Goal: Transaction & Acquisition: Purchase product/service

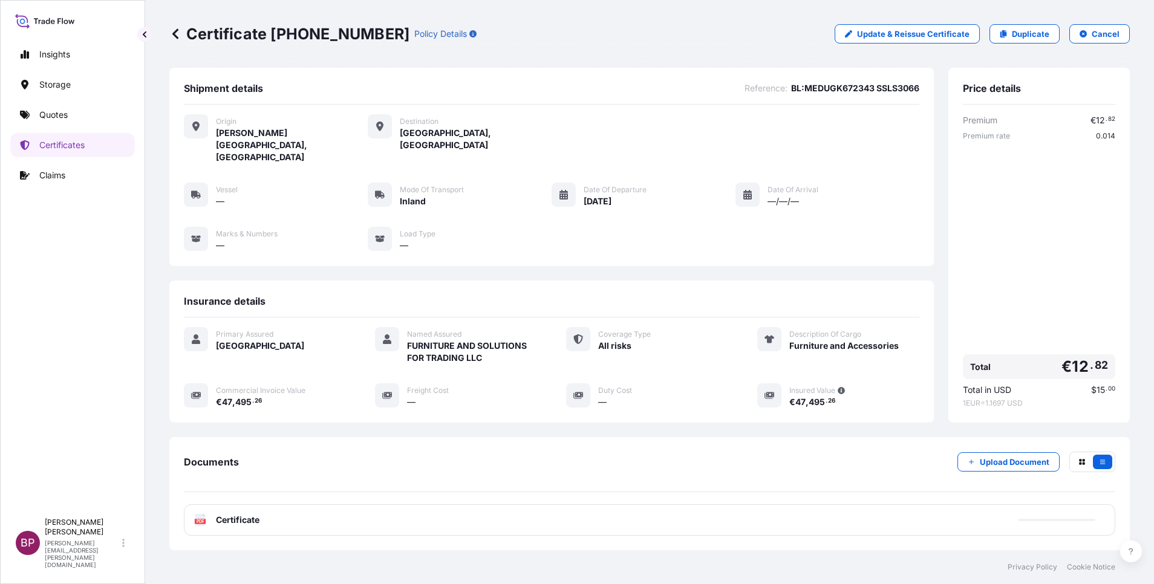
scroll to position [64, 0]
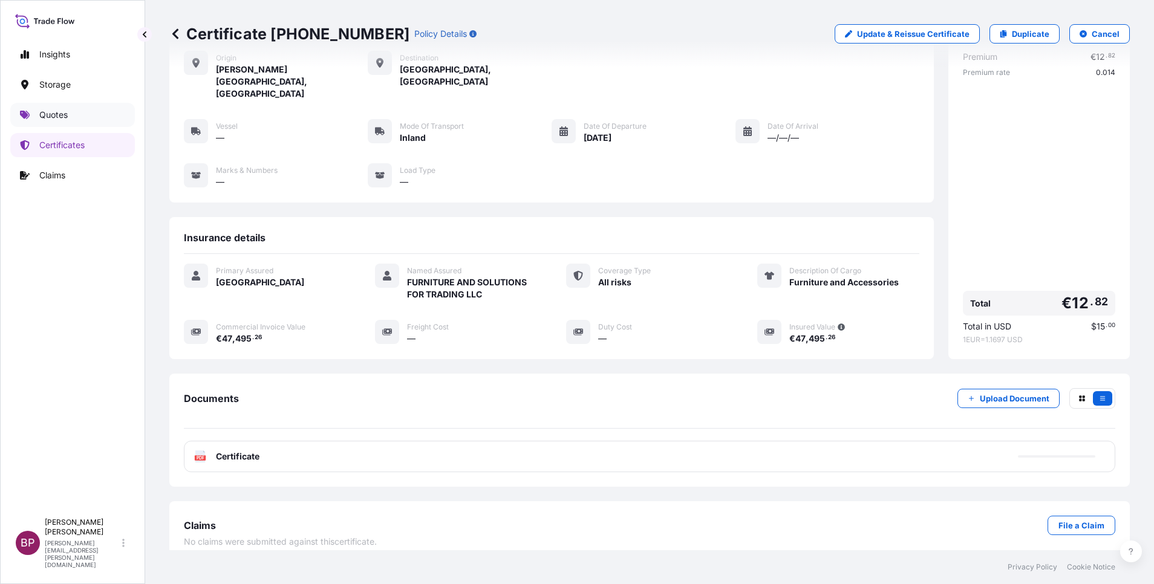
click at [33, 113] on link "Quotes" at bounding box center [72, 115] width 125 height 24
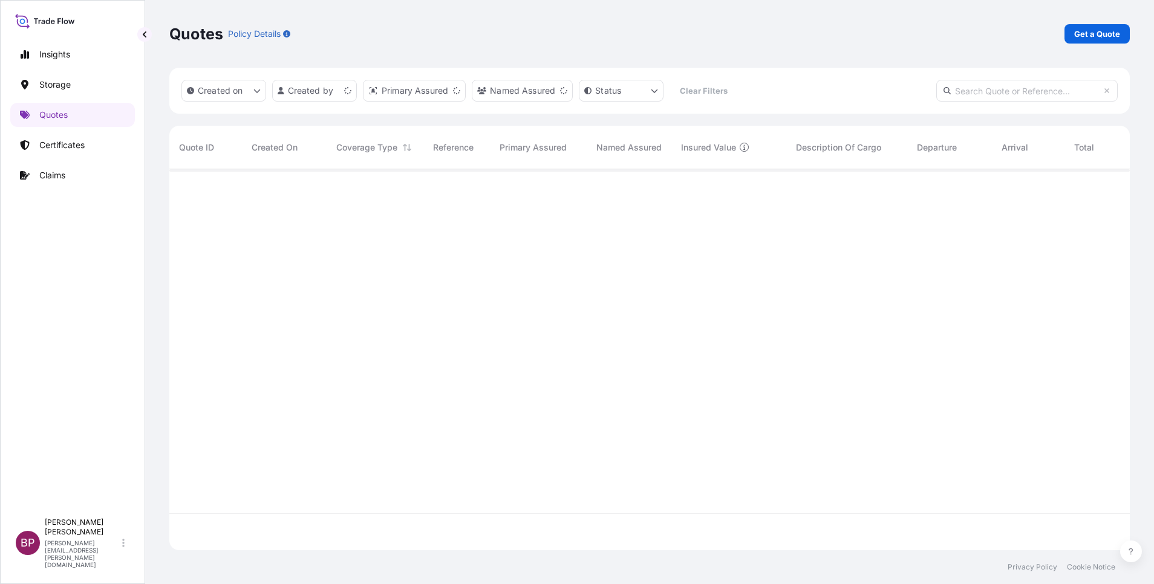
scroll to position [374, 947]
click at [1093, 38] on p "Get a Quote" at bounding box center [1098, 34] width 46 height 12
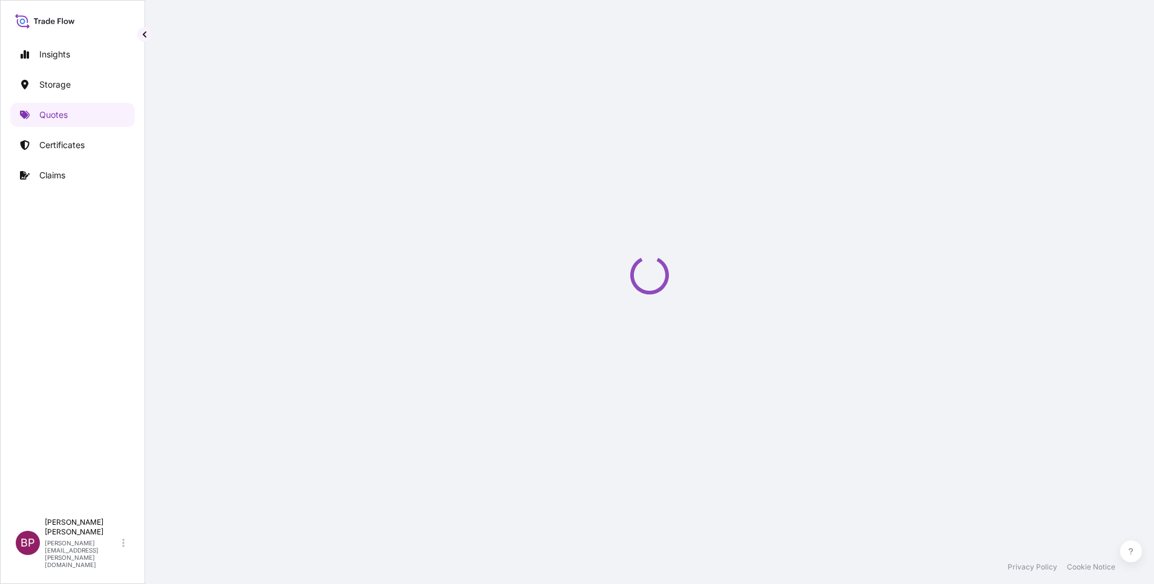
select select "Water"
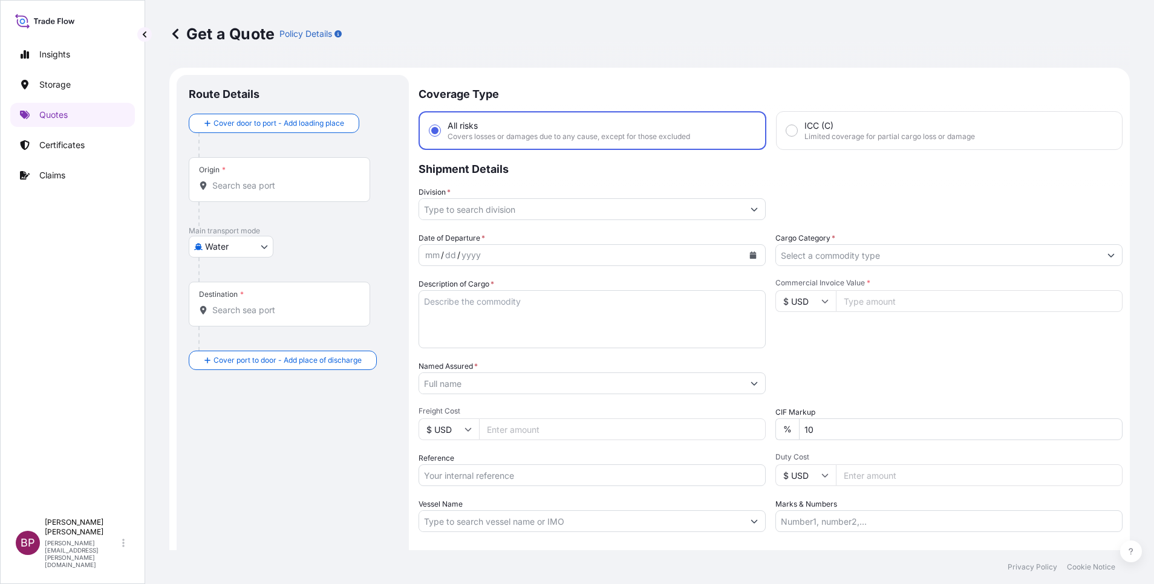
scroll to position [19, 0]
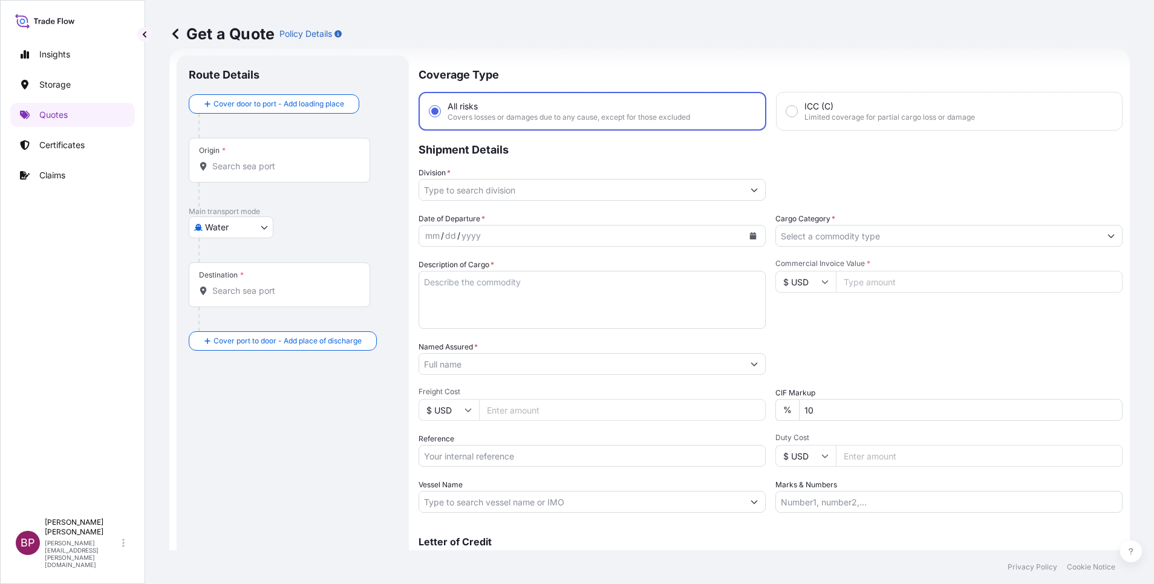
click at [924, 238] on input "Cargo Category *" at bounding box center [938, 236] width 324 height 22
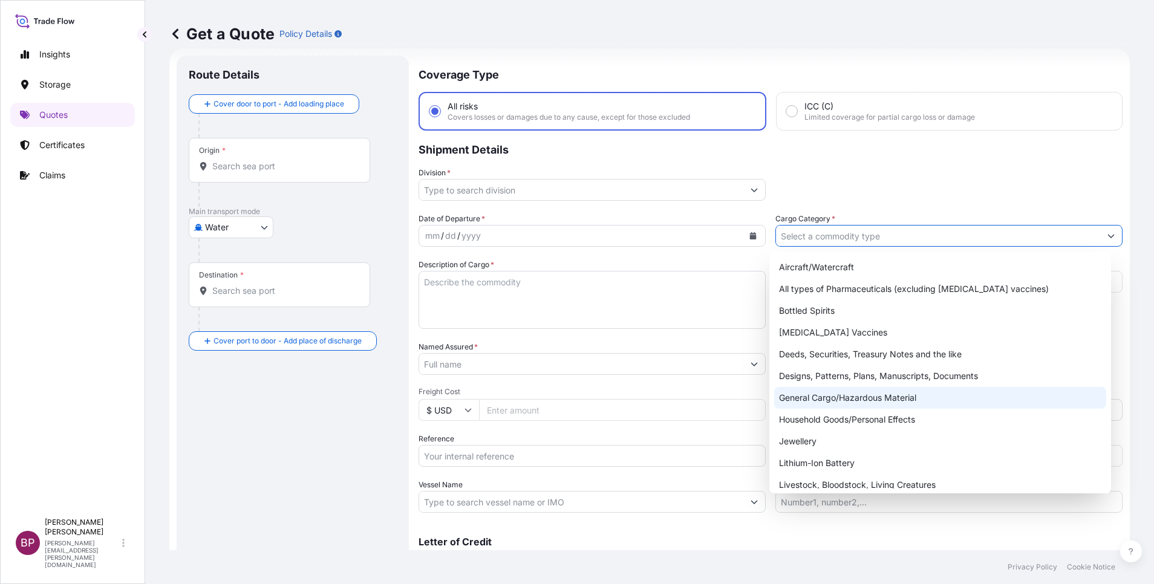
click at [827, 401] on div "General Cargo/Hazardous Material" at bounding box center [940, 398] width 332 height 22
type input "General Cargo/Hazardous Material"
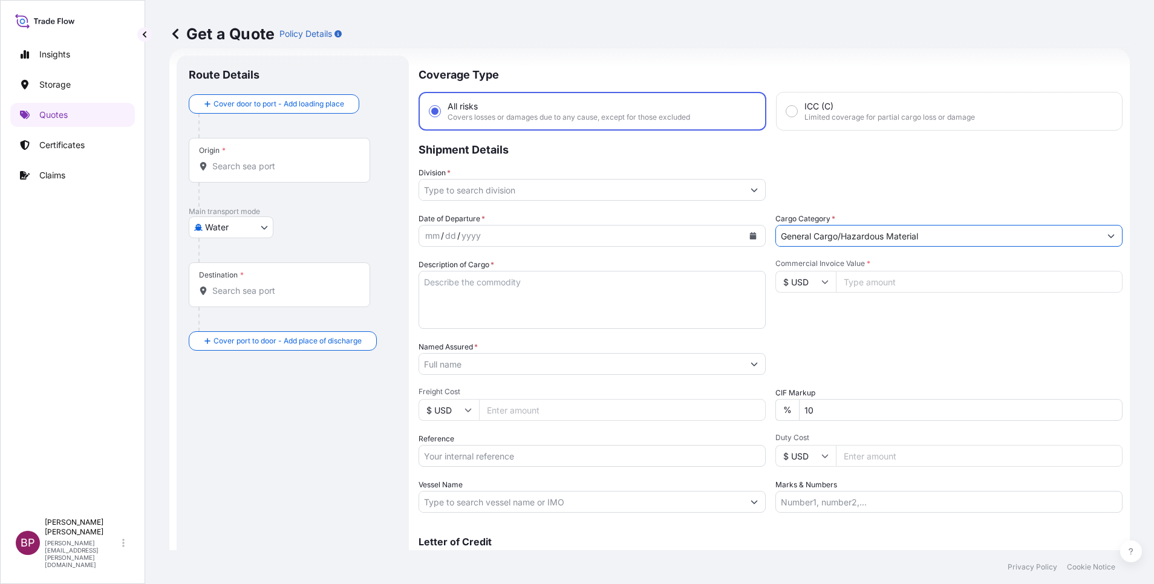
click at [725, 186] on input "Division *" at bounding box center [581, 190] width 324 height 22
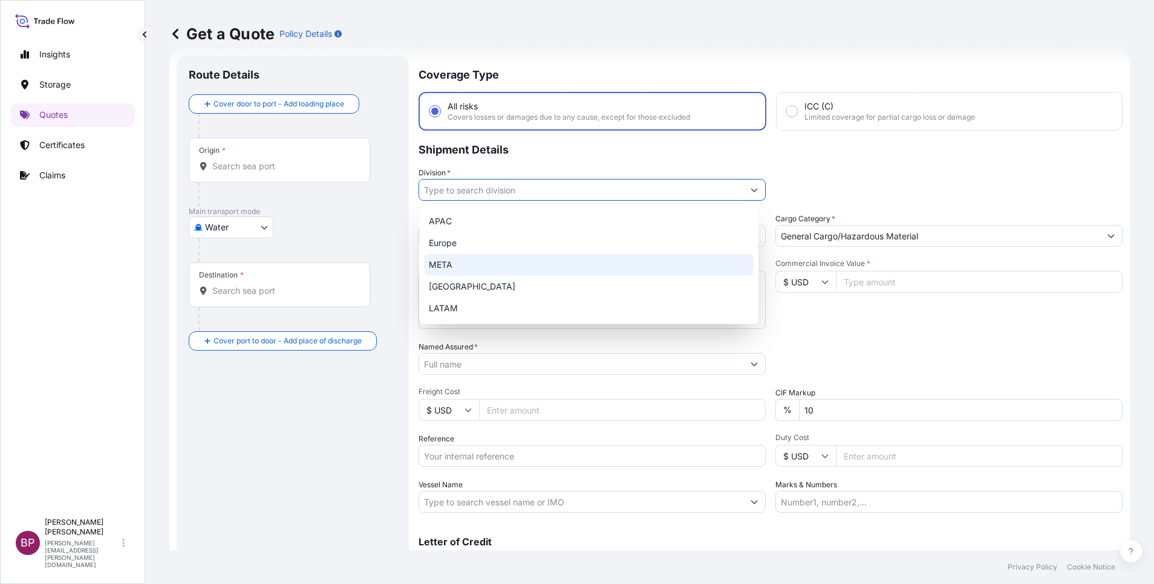
click at [497, 262] on div "META" at bounding box center [589, 265] width 330 height 22
type input "META"
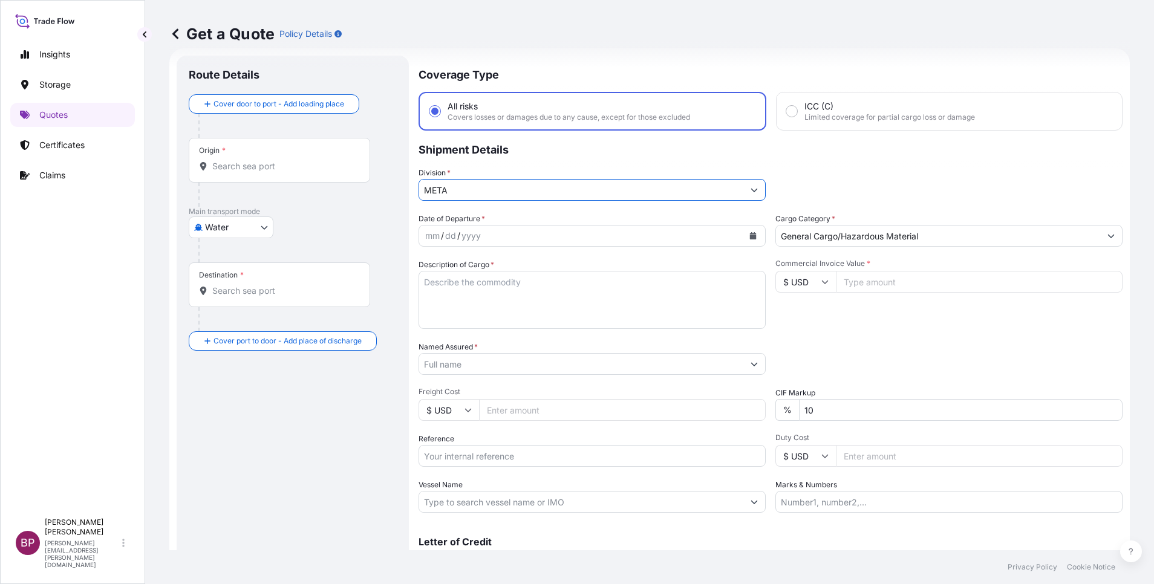
click at [895, 286] on input "Commercial Invoice Value *" at bounding box center [979, 282] width 287 height 22
paste input "536536.88"
type input "536536.88"
drag, startPoint x: 825, startPoint y: 406, endPoint x: 233, endPoint y: 362, distance: 593.9
click at [373, 381] on form "Route Details Cover door to port - Add loading place Place of loading Road / In…" at bounding box center [649, 329] width 961 height 562
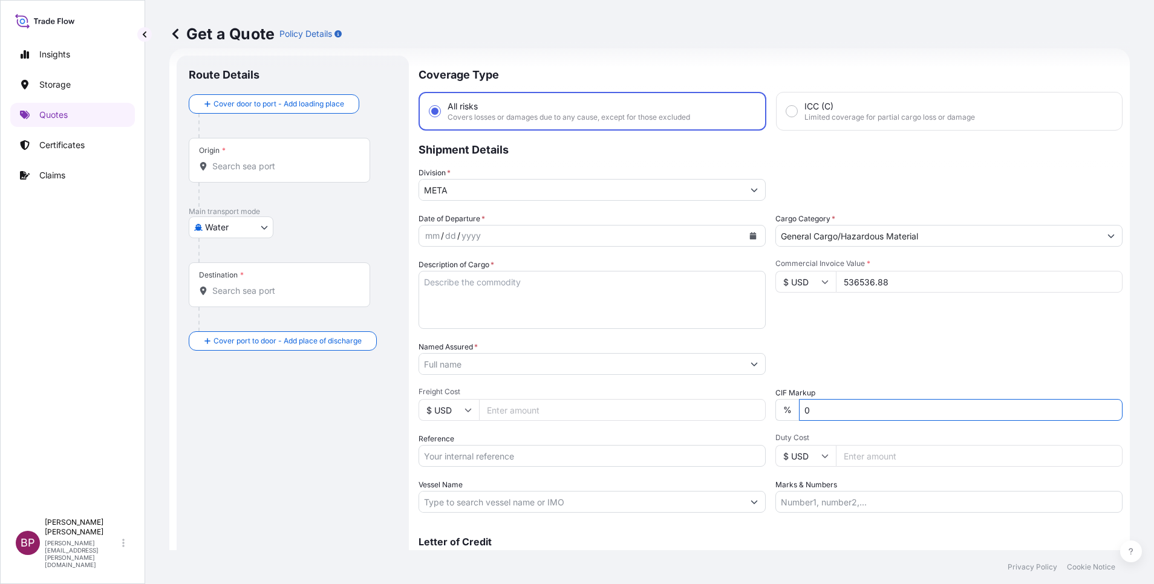
type input "0"
click at [523, 299] on textarea "Description of Cargo *" at bounding box center [592, 300] width 347 height 58
paste textarea "CYL-VALVE_350-LB HFC227"
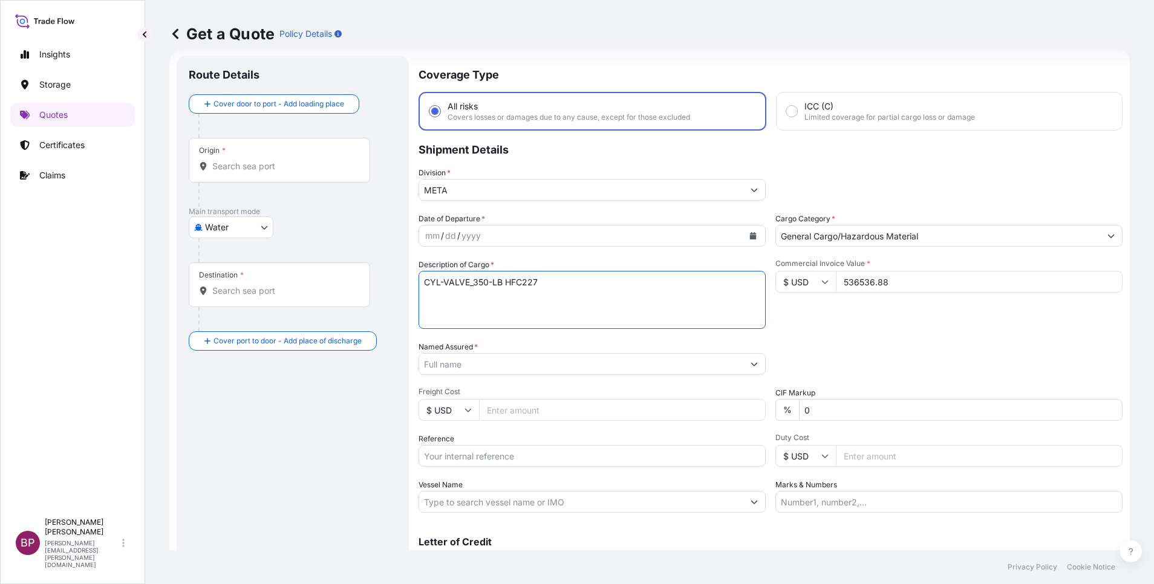
type textarea "CYL-VALVE_350-LB HFC227"
drag, startPoint x: 474, startPoint y: 453, endPoint x: 645, endPoint y: 452, distance: 170.6
click at [474, 453] on input "Reference" at bounding box center [592, 456] width 347 height 22
paste input "SSLS3077"
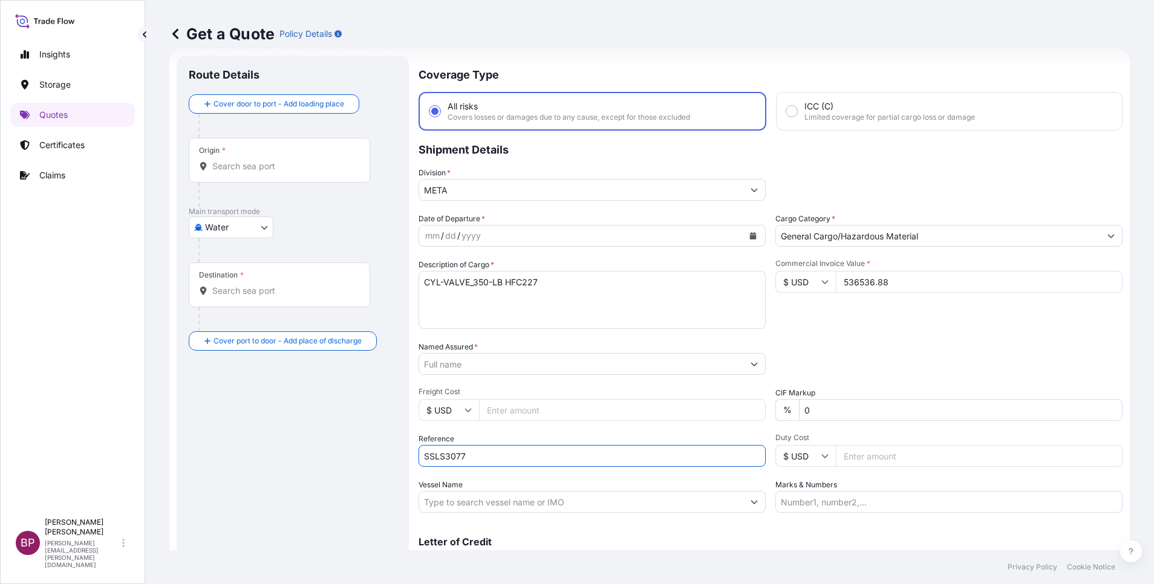
type input "SSLS3077"
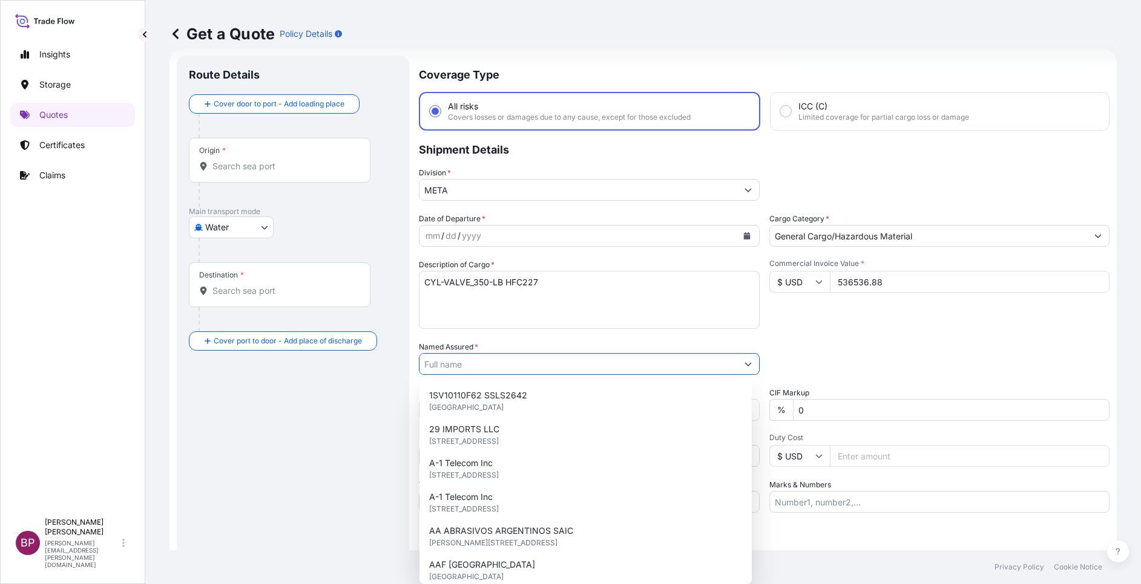
click at [540, 358] on input "Named Assured *" at bounding box center [578, 364] width 318 height 22
paste input "ENERGY HOUSE CO"
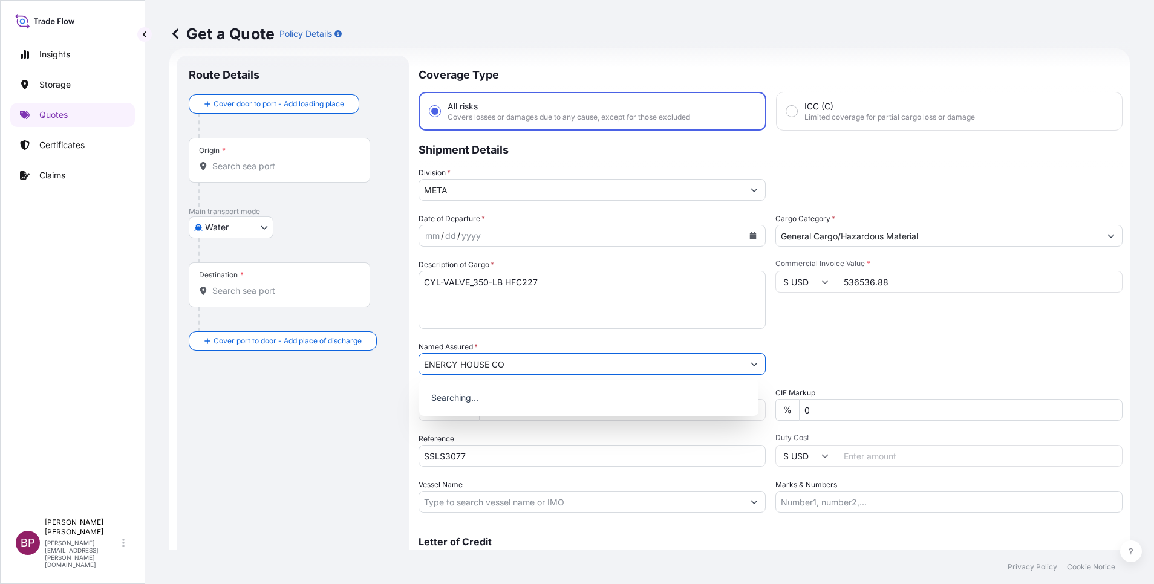
type input "ENERGY HOUSE CO"
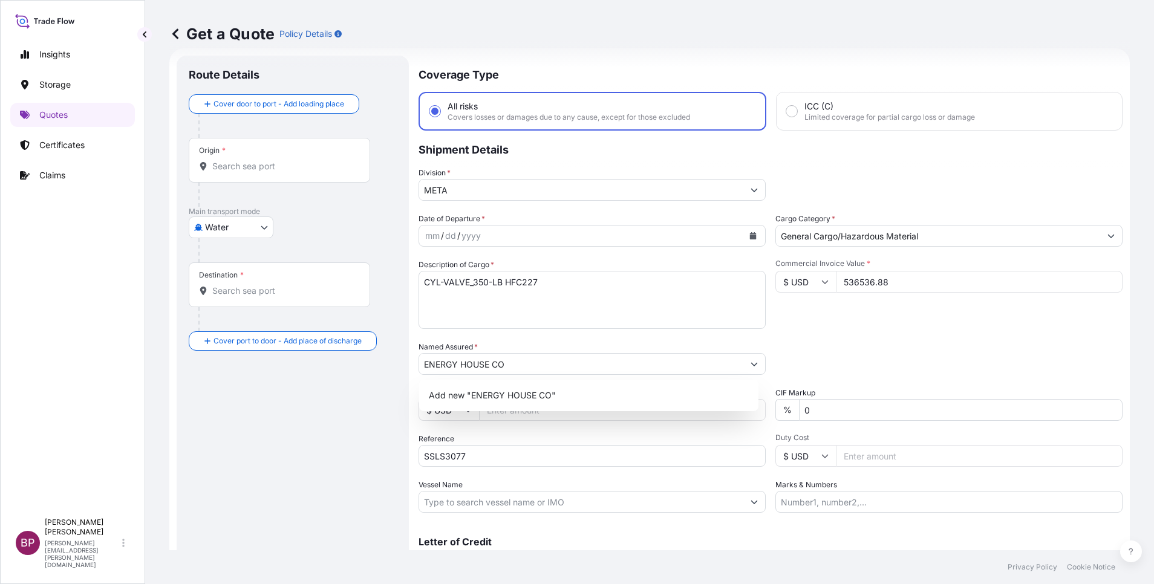
click at [829, 333] on div "Date of Departure * mm / dd / yyyy Cargo Category * General Cargo/Hazardous Mat…" at bounding box center [771, 363] width 704 height 300
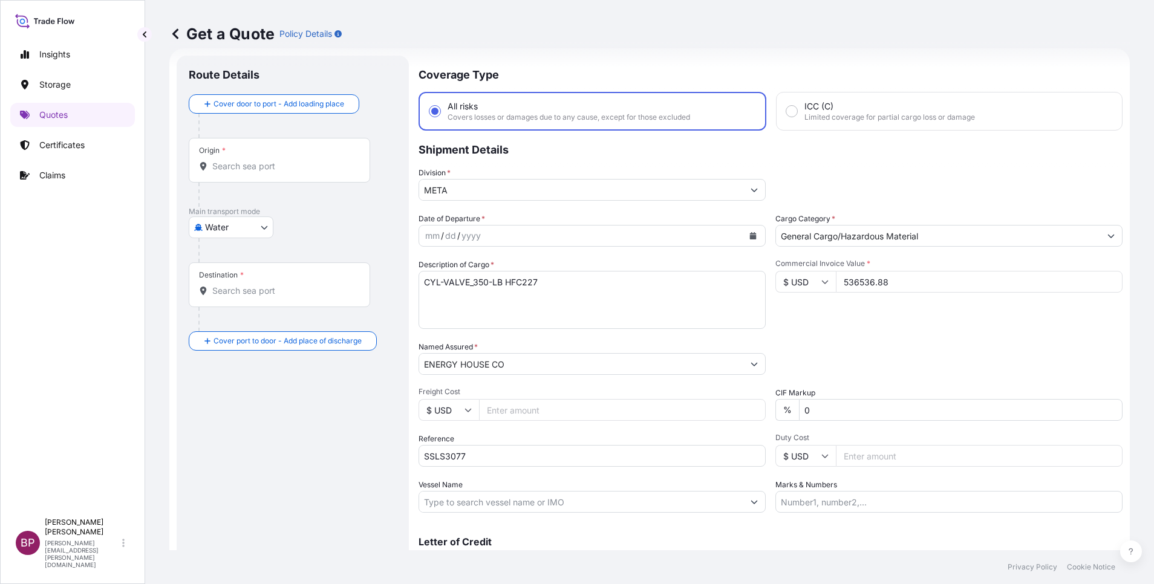
click at [747, 240] on button "Calendar" at bounding box center [753, 235] width 19 height 19
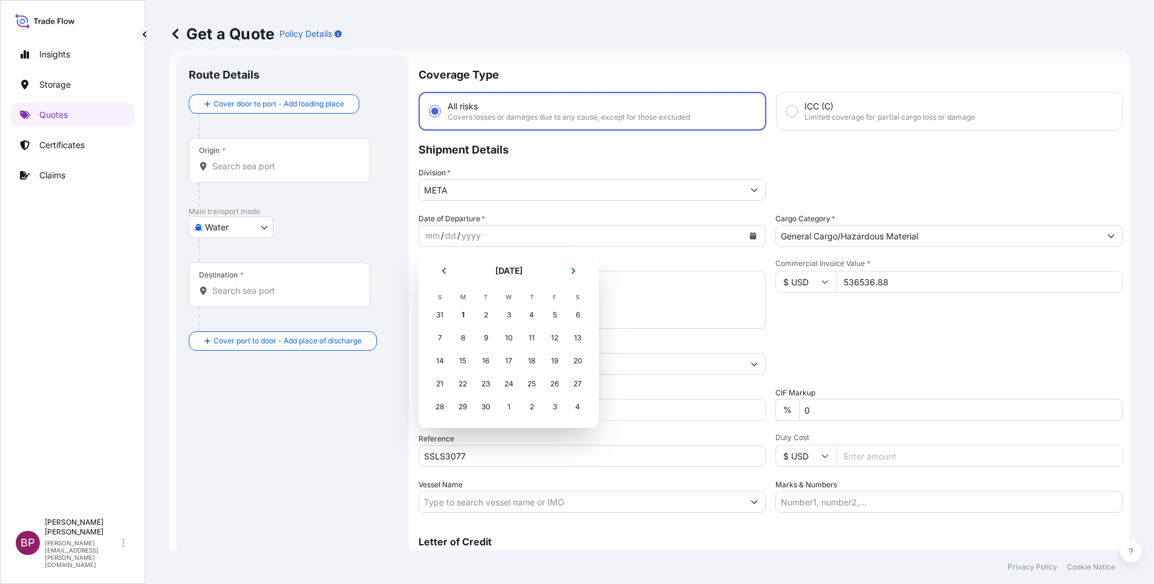
click at [508, 408] on div "1" at bounding box center [509, 407] width 22 height 22
click at [465, 313] on div "1" at bounding box center [463, 315] width 22 height 22
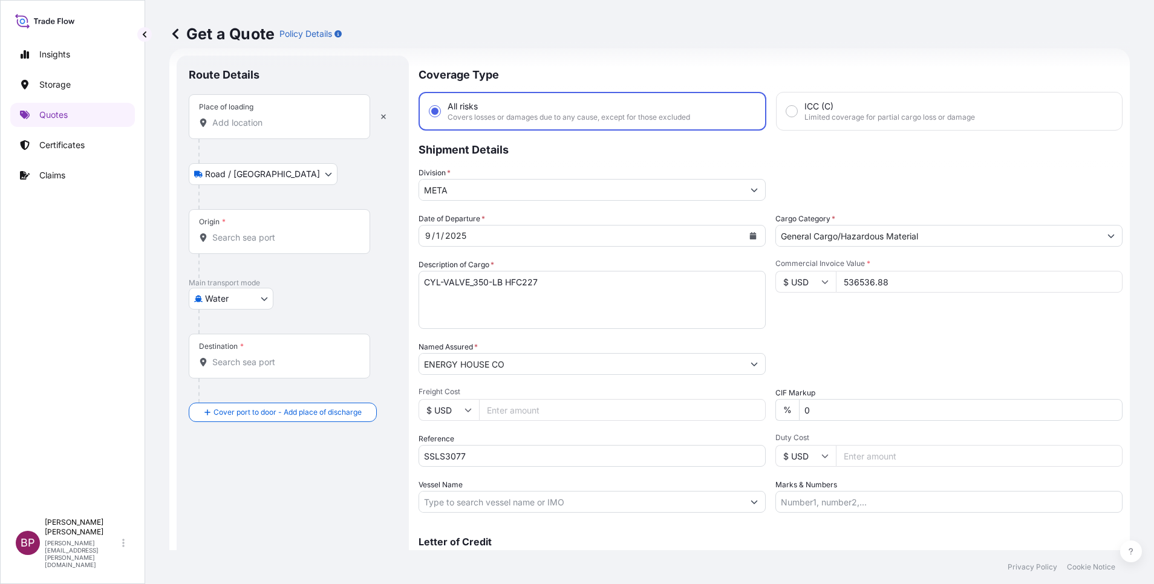
click at [272, 127] on input "Place of loading" at bounding box center [283, 123] width 143 height 12
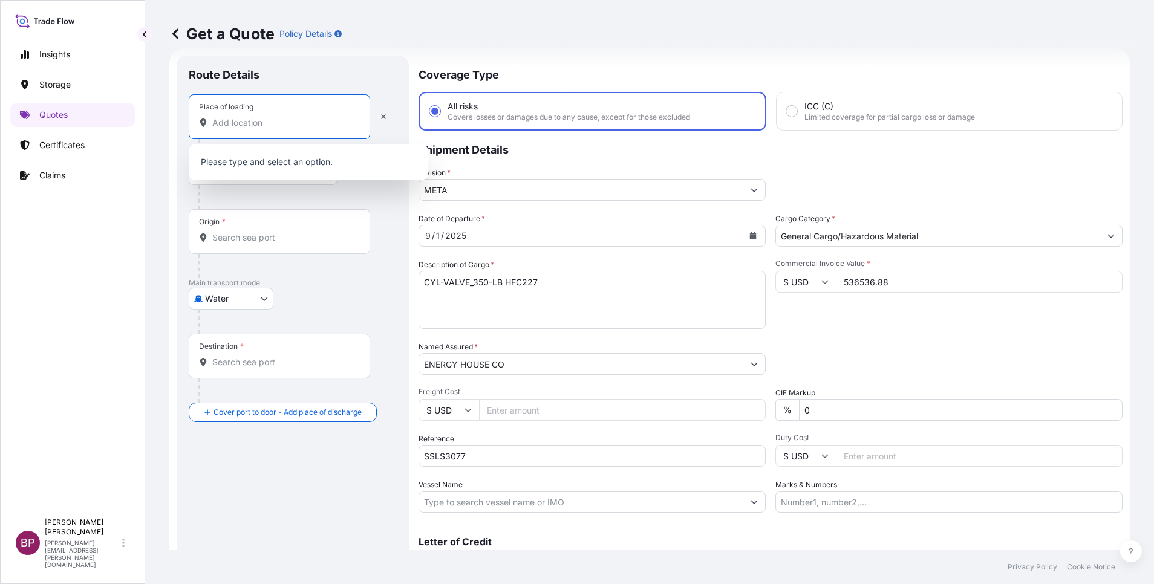
paste input "[US_STATE]"
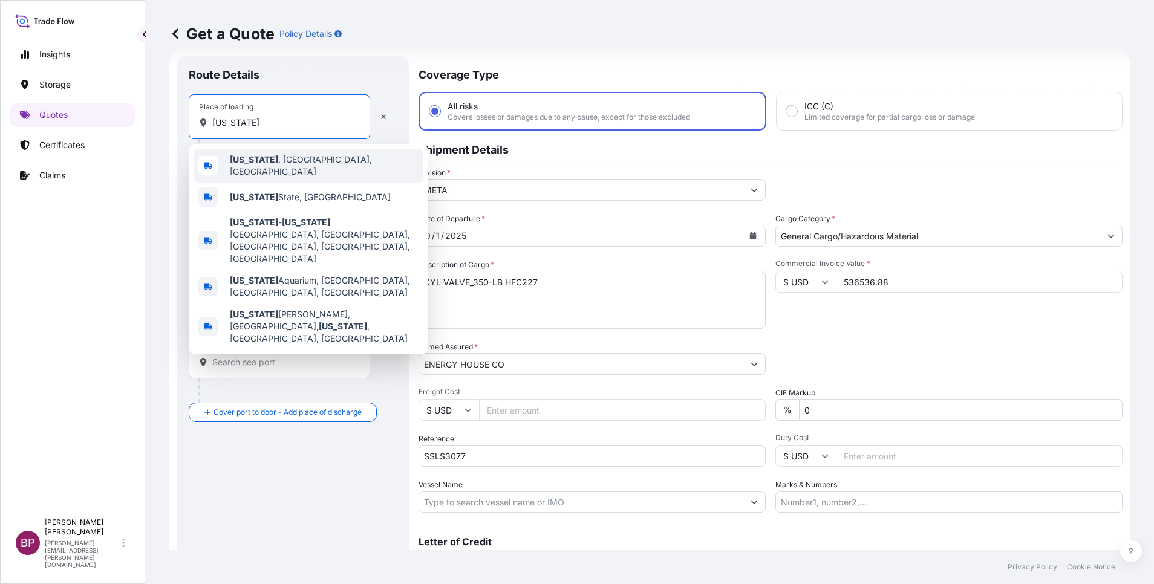
click at [316, 167] on div "[US_STATE] , [GEOGRAPHIC_DATA], [GEOGRAPHIC_DATA]" at bounding box center [309, 166] width 230 height 34
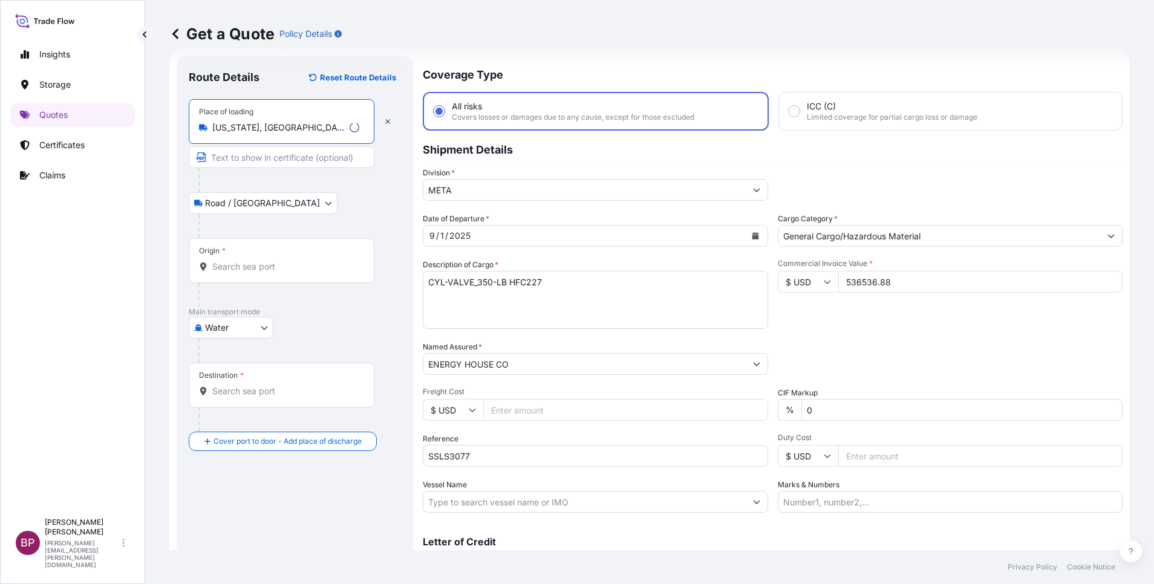
type input "[US_STATE], [GEOGRAPHIC_DATA], [GEOGRAPHIC_DATA]"
click at [272, 266] on input "Origin *" at bounding box center [285, 267] width 147 height 12
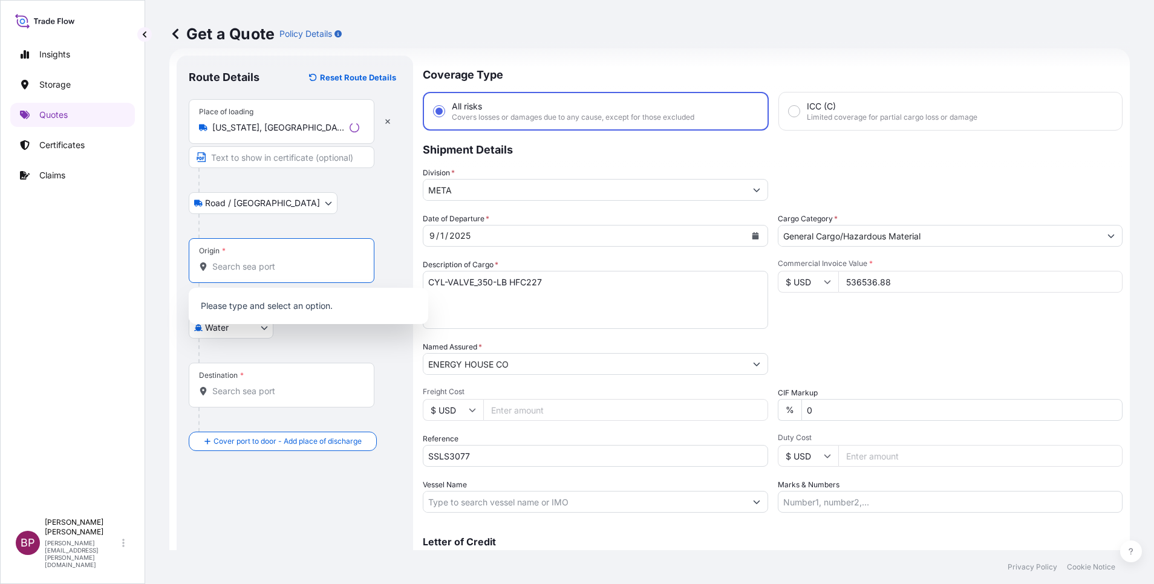
paste input "[US_STATE]"
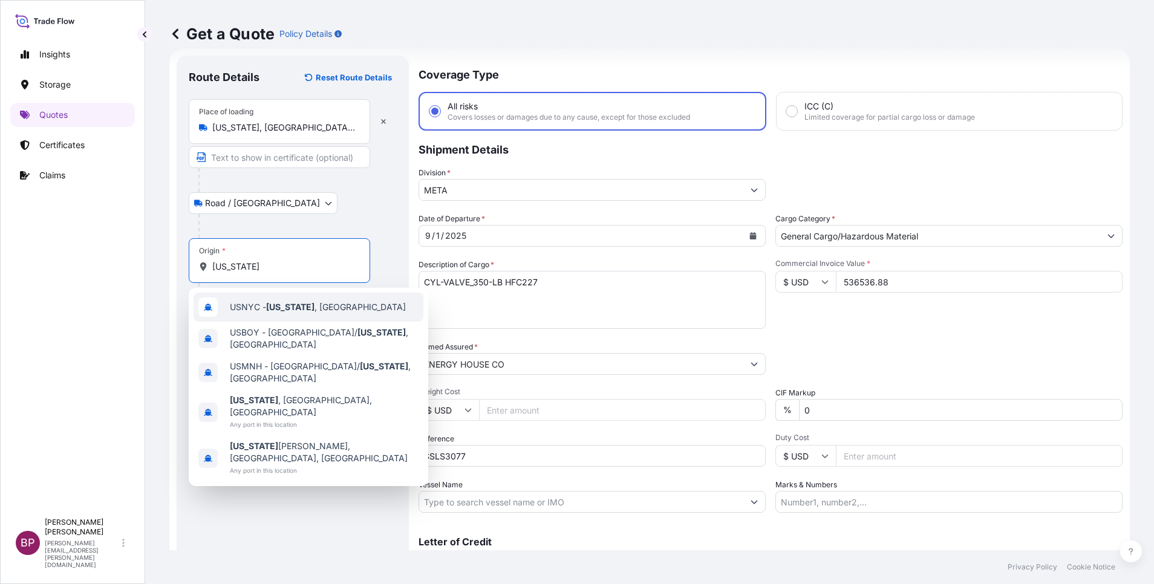
click at [315, 311] on span "USNYC - [US_STATE] , [GEOGRAPHIC_DATA]" at bounding box center [318, 307] width 176 height 12
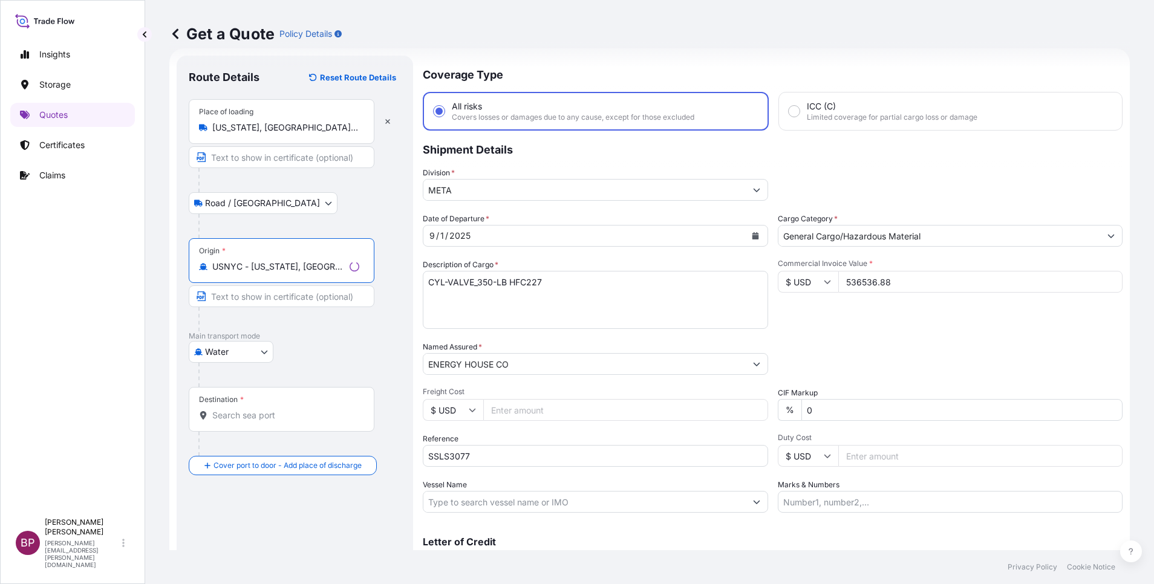
type input "USNYC - [US_STATE], [GEOGRAPHIC_DATA]"
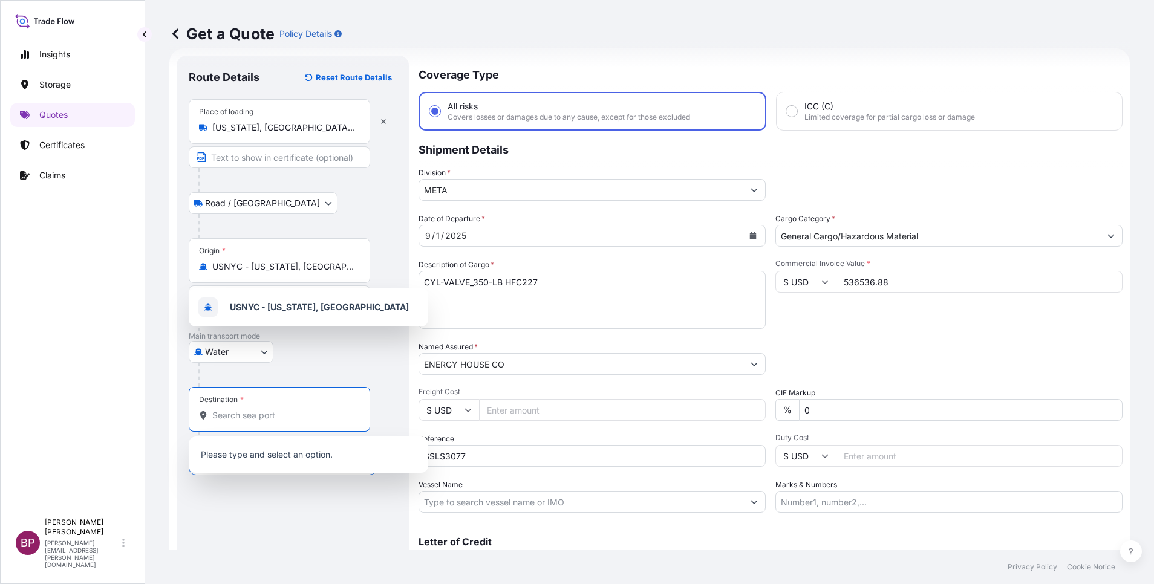
click at [272, 417] on input "Destination *" at bounding box center [283, 416] width 143 height 12
paste input "Jeddah"
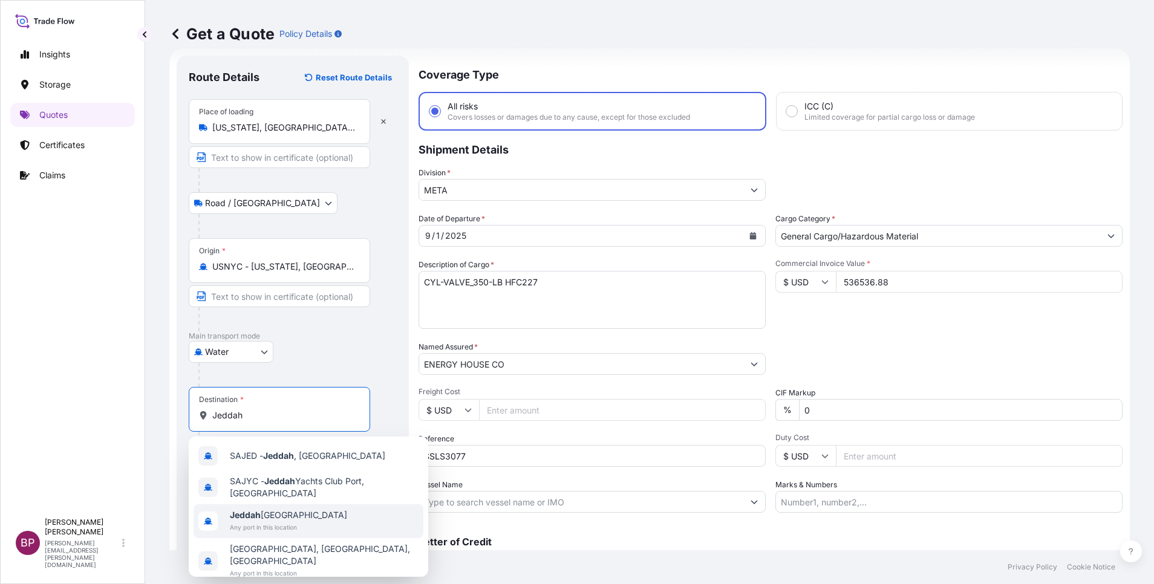
click at [296, 520] on span "Jeddah [GEOGRAPHIC_DATA]" at bounding box center [288, 515] width 117 height 12
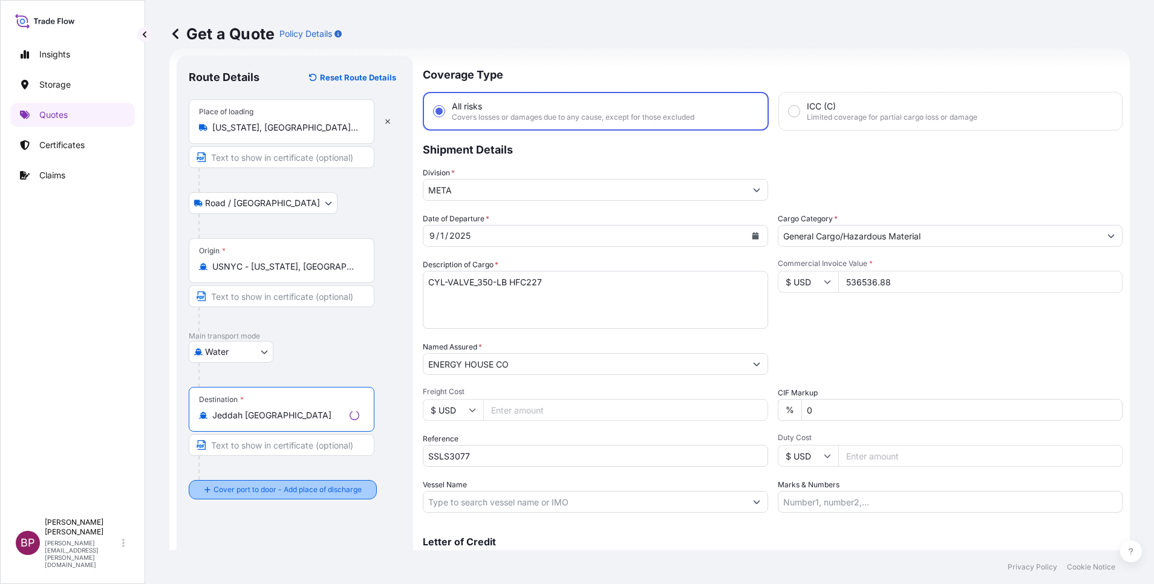
type input "Jeddah [GEOGRAPHIC_DATA]"
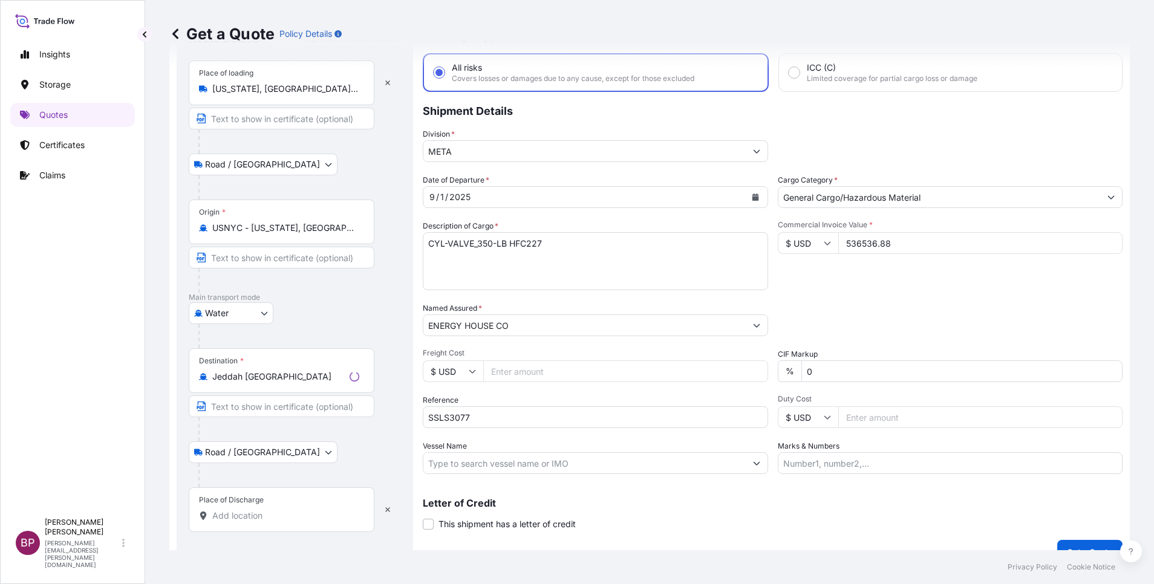
scroll to position [79, 0]
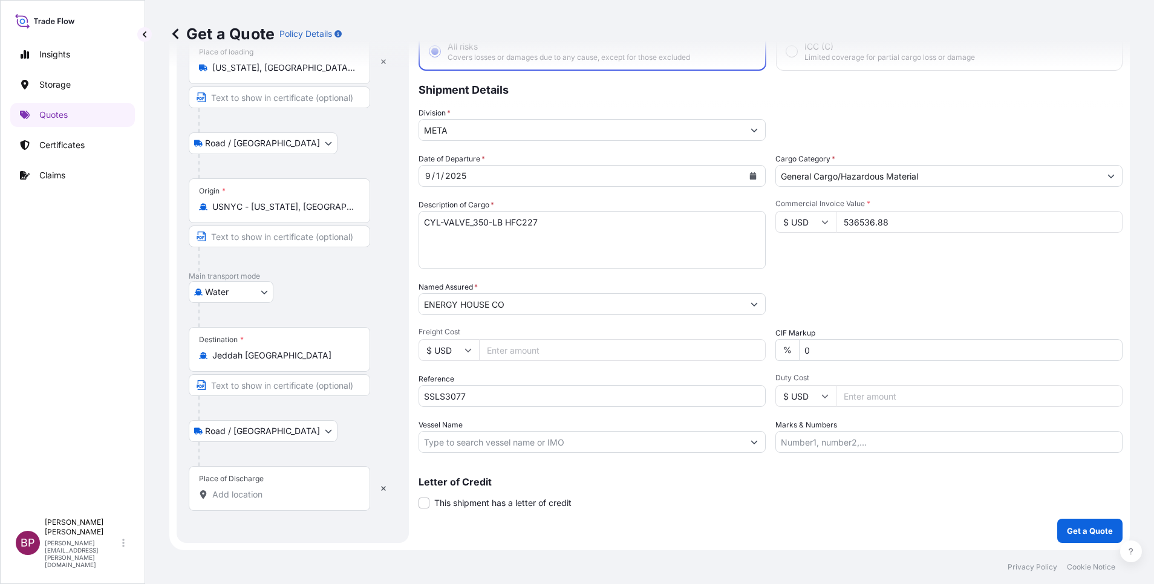
click at [280, 494] on input "Place of Discharge" at bounding box center [283, 495] width 143 height 12
paste input "Jeddah"
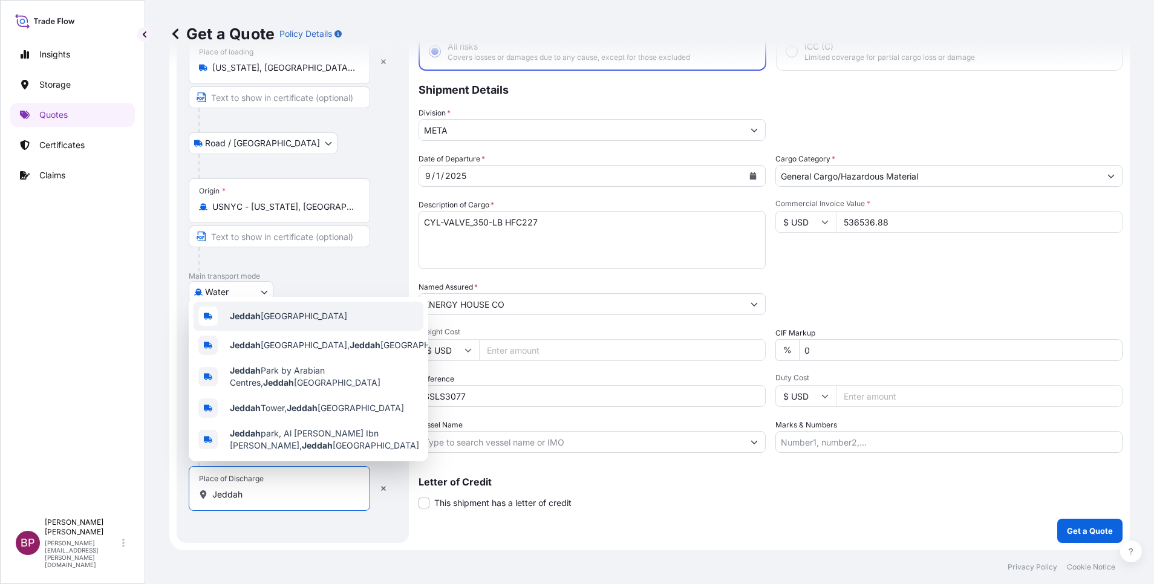
click at [307, 310] on span "Jeddah [GEOGRAPHIC_DATA]" at bounding box center [288, 316] width 117 height 12
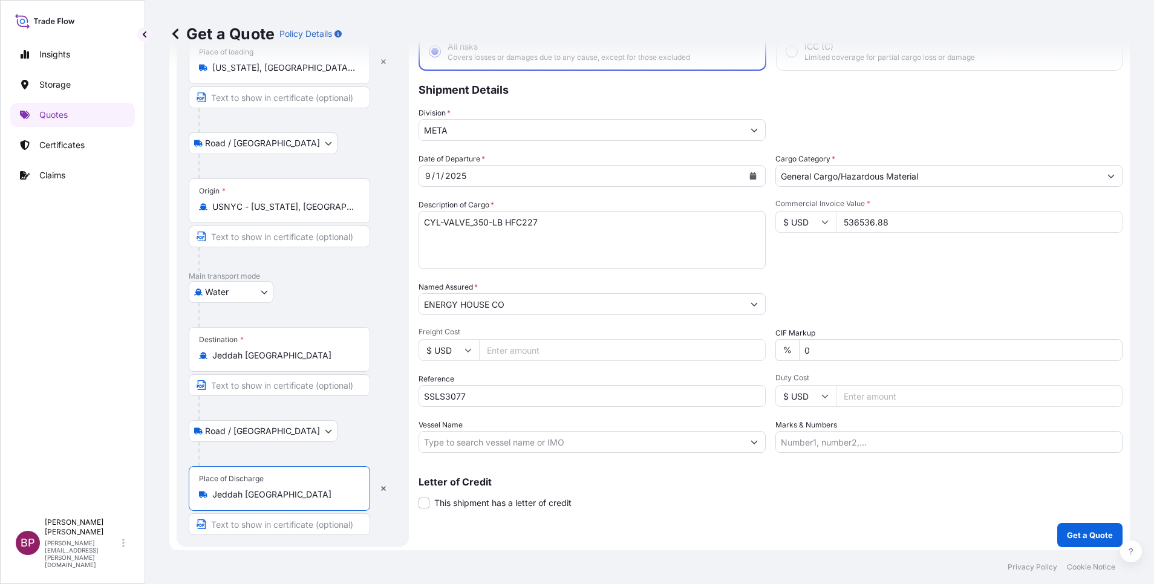
type input "Jeddah [GEOGRAPHIC_DATA]"
click at [1093, 534] on p "Get a Quote" at bounding box center [1090, 535] width 46 height 12
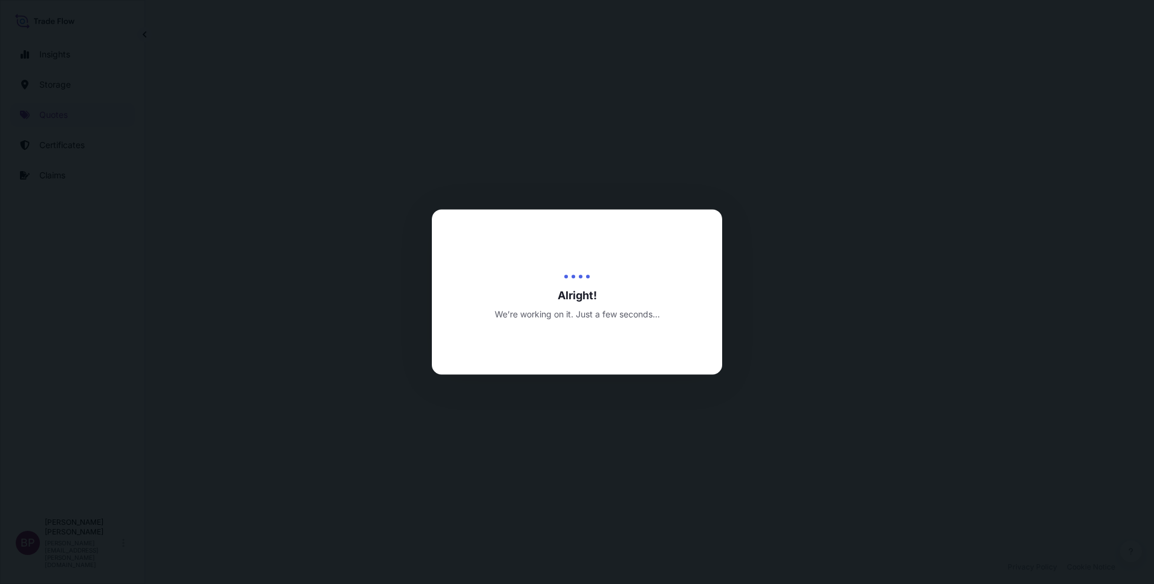
select select "Road / [GEOGRAPHIC_DATA]"
select select "Water"
select select "Road / [GEOGRAPHIC_DATA]"
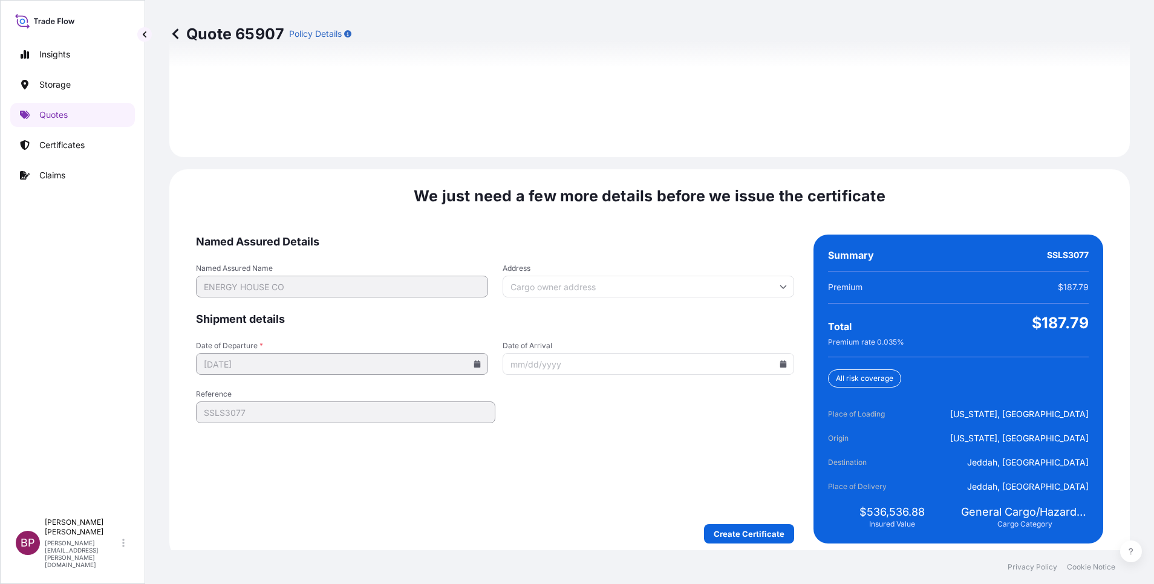
scroll to position [1793, 0]
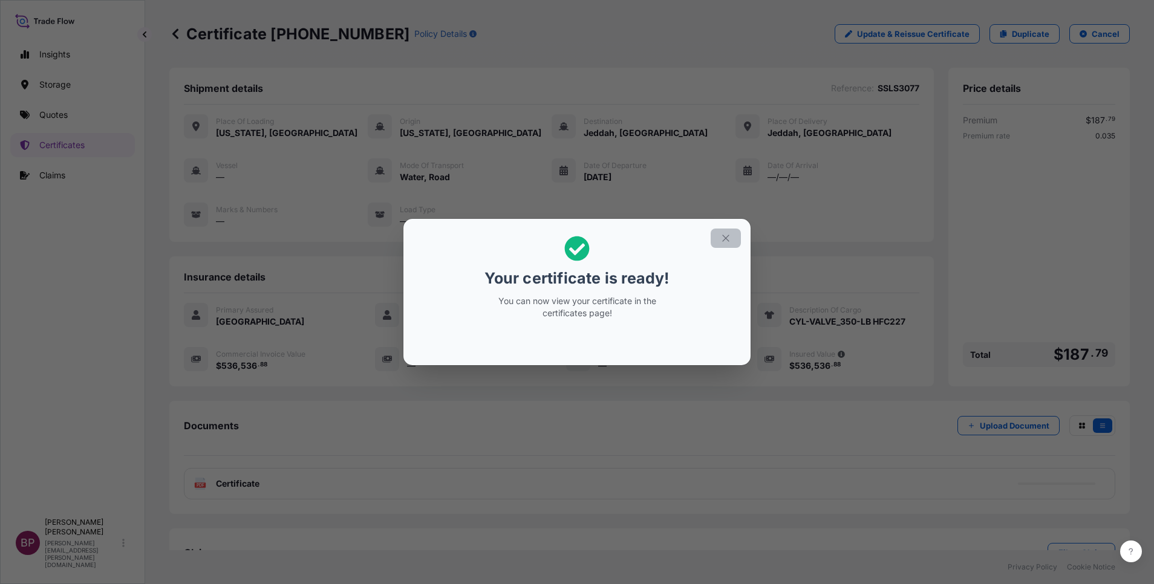
click at [721, 241] on icon "button" at bounding box center [726, 238] width 11 height 11
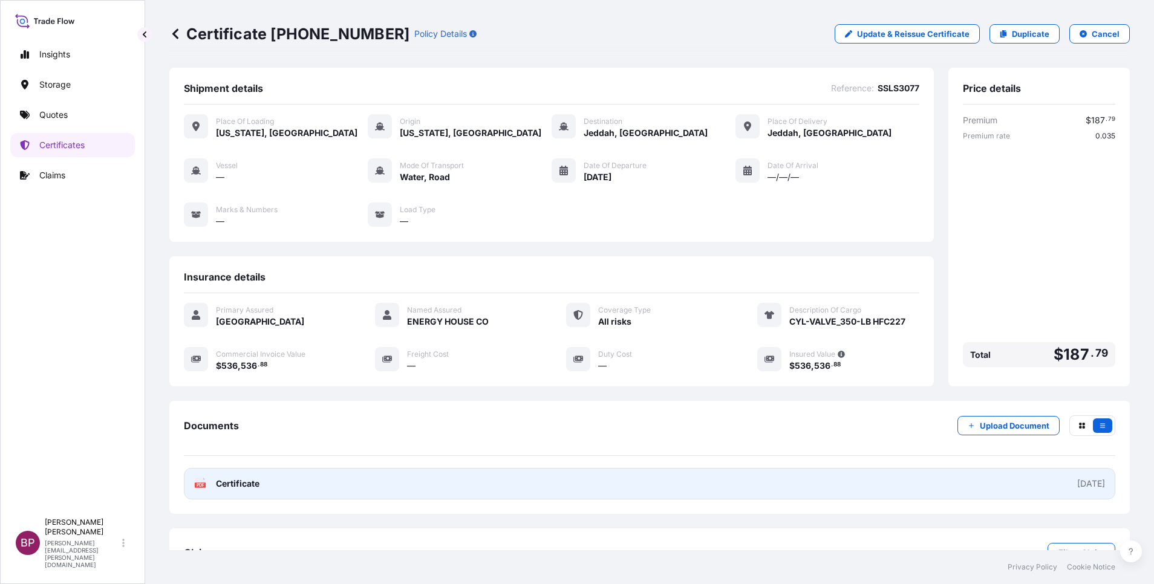
click at [241, 481] on span "Certificate" at bounding box center [238, 484] width 44 height 12
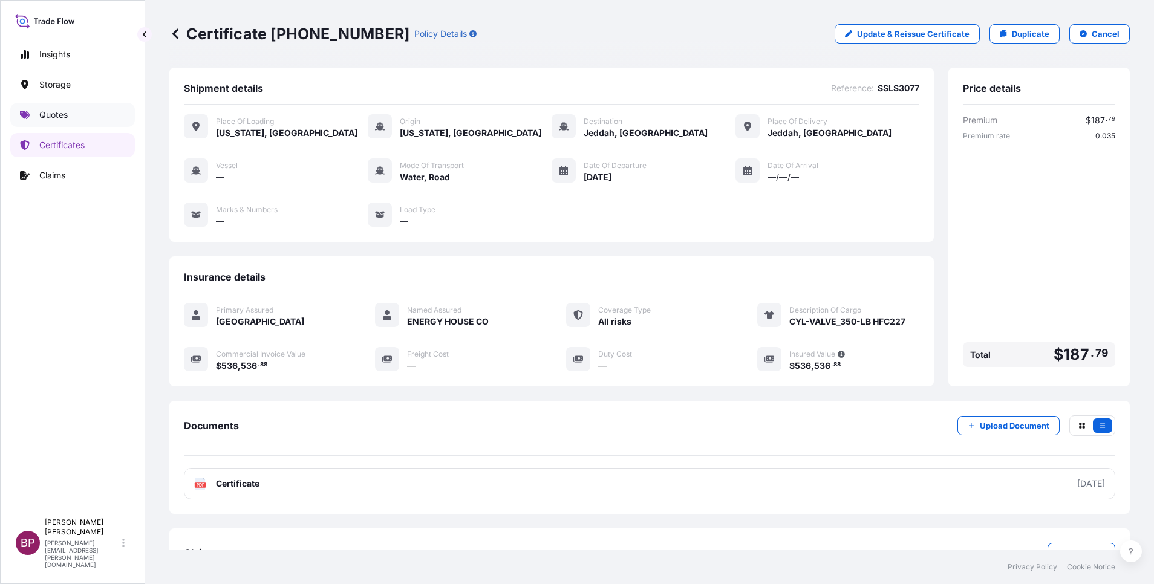
click at [62, 113] on p "Quotes" at bounding box center [53, 115] width 28 height 12
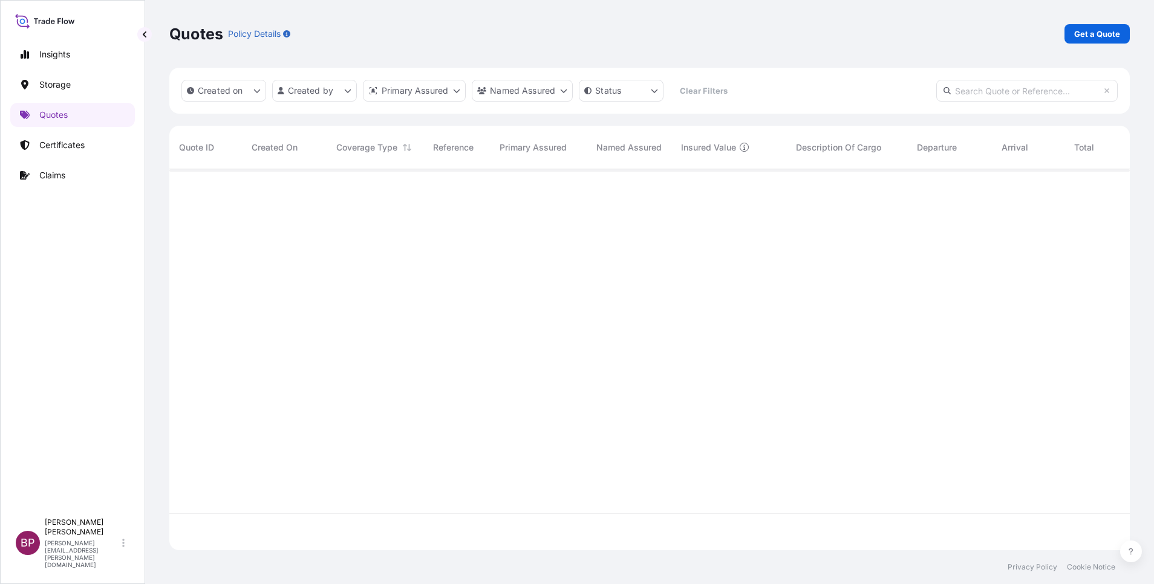
scroll to position [374, 947]
click at [1113, 36] on p "Get a Quote" at bounding box center [1098, 34] width 46 height 12
select select "Water"
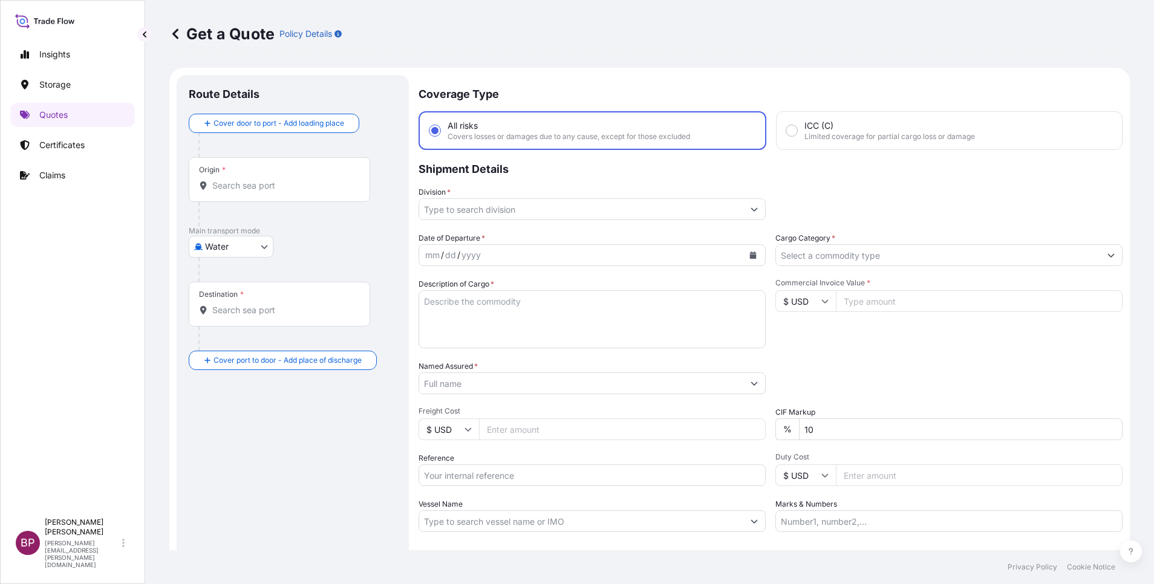
scroll to position [19, 0]
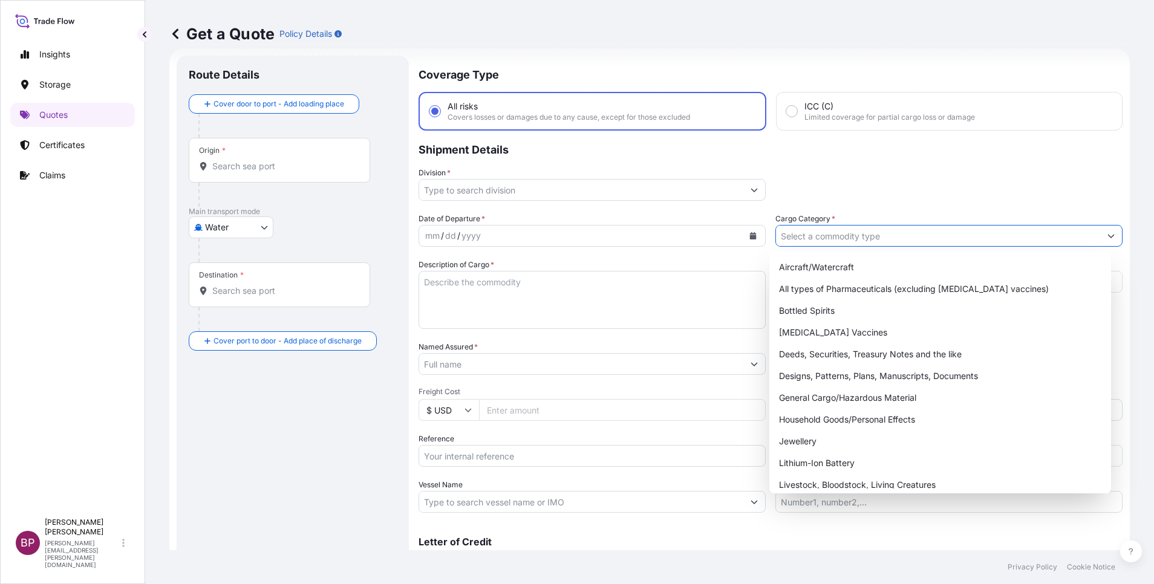
click at [1108, 234] on icon "Show suggestions" at bounding box center [1111, 235] width 7 height 7
click at [858, 398] on div "General Cargo/Hazardous Material" at bounding box center [940, 398] width 332 height 22
type input "General Cargo/Hazardous Material"
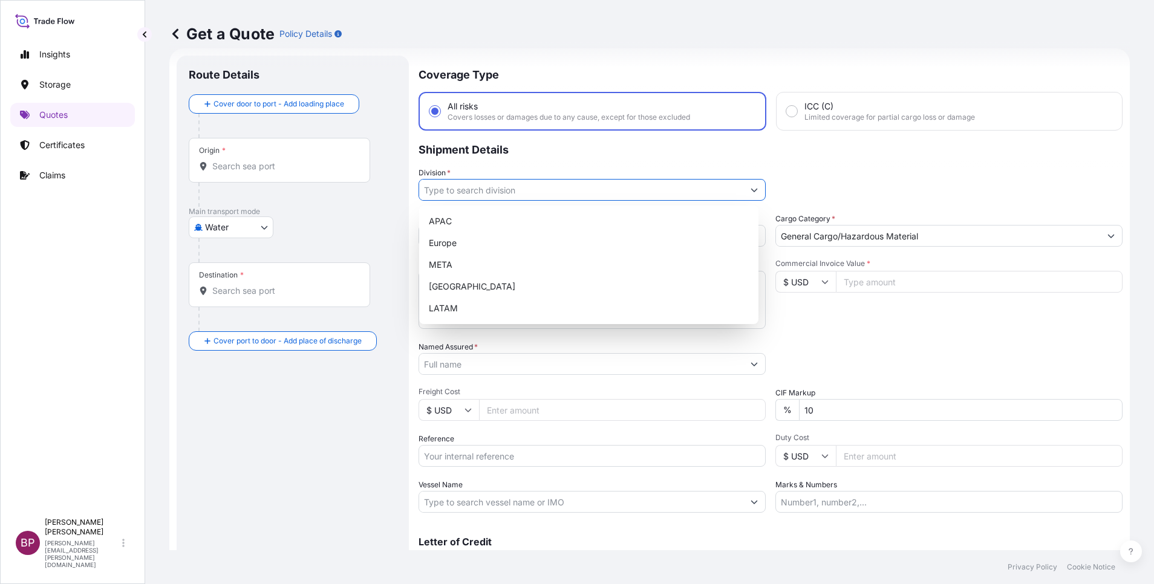
click at [751, 189] on icon "Show suggestions" at bounding box center [754, 189] width 7 height 7
click at [480, 247] on div "Europe" at bounding box center [589, 243] width 330 height 22
type input "Europe"
click at [880, 281] on input "Commercial Invoice Value *" at bounding box center [979, 282] width 287 height 22
paste input "946.88"
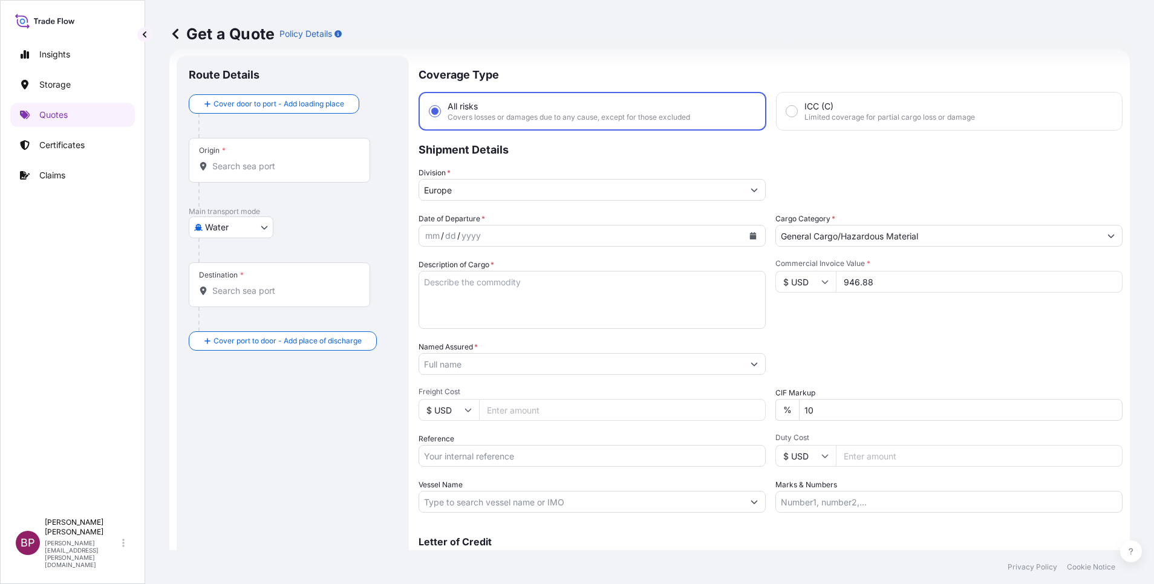
type input "946.88"
click at [811, 280] on input "$ USD" at bounding box center [806, 282] width 61 height 22
click at [792, 326] on div "€ EUR" at bounding box center [799, 315] width 51 height 23
type input "€ EUR"
click at [545, 310] on textarea "Description of Cargo *" at bounding box center [592, 300] width 347 height 58
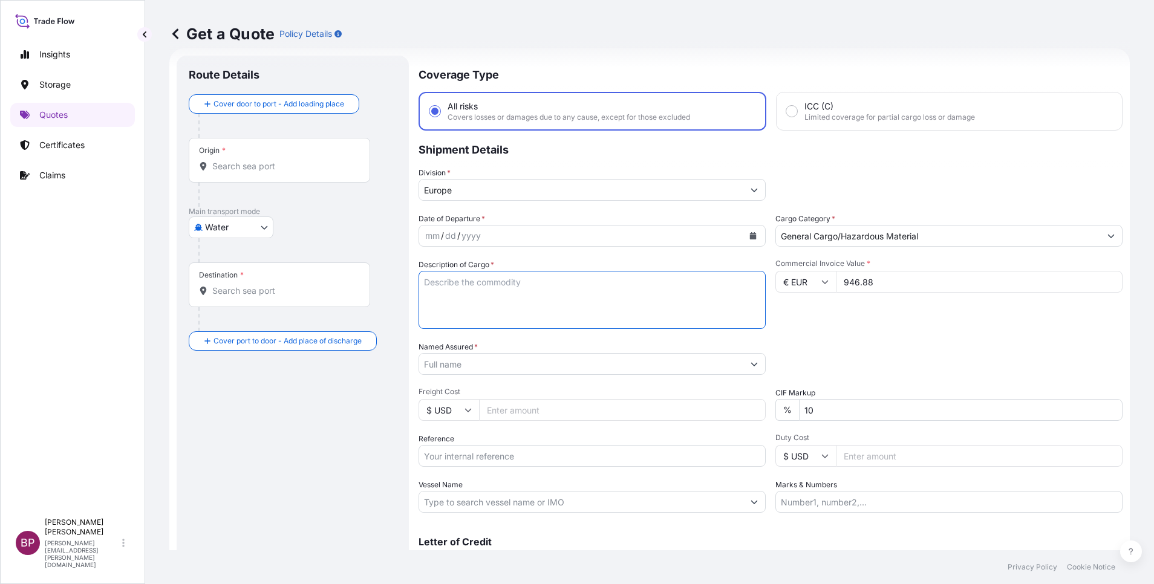
paste textarea "Jewelry"
type textarea "Jewelry"
click at [523, 461] on input "Reference" at bounding box center [592, 456] width 347 height 22
paste input "B2B20255053 SSLS3086A"
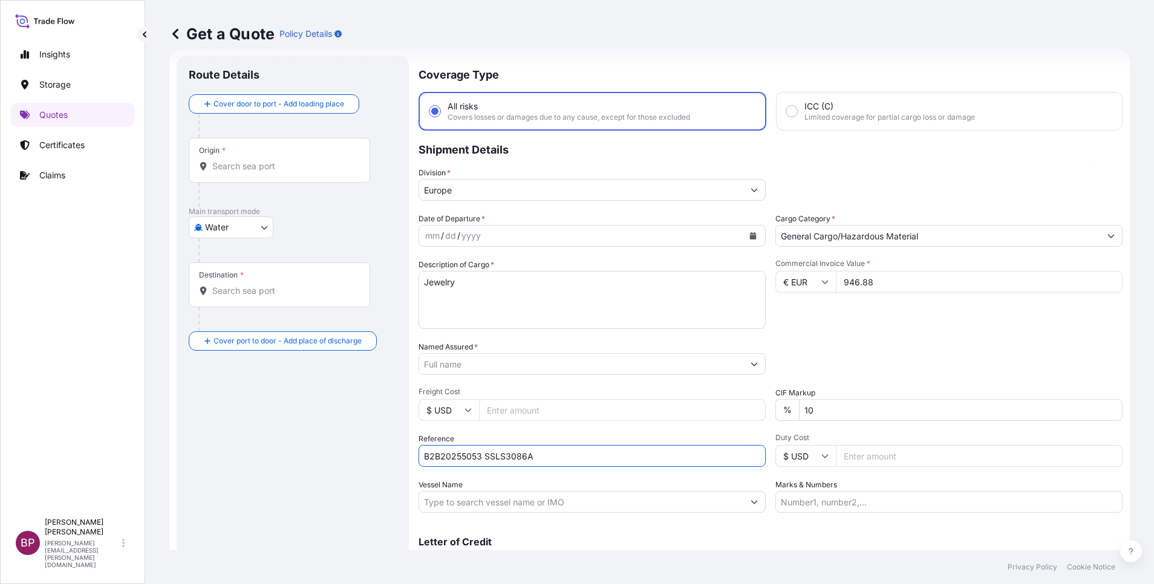
type input "B2B20255053 SSLS3086A"
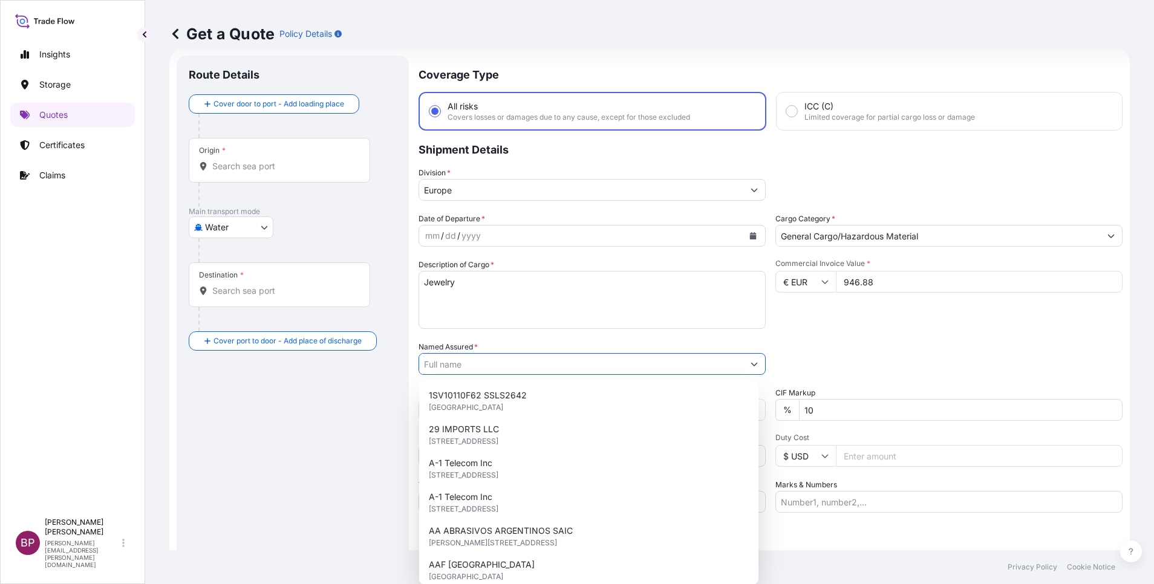
click at [526, 362] on input "Named Assured *" at bounding box center [581, 364] width 324 height 22
paste input "Tamkeen Franchises Trading Co."
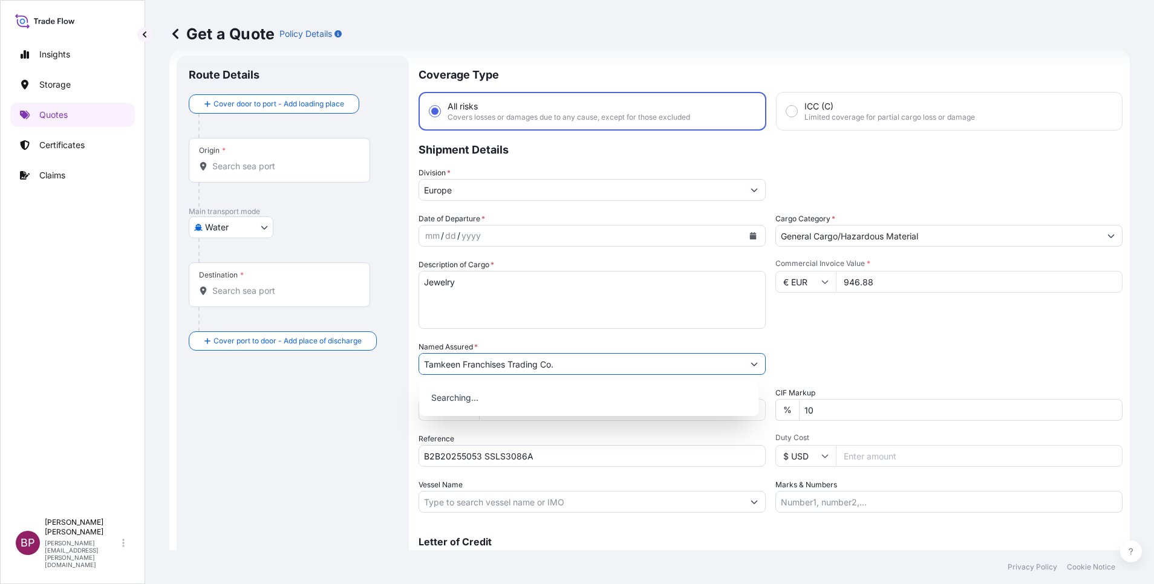
type input "Tamkeen Franchises Trading Co."
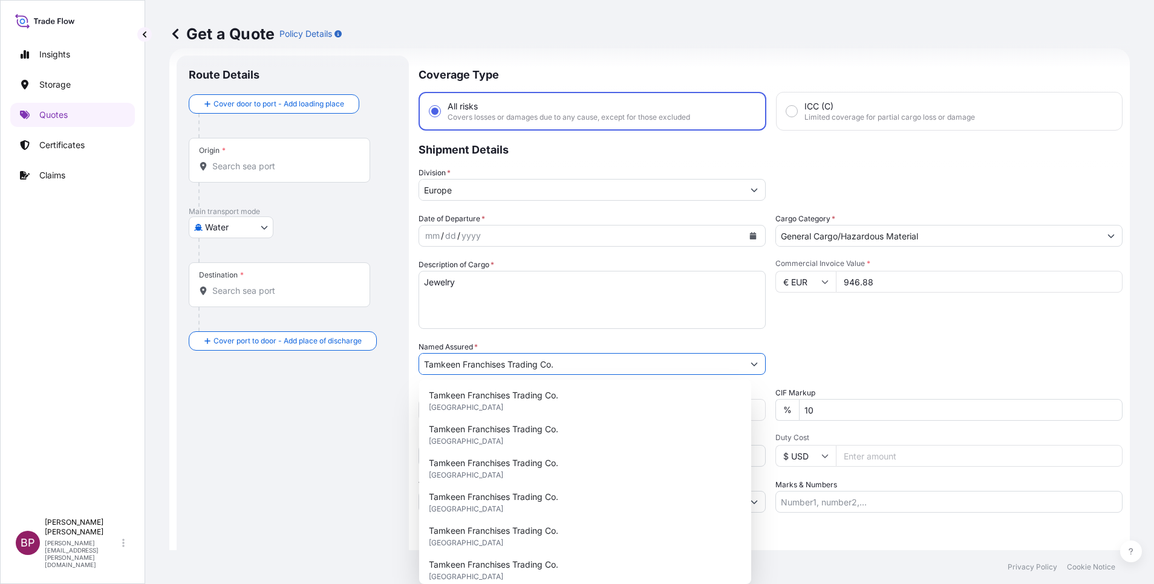
click at [716, 398] on div "Date of Departure * mm / dd / yyyy Cargo Category * General Cargo/Hazardous Mat…" at bounding box center [771, 363] width 704 height 300
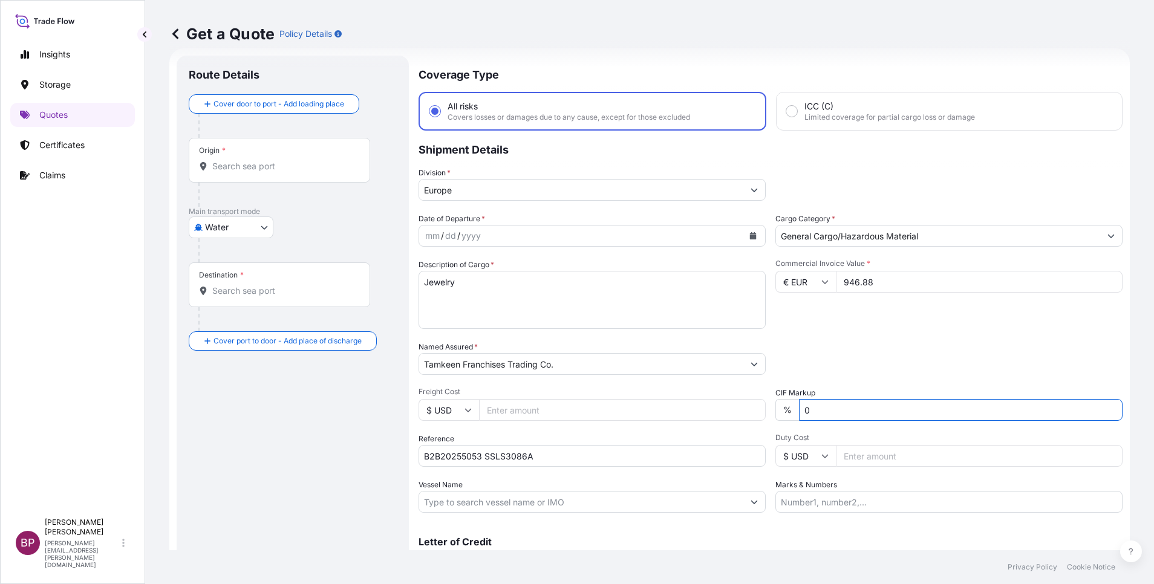
type input "0"
click at [249, 226] on body "0 Insights Storage Quotes Certificates Claims BP [PERSON_NAME] Kurian [EMAIL_AD…" at bounding box center [577, 292] width 1154 height 584
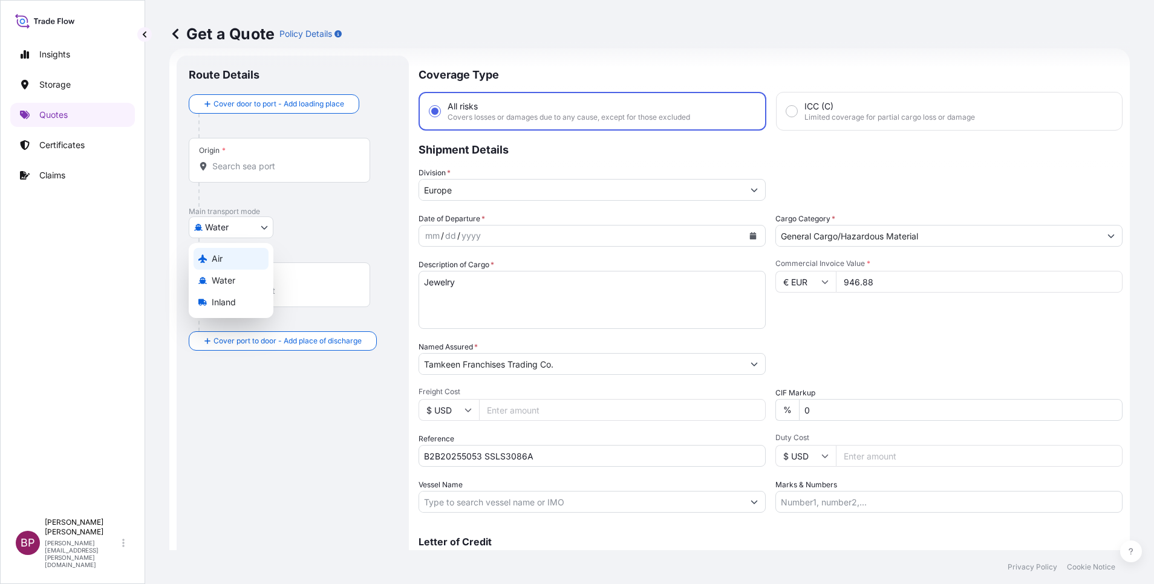
click at [234, 252] on div "Air" at bounding box center [231, 259] width 75 height 22
select select "Air"
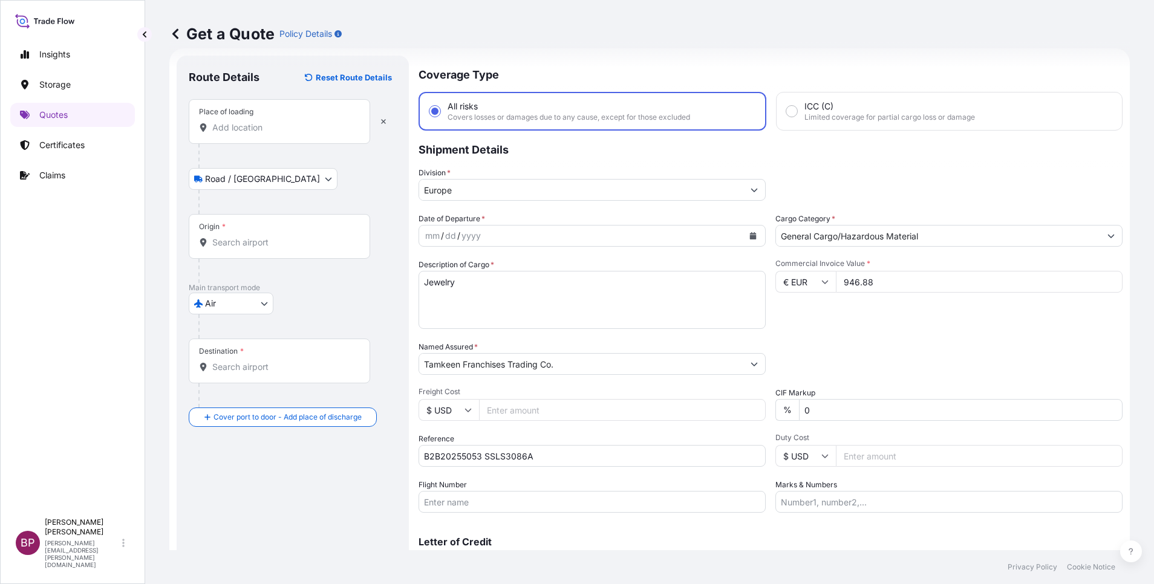
click at [286, 126] on input "Place of loading" at bounding box center [283, 128] width 143 height 12
paste input "[GEOGRAPHIC_DATA]"
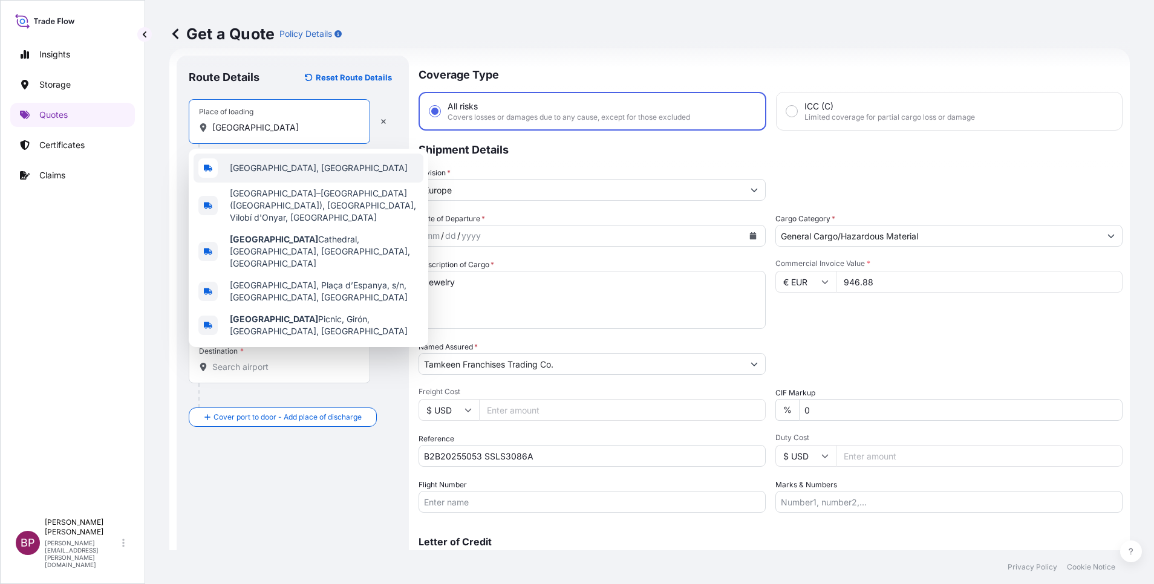
click at [292, 165] on div "[GEOGRAPHIC_DATA], [GEOGRAPHIC_DATA]" at bounding box center [309, 168] width 230 height 29
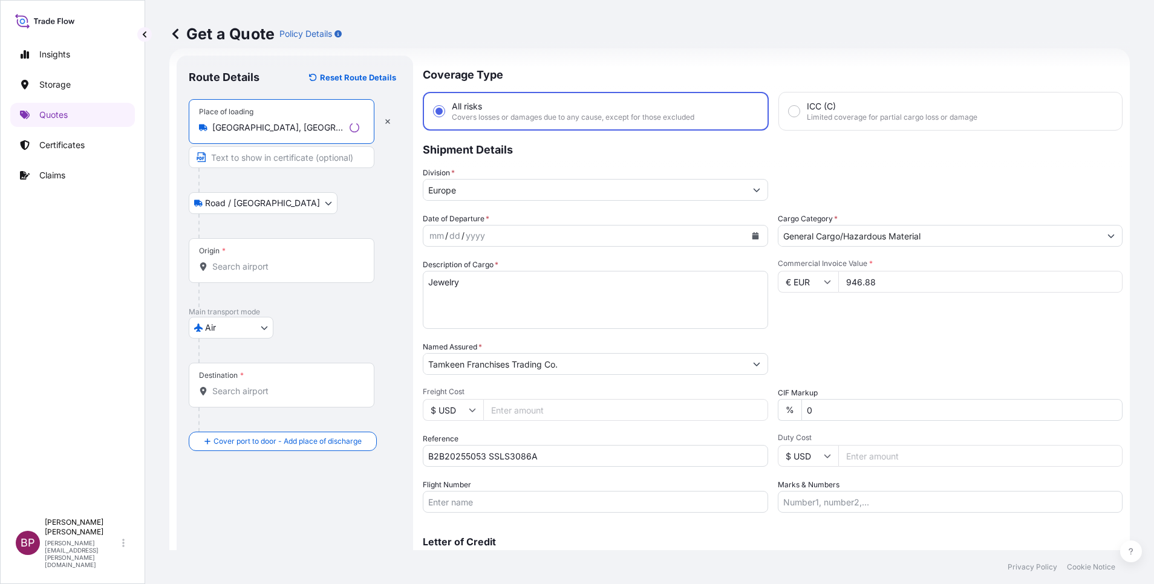
type input "[GEOGRAPHIC_DATA], [GEOGRAPHIC_DATA]"
click at [270, 272] on input "Origin *" at bounding box center [285, 267] width 147 height 12
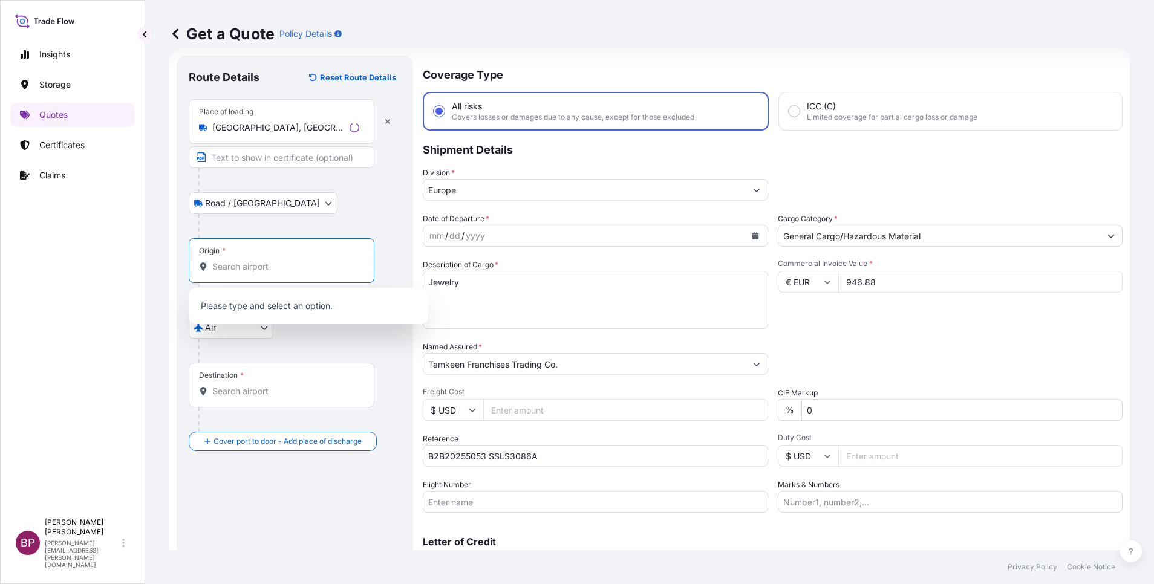
paste input "[GEOGRAPHIC_DATA]"
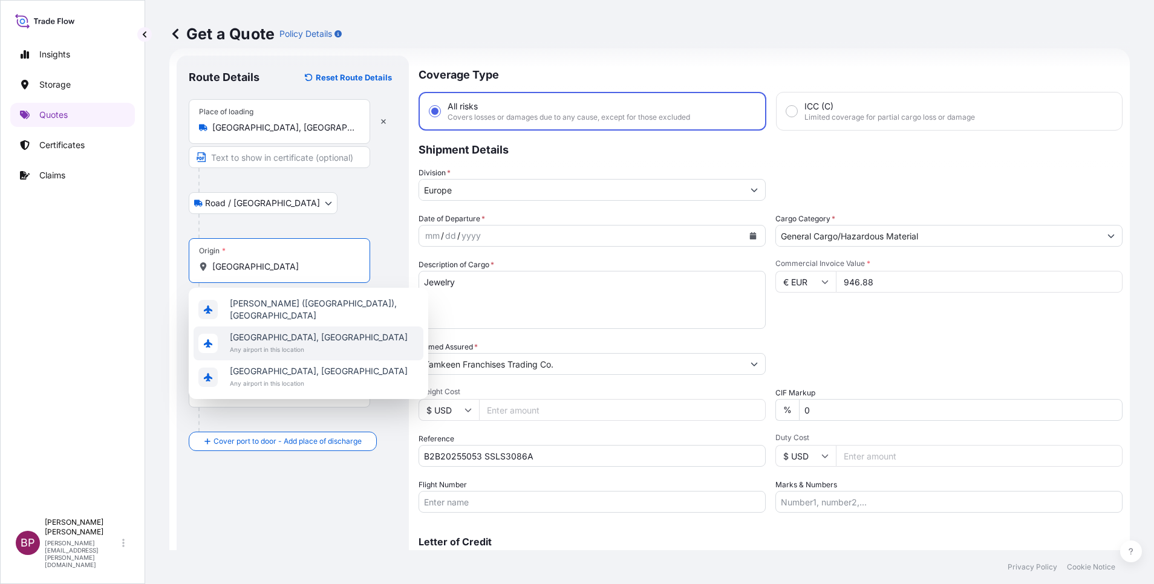
click at [292, 344] on span "Any airport in this location" at bounding box center [319, 350] width 178 height 12
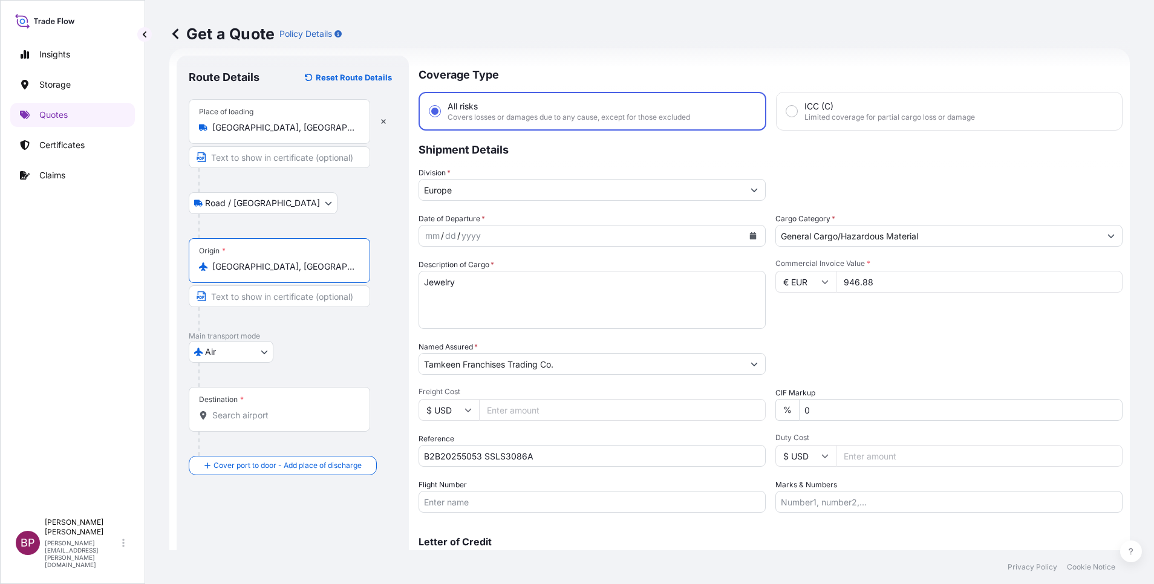
type input "[GEOGRAPHIC_DATA], [GEOGRAPHIC_DATA]"
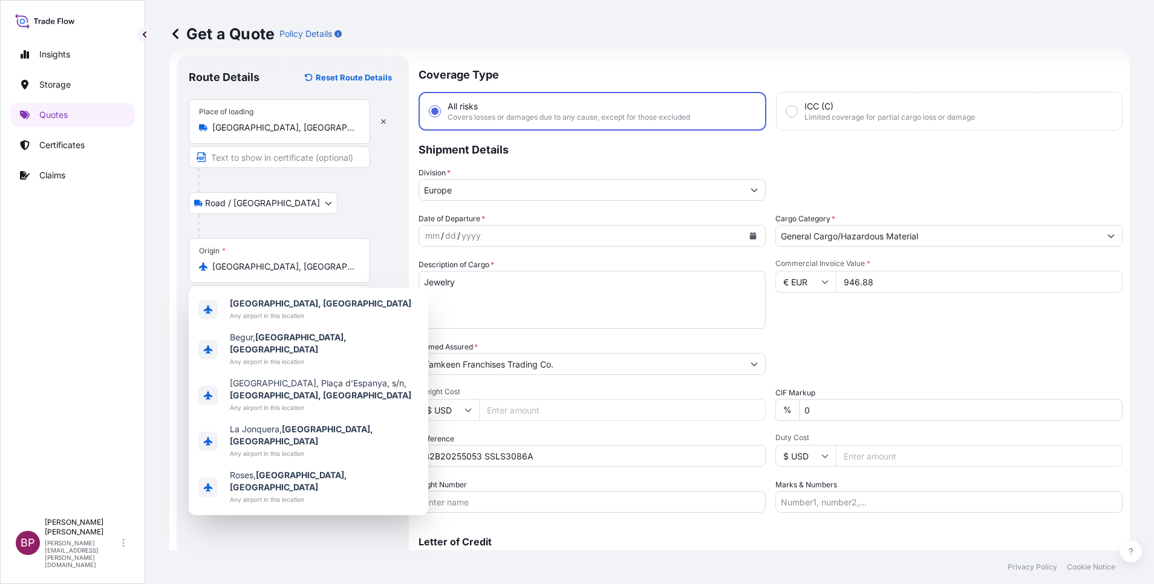
click at [379, 233] on div at bounding box center [297, 226] width 198 height 24
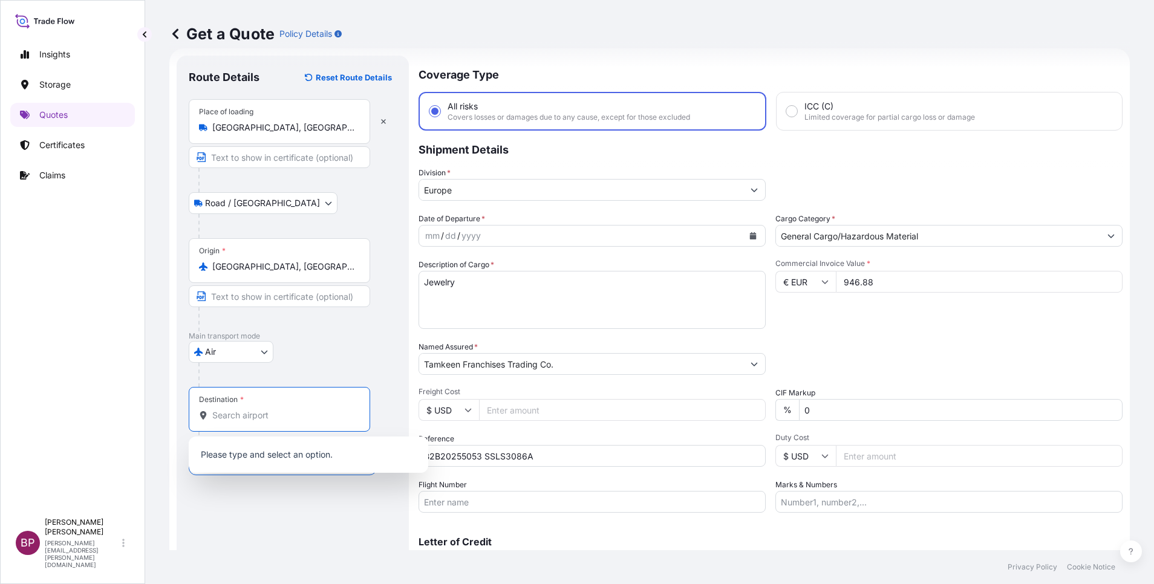
click at [257, 417] on input "Destination *" at bounding box center [283, 416] width 143 height 12
paste input "[GEOGRAPHIC_DATA]"
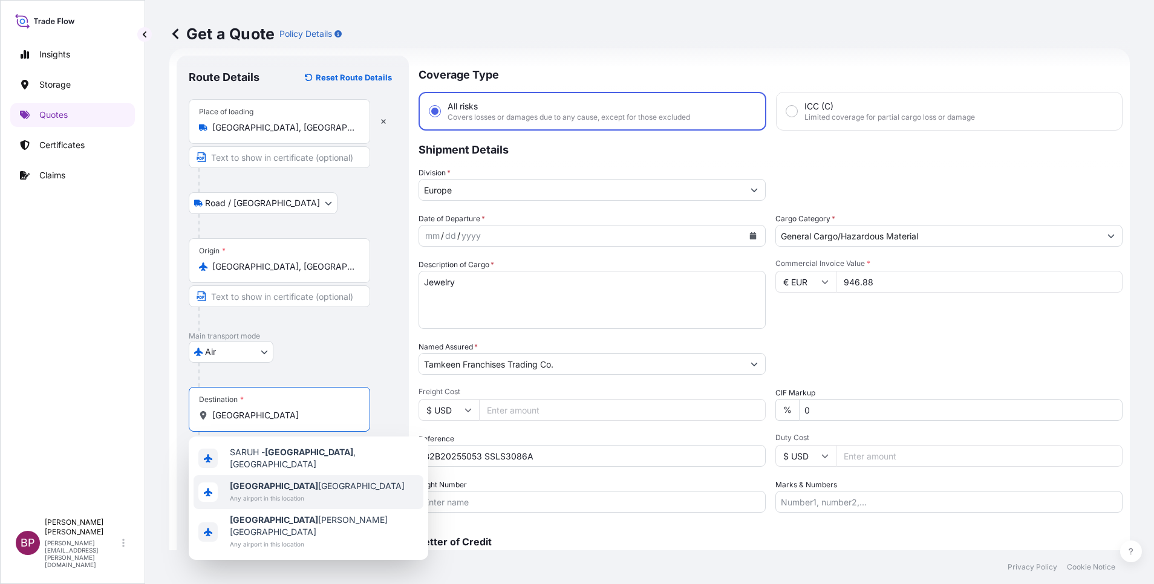
click at [301, 486] on span "[GEOGRAPHIC_DATA] [GEOGRAPHIC_DATA]" at bounding box center [317, 486] width 175 height 12
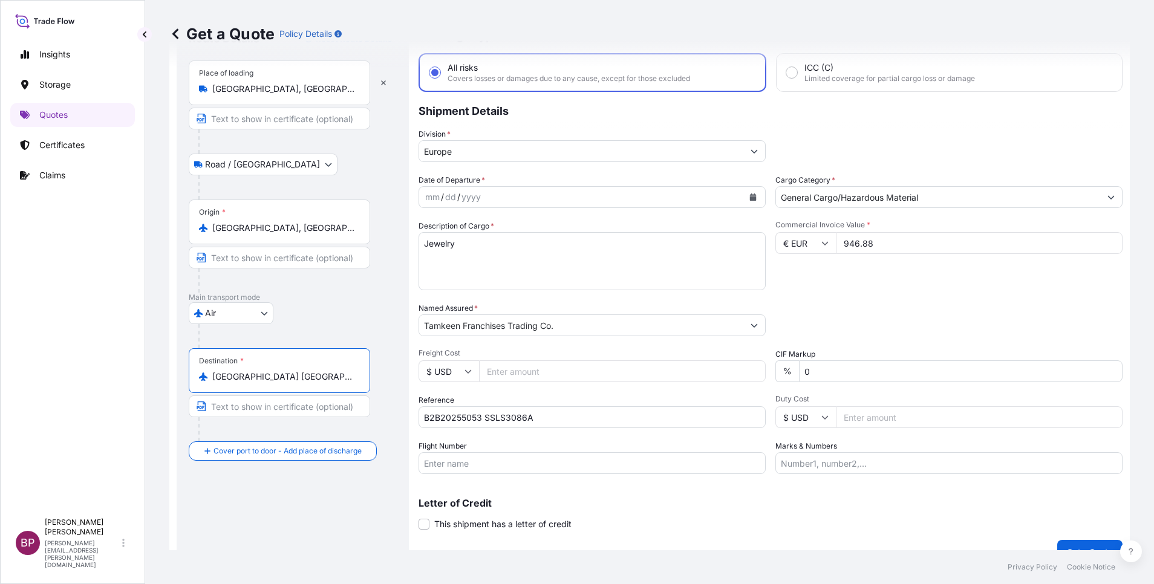
scroll to position [79, 0]
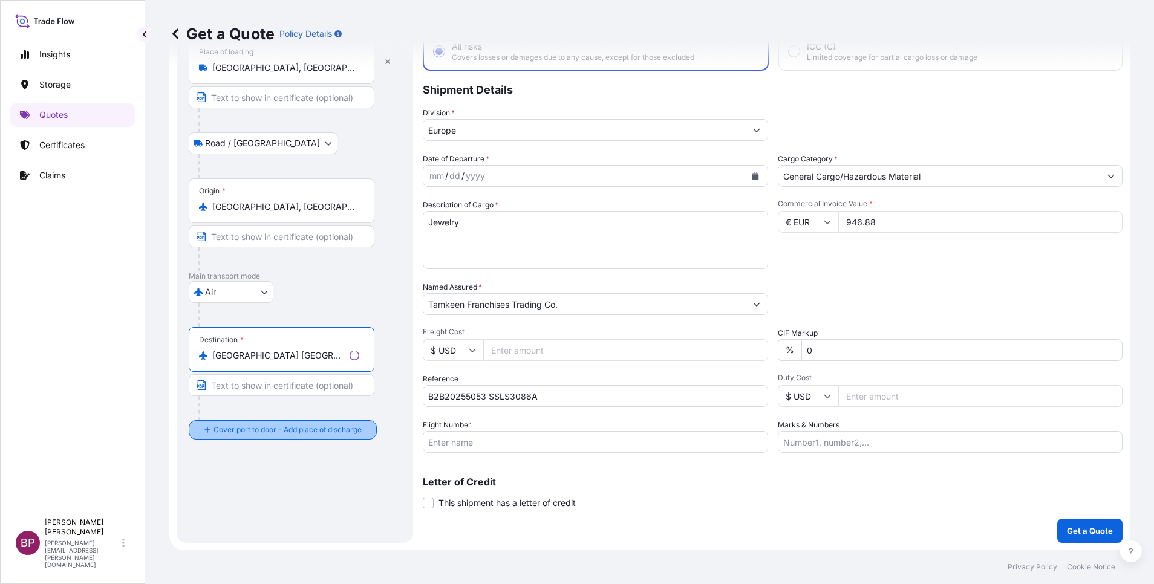
type input "[GEOGRAPHIC_DATA] [GEOGRAPHIC_DATA]"
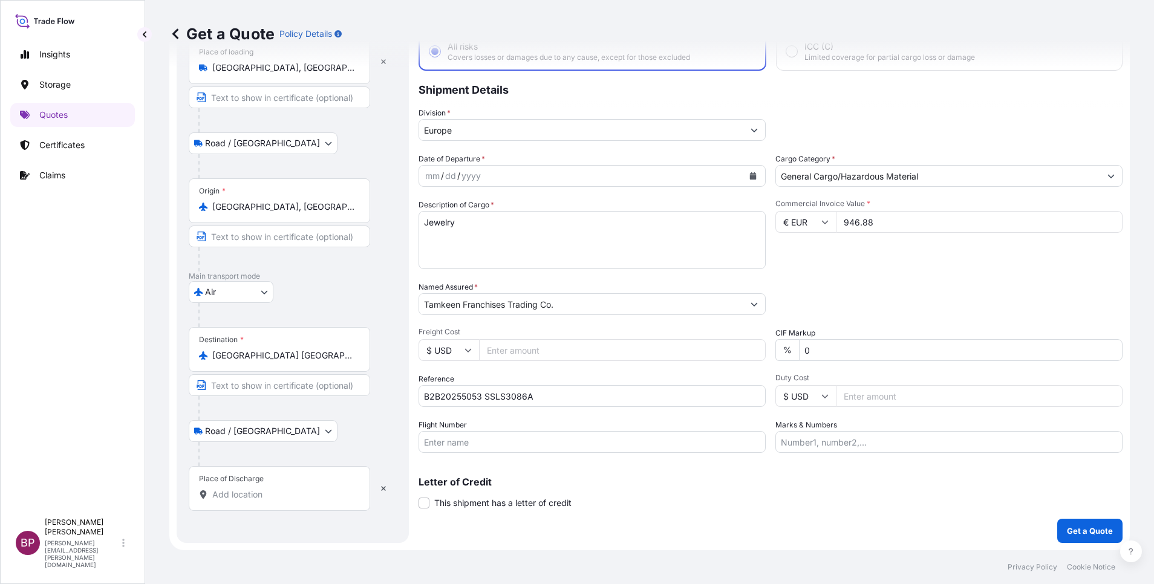
click at [277, 490] on input "Place of Discharge" at bounding box center [283, 495] width 143 height 12
paste input "[GEOGRAPHIC_DATA]"
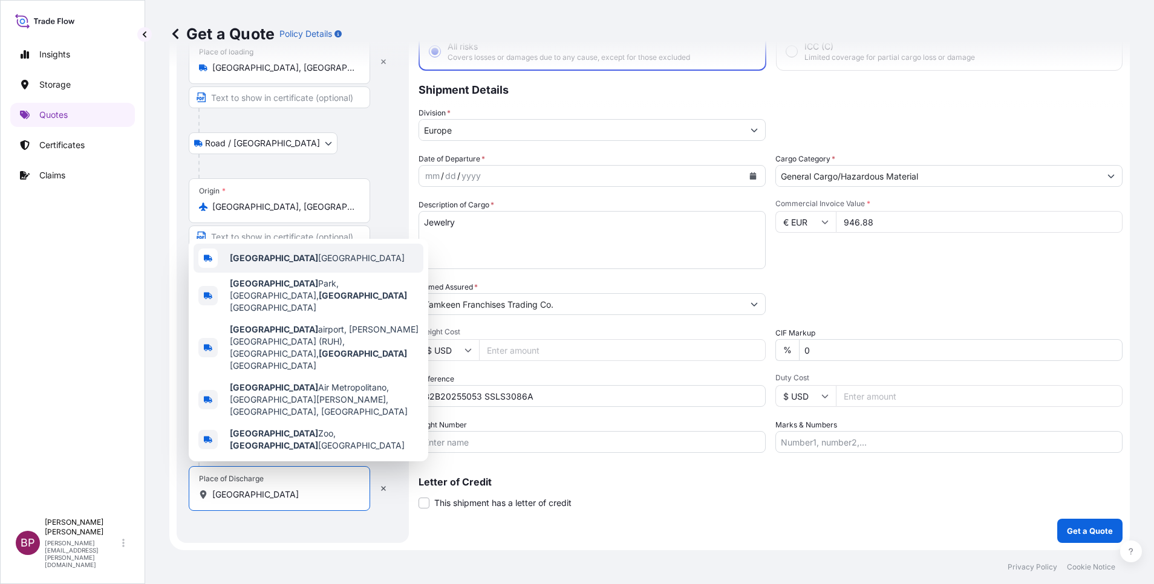
click at [296, 264] on span "[GEOGRAPHIC_DATA] [GEOGRAPHIC_DATA]" at bounding box center [317, 258] width 175 height 12
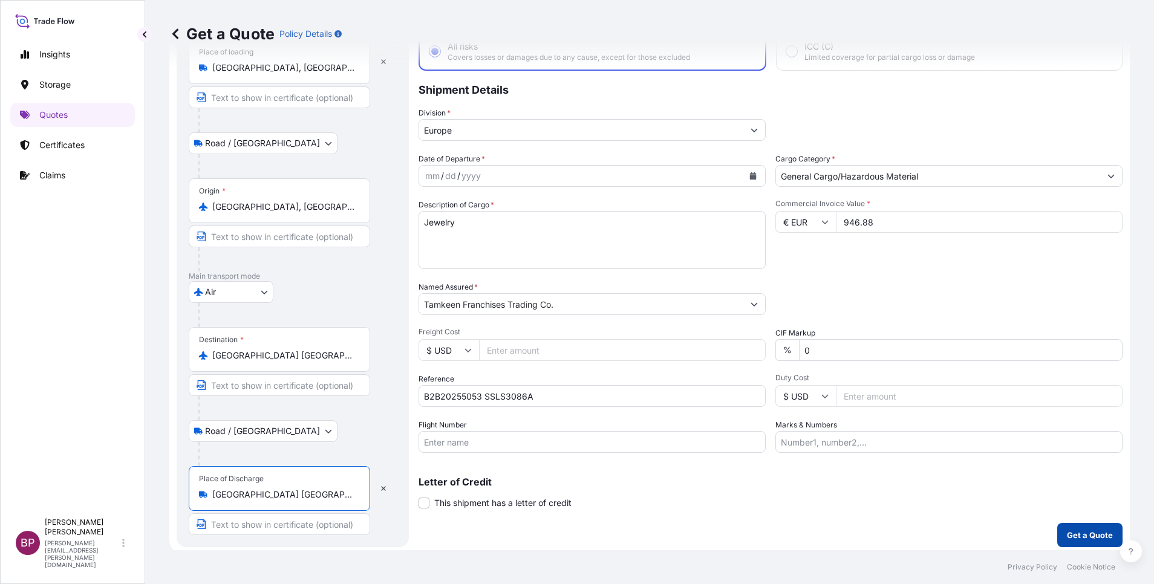
type input "[GEOGRAPHIC_DATA] [GEOGRAPHIC_DATA]"
click at [1074, 535] on p "Get a Quote" at bounding box center [1090, 535] width 46 height 12
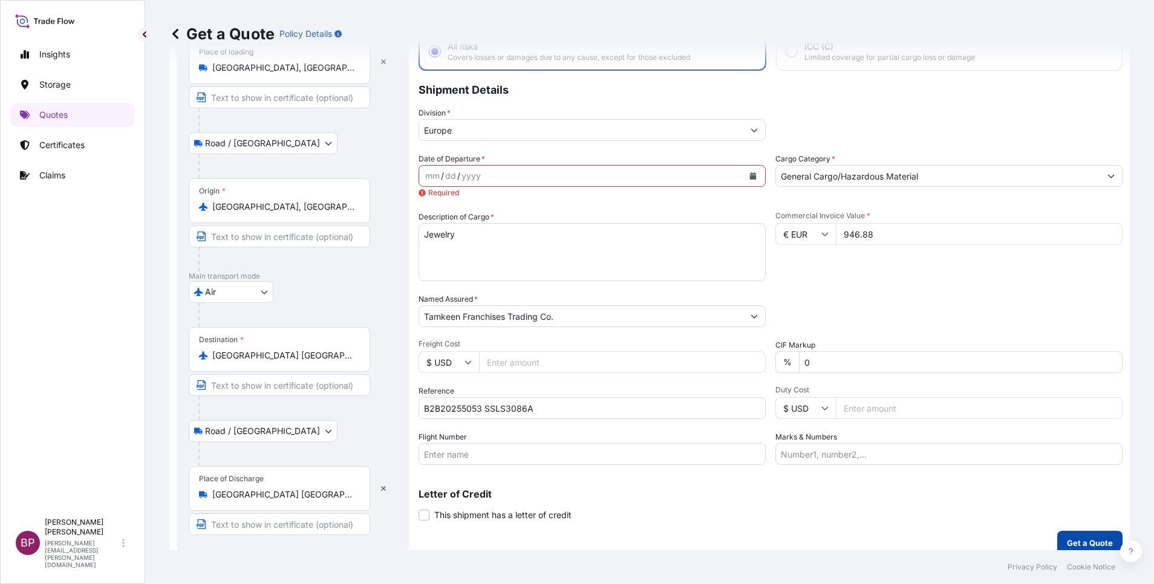
click at [1075, 540] on p "Get a Quote" at bounding box center [1090, 543] width 46 height 12
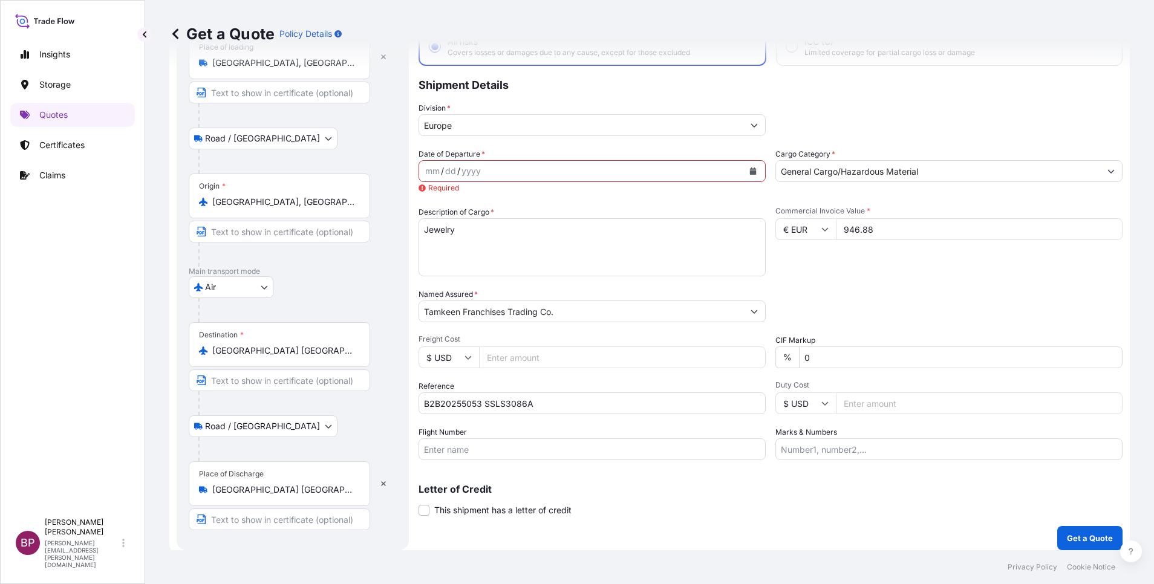
scroll to position [91, 0]
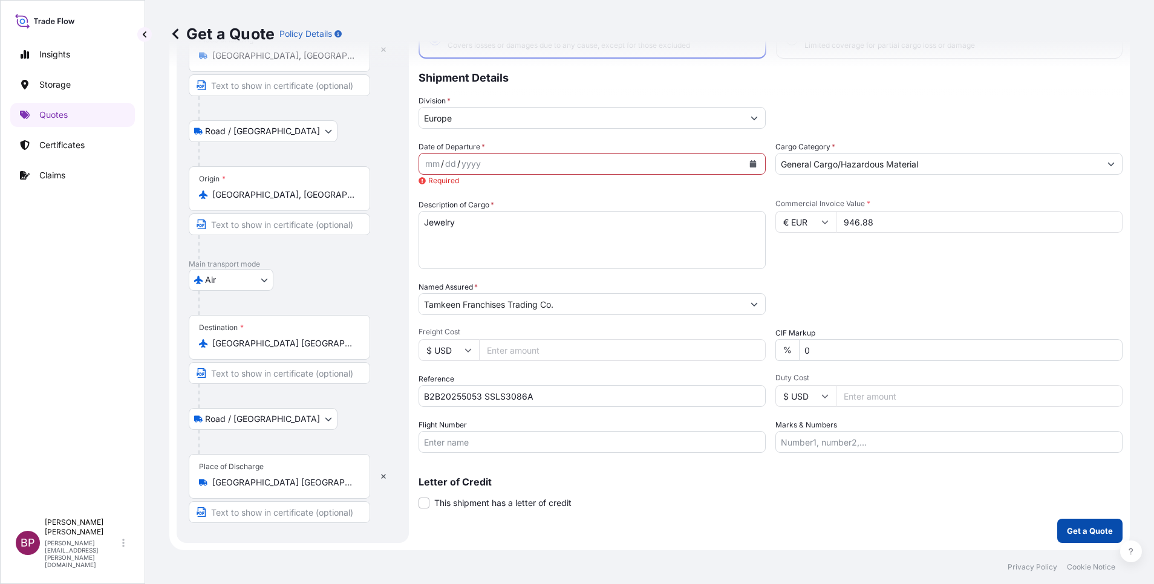
click at [1090, 532] on p "Get a Quote" at bounding box center [1090, 531] width 46 height 12
click at [750, 166] on icon "Calendar" at bounding box center [753, 163] width 7 height 7
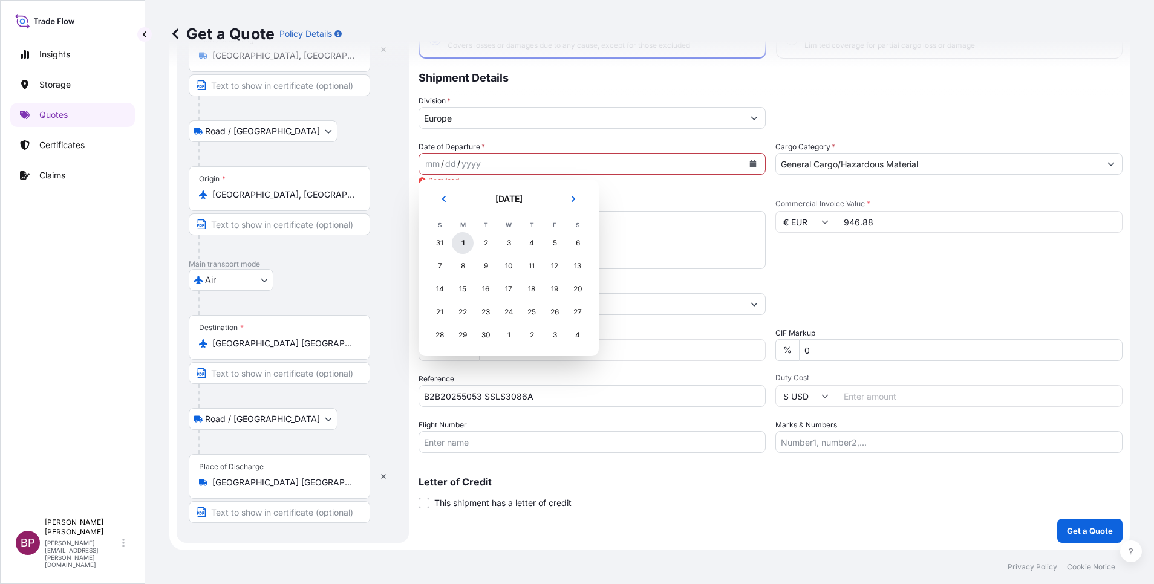
click at [465, 245] on div "1" at bounding box center [463, 243] width 22 height 22
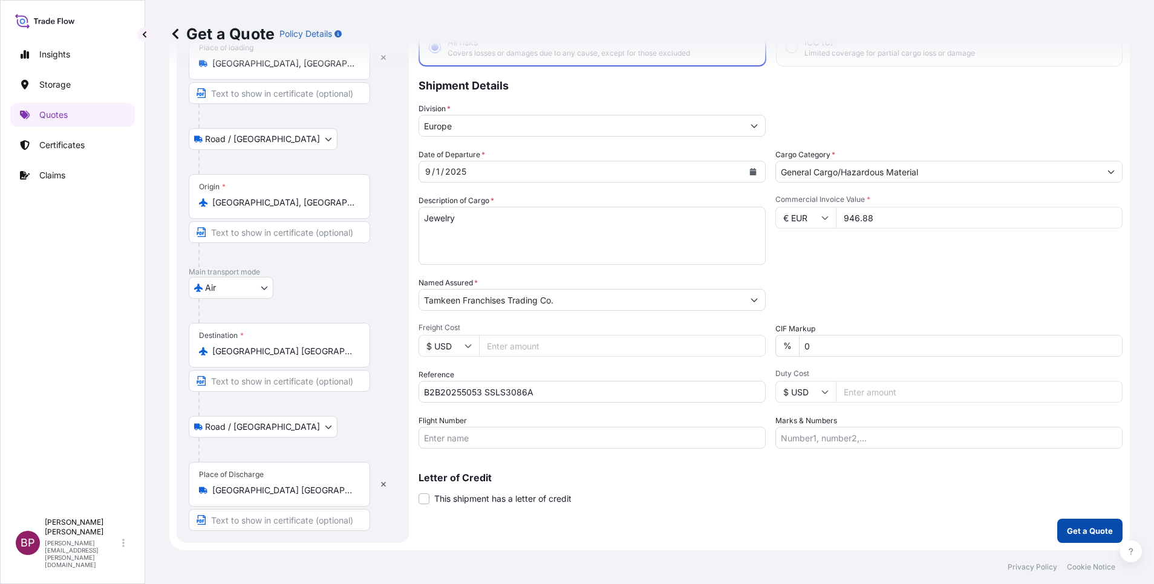
click at [1080, 532] on p "Get a Quote" at bounding box center [1090, 531] width 46 height 12
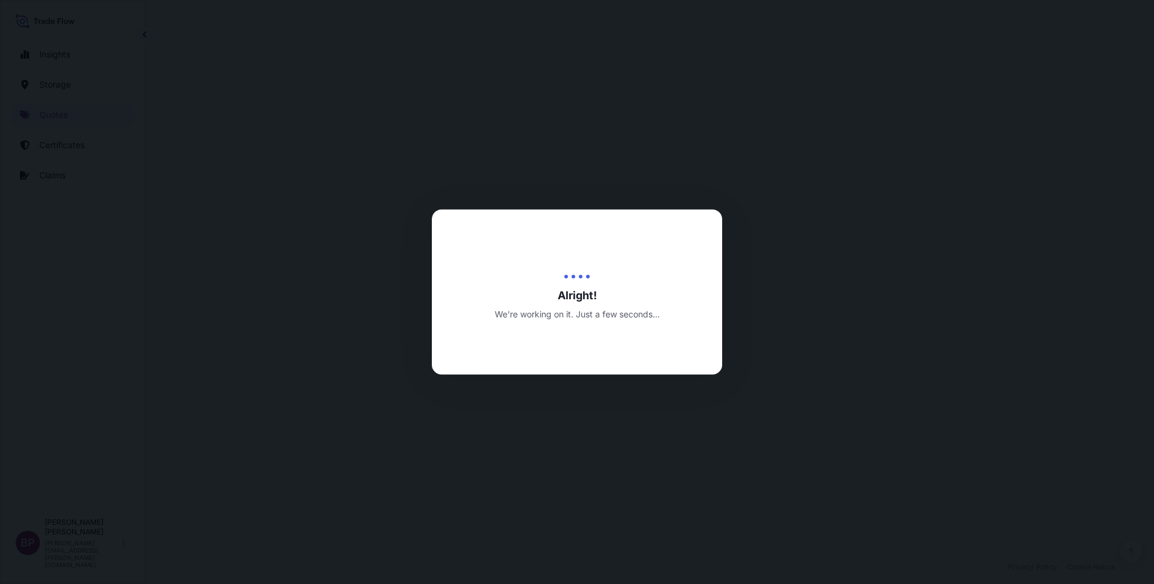
select select "Road / [GEOGRAPHIC_DATA]"
select select "Air"
select select "Road / [GEOGRAPHIC_DATA]"
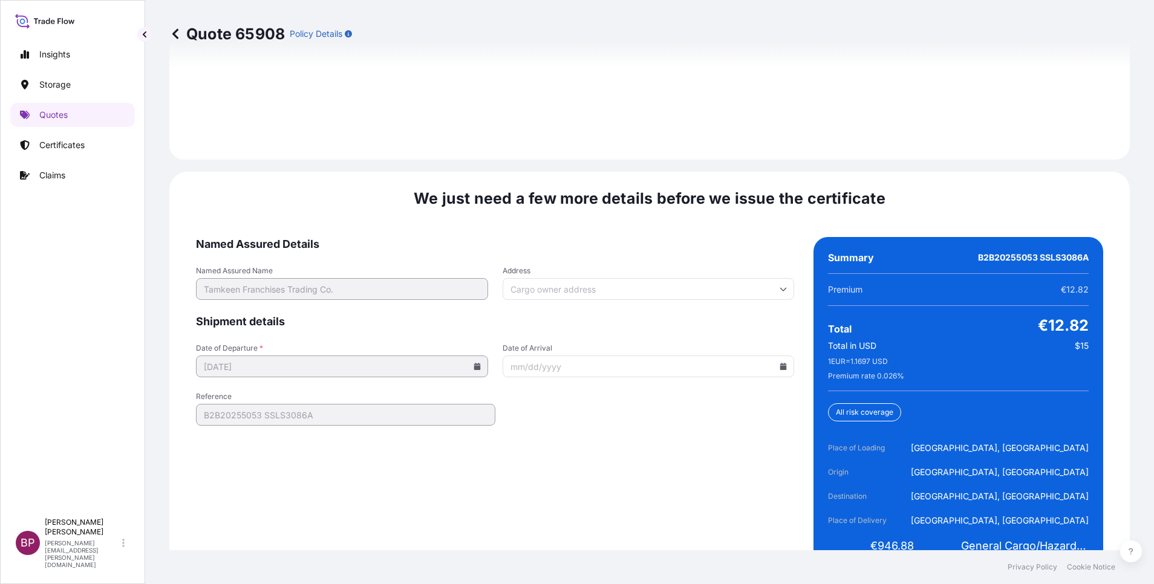
scroll to position [1856, 0]
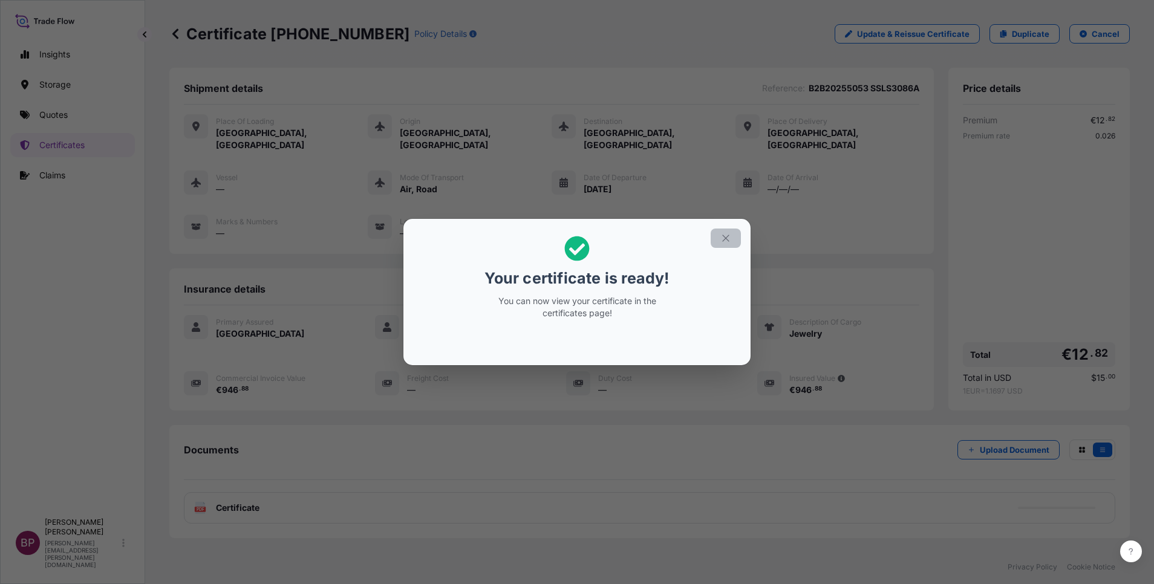
click at [725, 238] on icon "button" at bounding box center [726, 238] width 11 height 11
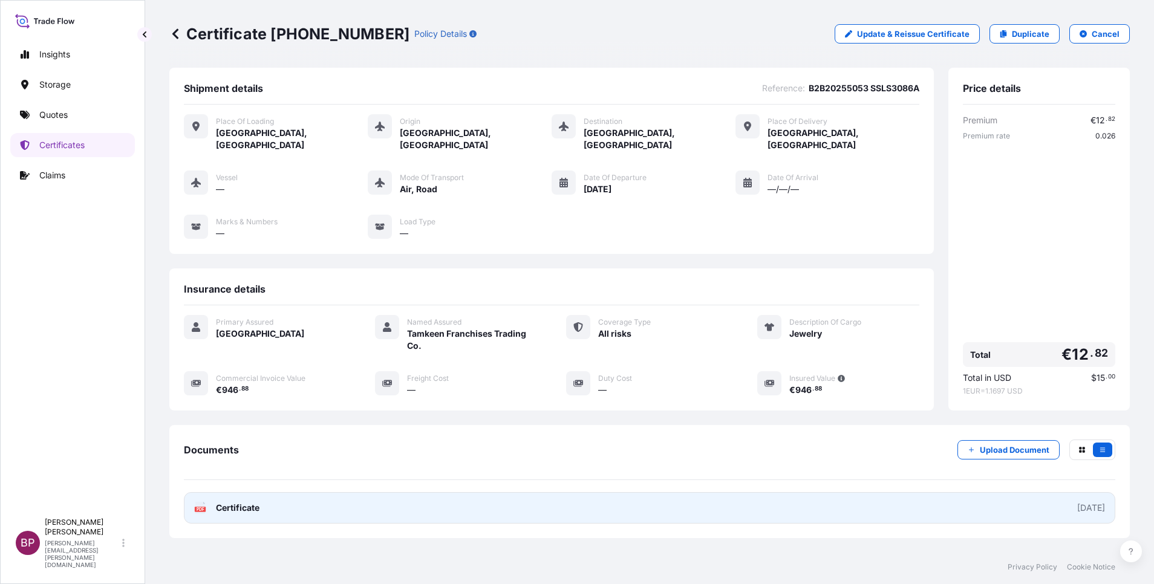
click at [243, 502] on span "Certificate" at bounding box center [238, 508] width 44 height 12
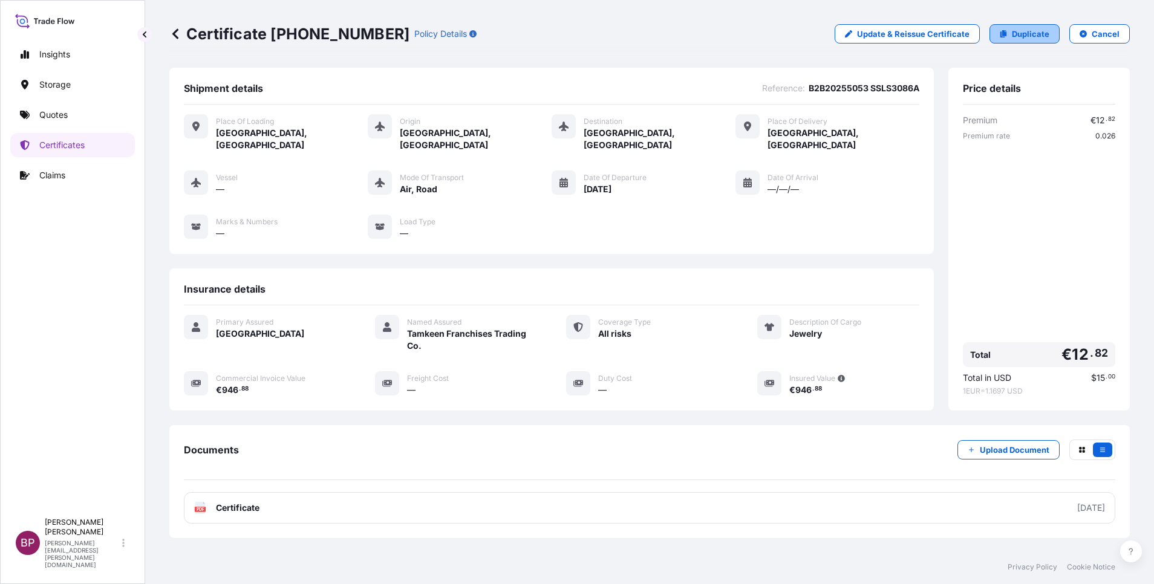
click at [1027, 28] on link "Duplicate" at bounding box center [1025, 33] width 70 height 19
select select "Road / [GEOGRAPHIC_DATA]"
select select "Air"
select select "Road / [GEOGRAPHIC_DATA]"
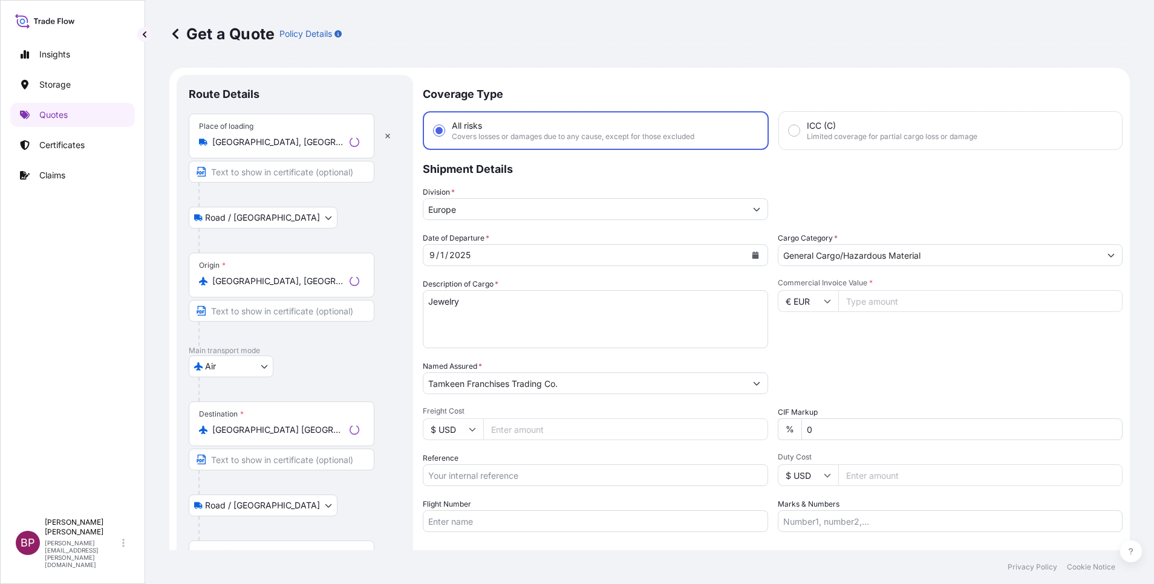
scroll to position [19, 0]
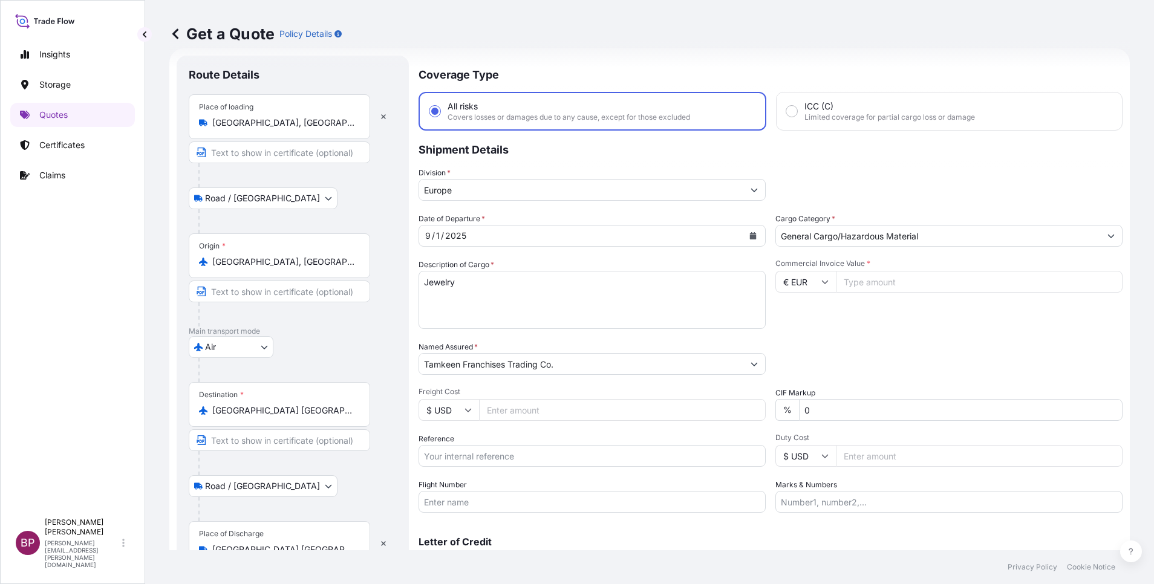
click at [527, 461] on input "Reference" at bounding box center [592, 456] width 347 height 22
paste input "B2B20255100 SSLS3086B"
type input "B2B20255100 SSLS3086B"
click at [889, 281] on input "Commercial Invoice Value *" at bounding box center [979, 282] width 287 height 22
paste input "2619.76"
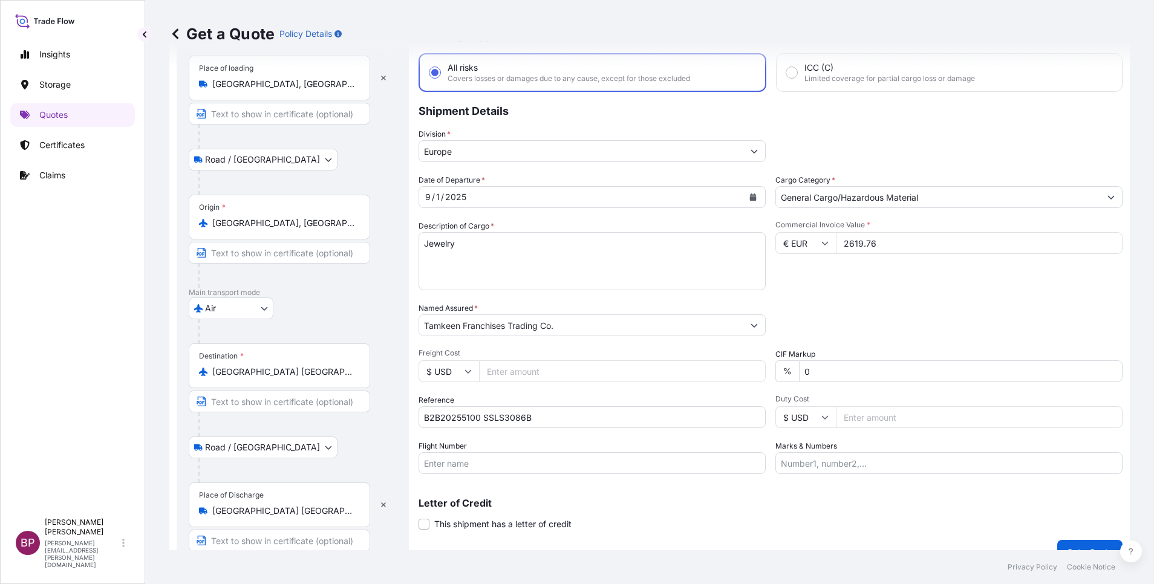
scroll to position [79, 0]
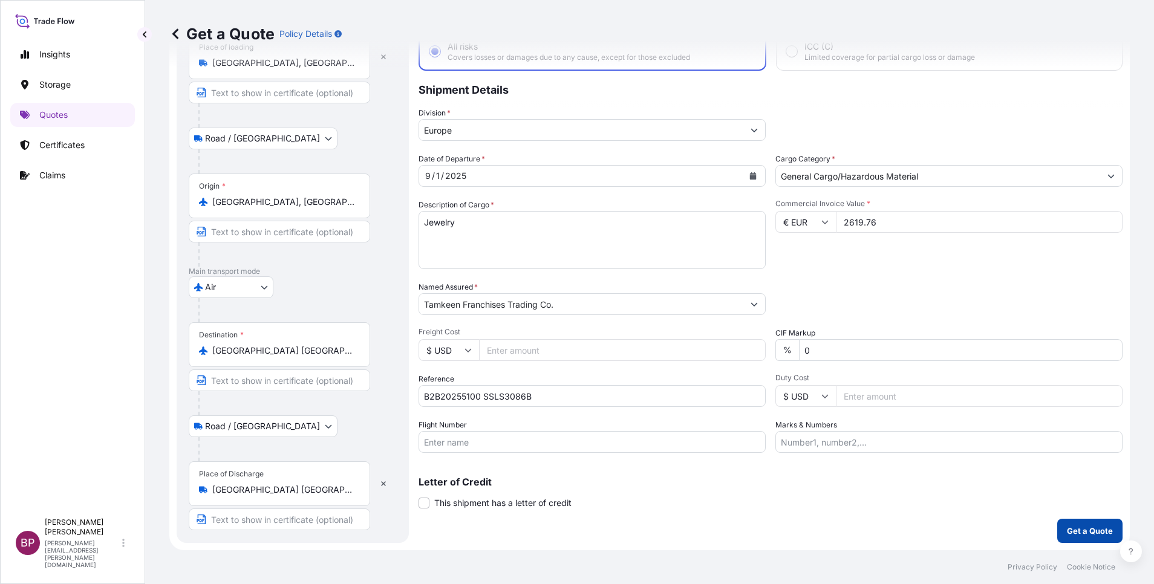
type input "2619.76"
click at [1094, 530] on p "Get a Quote" at bounding box center [1090, 531] width 46 height 12
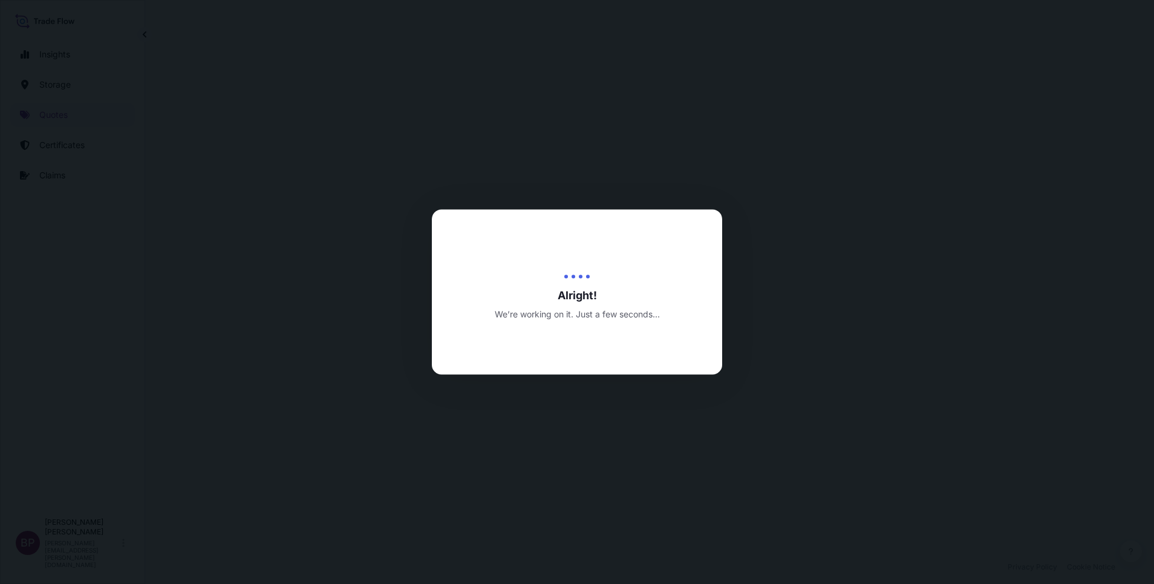
select select "Road / [GEOGRAPHIC_DATA]"
select select "Air"
select select "Road / [GEOGRAPHIC_DATA]"
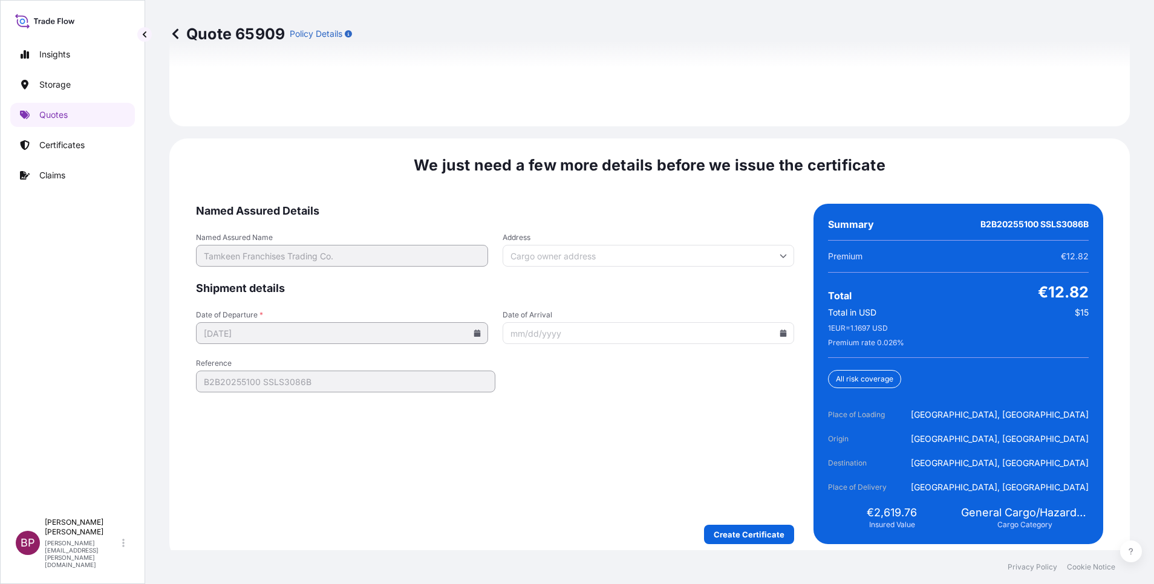
scroll to position [1856, 0]
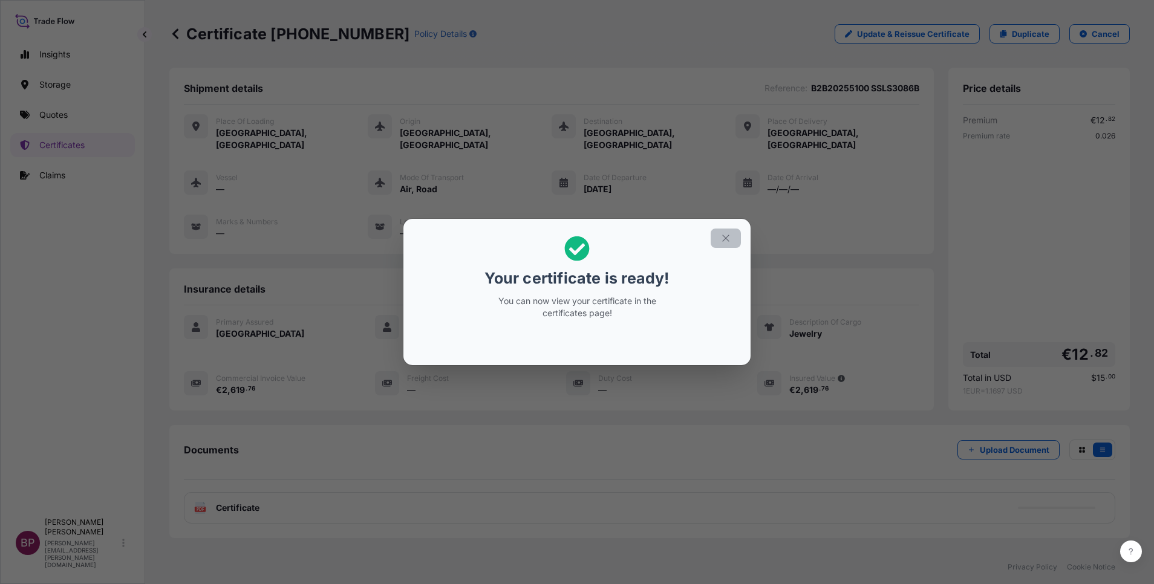
click at [727, 241] on icon "button" at bounding box center [726, 238] width 11 height 11
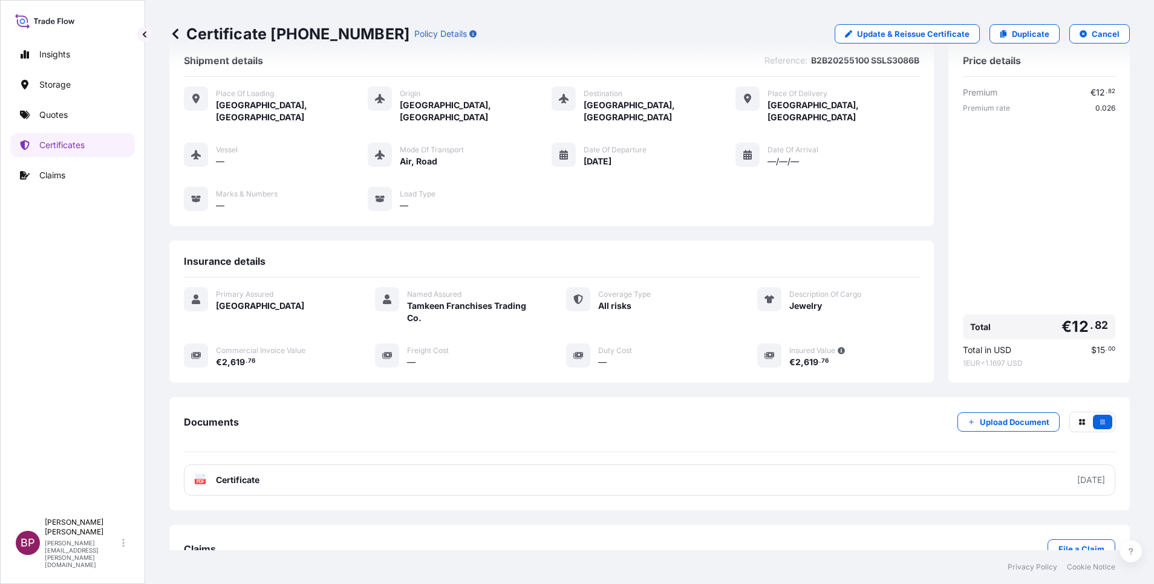
scroll to position [51, 0]
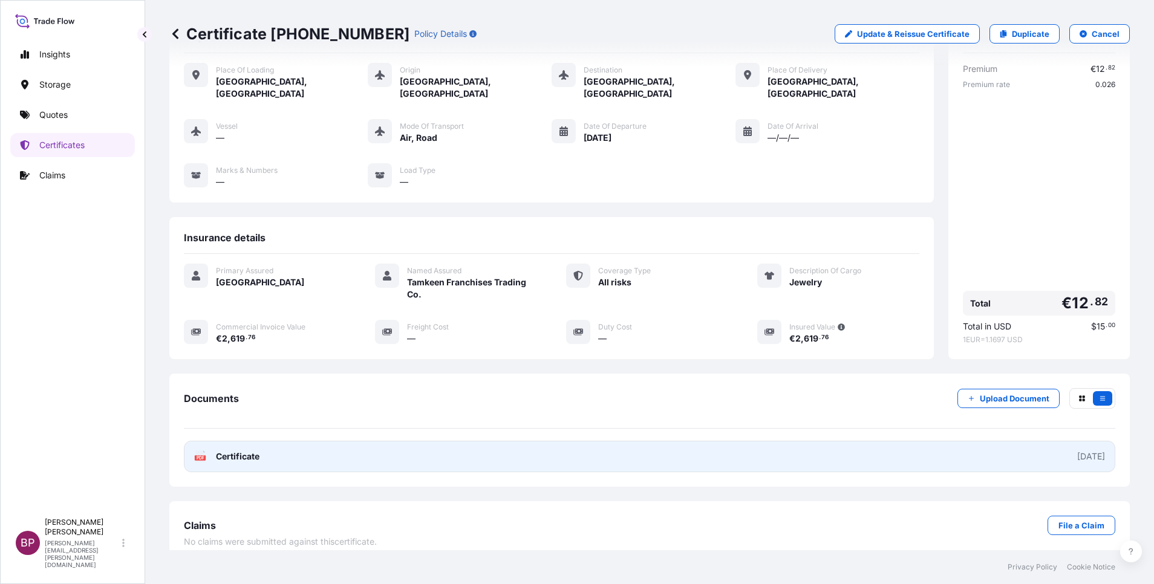
click at [227, 451] on span "Certificate" at bounding box center [238, 457] width 44 height 12
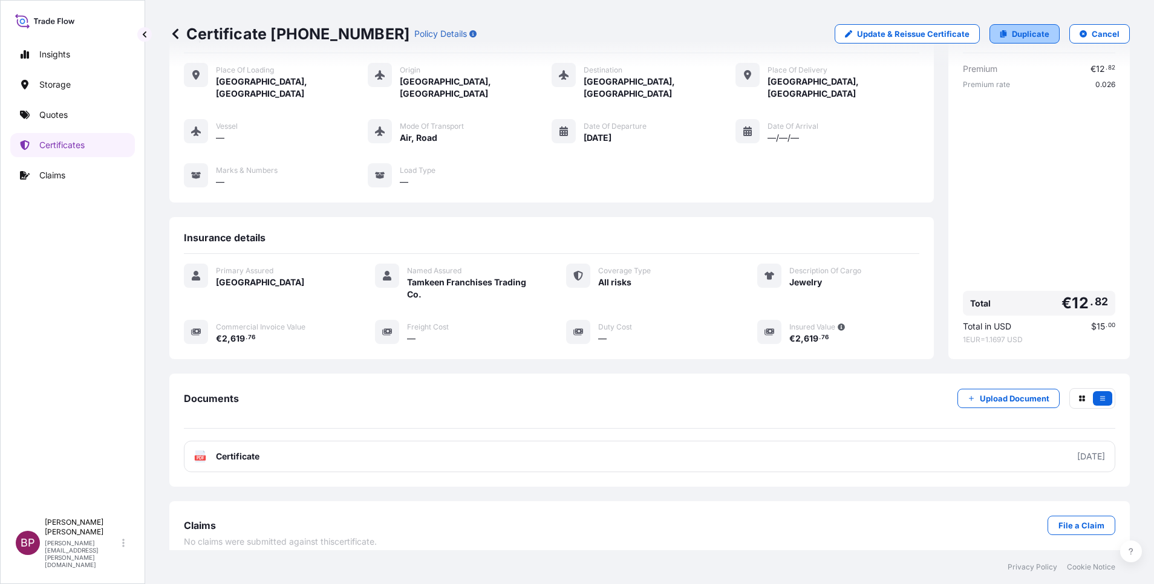
click at [1023, 38] on p "Duplicate" at bounding box center [1031, 34] width 38 height 12
select select "Road / [GEOGRAPHIC_DATA]"
select select "Air"
select select "Road / [GEOGRAPHIC_DATA]"
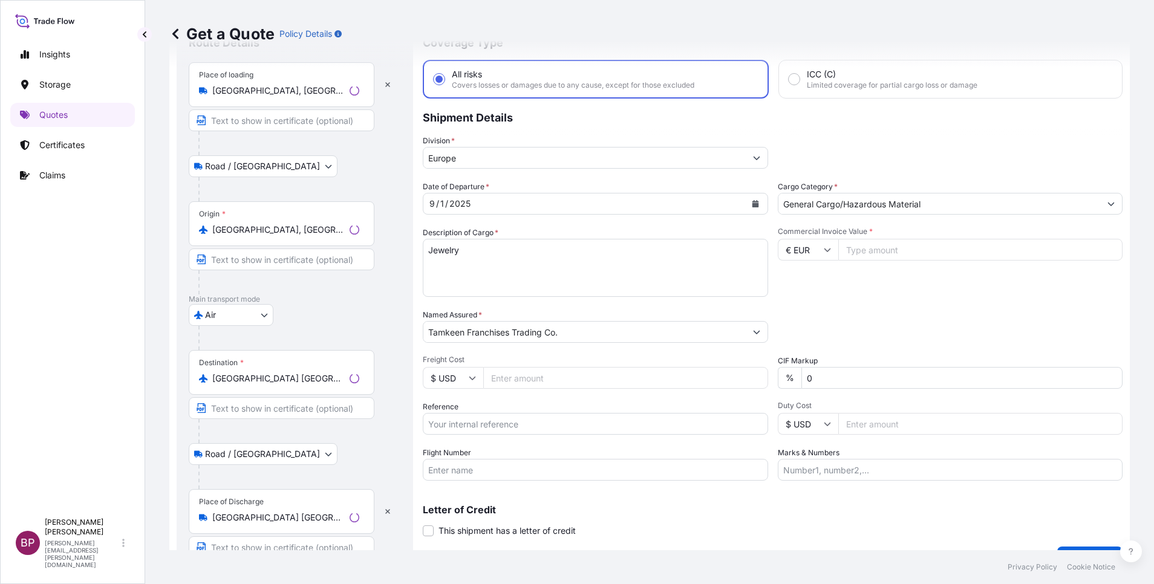
scroll to position [19, 0]
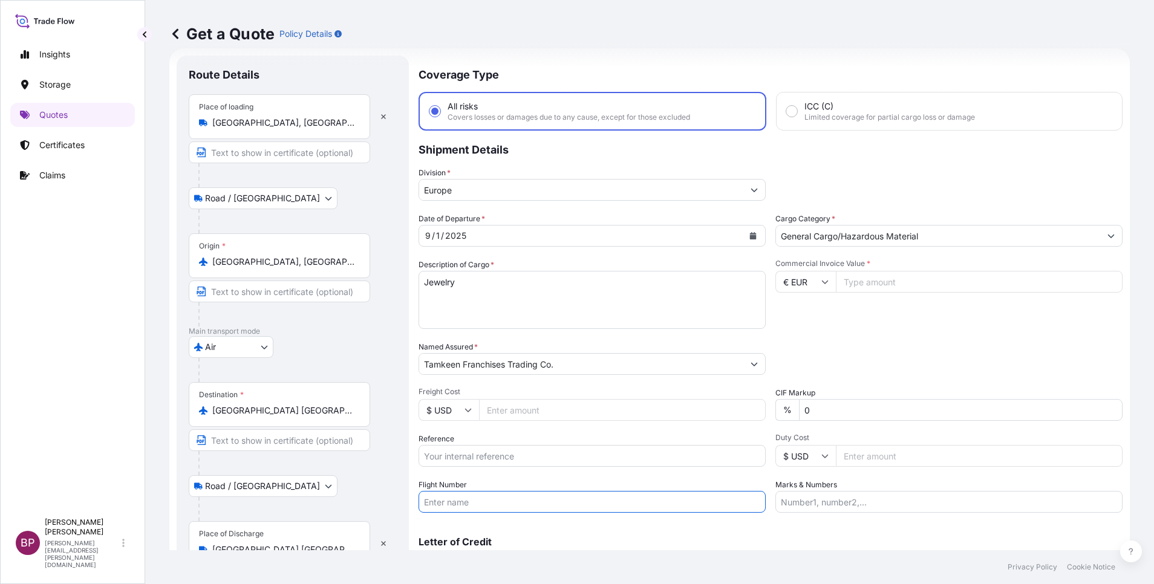
click at [500, 502] on input "Flight Number" at bounding box center [592, 502] width 347 height 22
paste input "B2B20255103 SSLS3086C"
type input "B2B20255103 SSLS3086C"
click at [908, 278] on input "Commercial Invoice Value *" at bounding box center [979, 282] width 287 height 22
paste input "1640.32"
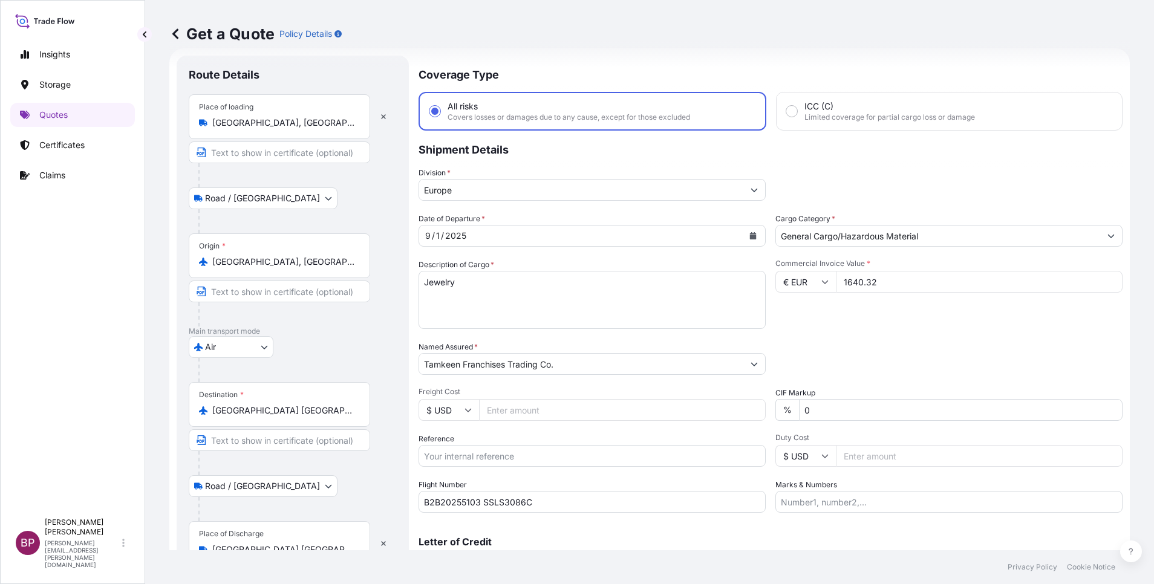
type input "1640.32"
drag, startPoint x: 329, startPoint y: 414, endPoint x: 97, endPoint y: 385, distance: 234.1
click at [116, 385] on div "Insights Storage Quotes Certificates Claims BP [PERSON_NAME] Kurian [EMAIL_ADDR…" at bounding box center [577, 292] width 1154 height 584
paste input "Madin"
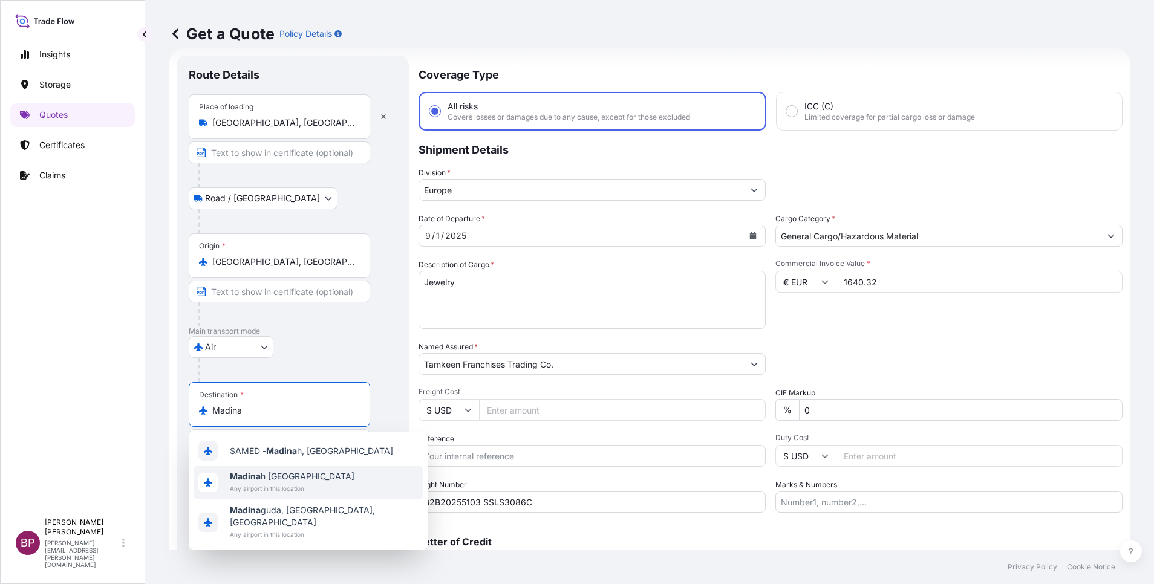
click at [296, 477] on span "Madina h [GEOGRAPHIC_DATA]" at bounding box center [292, 477] width 125 height 12
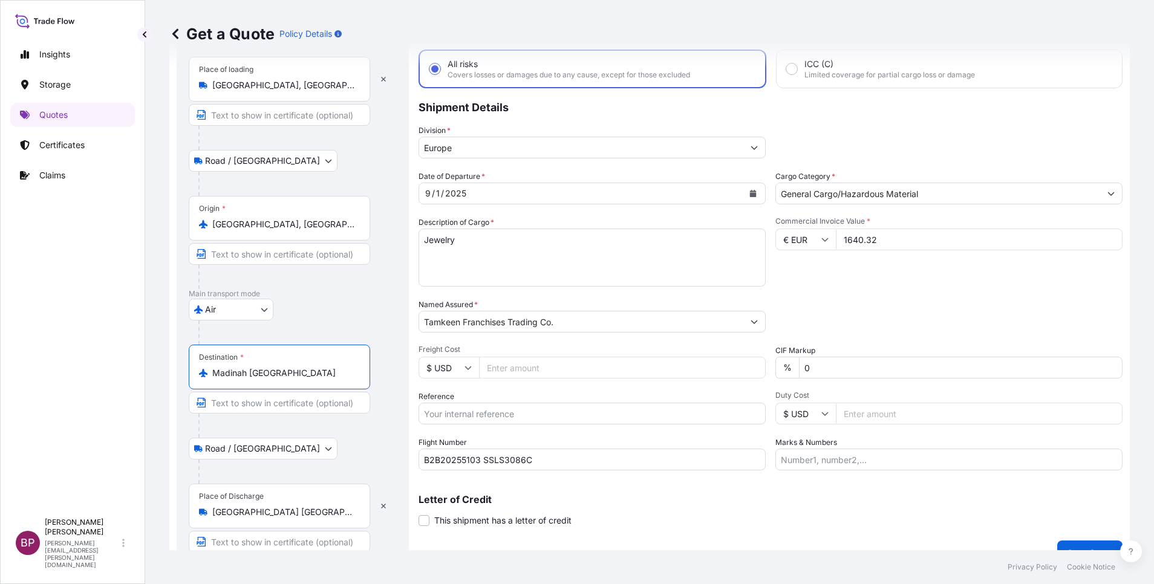
scroll to position [83, 0]
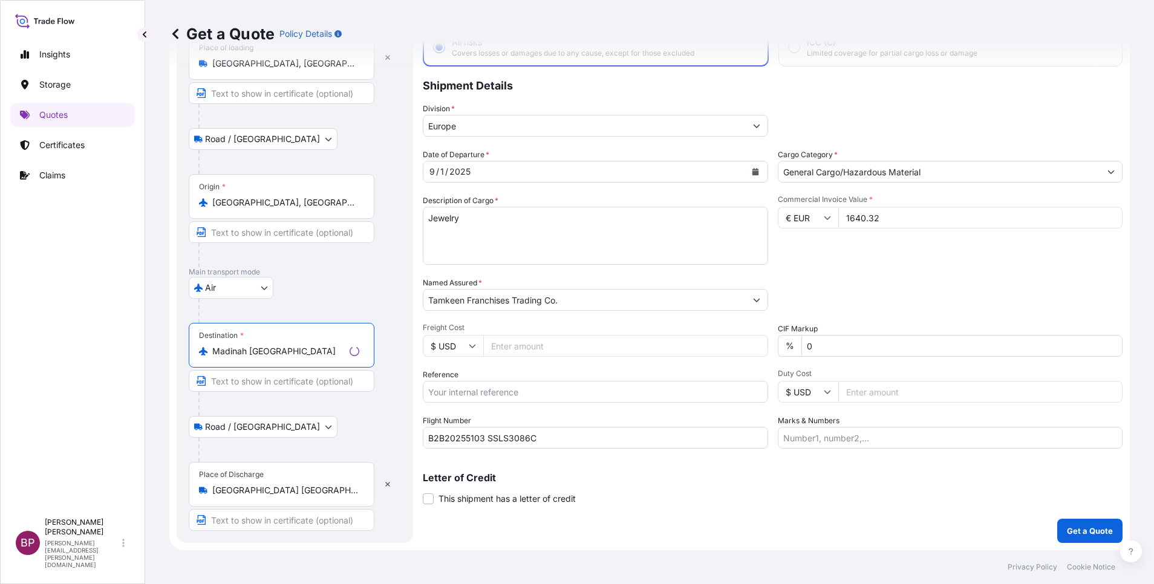
type input "Madinah [GEOGRAPHIC_DATA]"
click at [267, 496] on input "[GEOGRAPHIC_DATA] [GEOGRAPHIC_DATA]" at bounding box center [285, 491] width 147 height 12
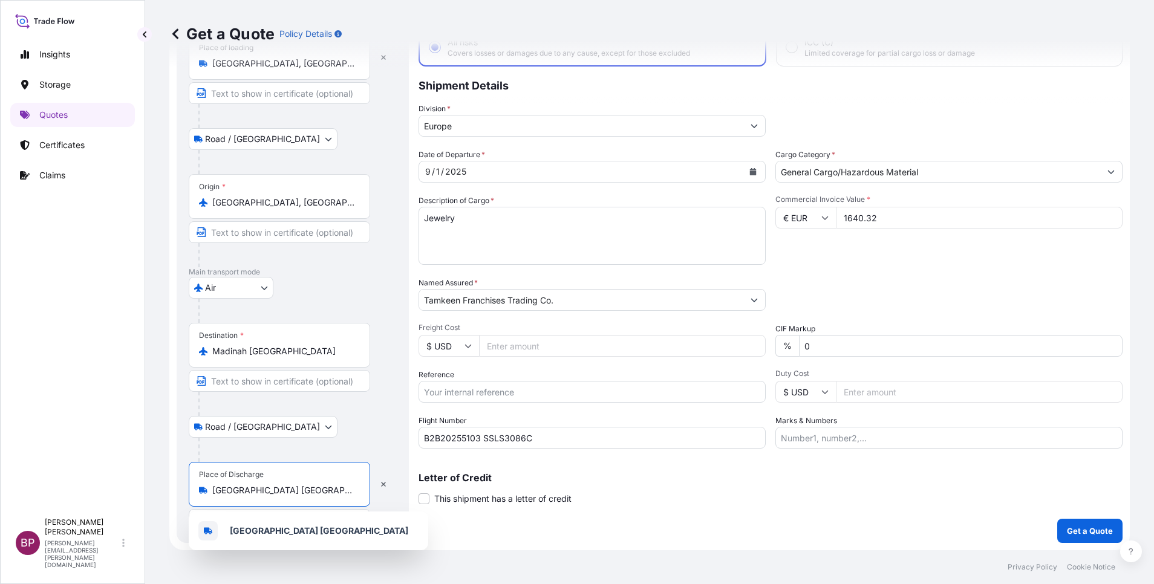
drag, startPoint x: 301, startPoint y: 493, endPoint x: 185, endPoint y: 439, distance: 127.5
click at [0, 426] on html "1 option available. 0 options available. 3 options available. 1 option availabl…" at bounding box center [577, 292] width 1154 height 584
paste input "Madin"
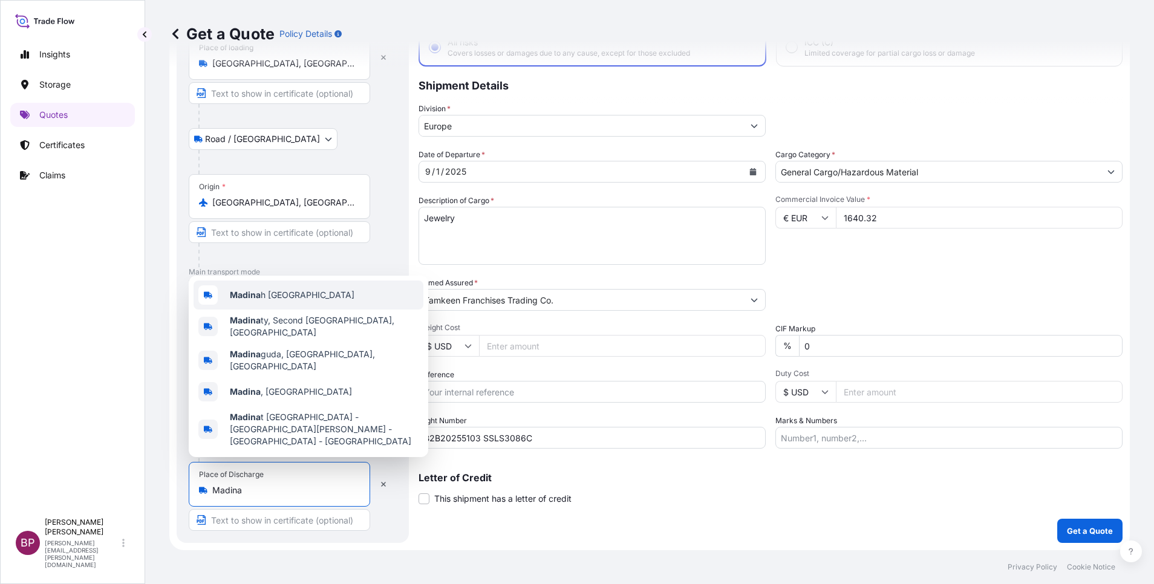
click at [306, 301] on span "Madina h [GEOGRAPHIC_DATA]" at bounding box center [292, 295] width 125 height 12
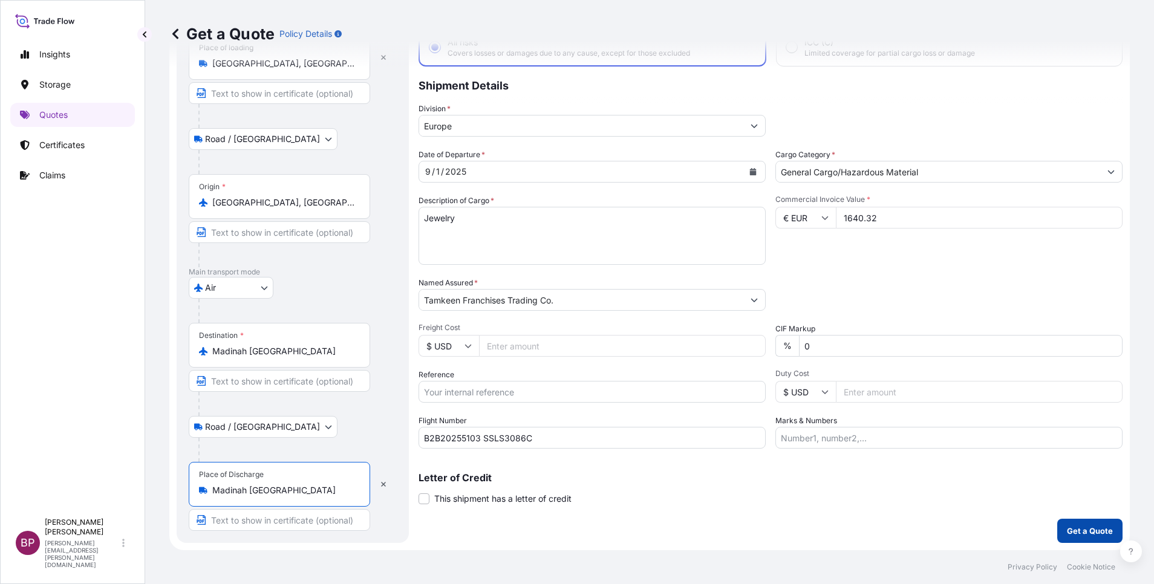
type input "Madinah [GEOGRAPHIC_DATA]"
click at [1084, 534] on p "Get a Quote" at bounding box center [1090, 531] width 46 height 12
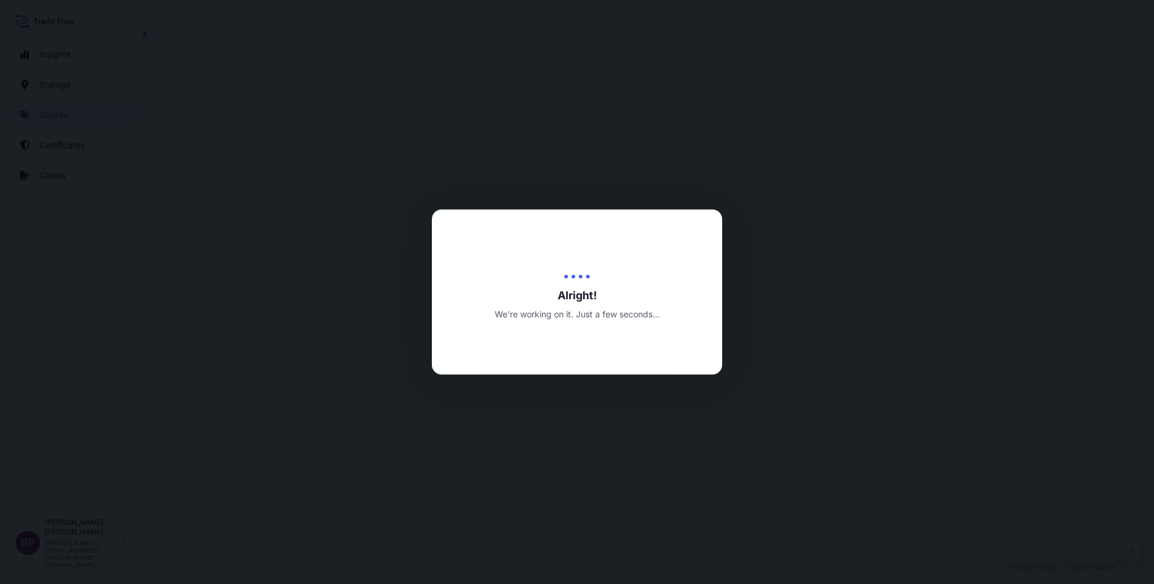
select select "Road / [GEOGRAPHIC_DATA]"
select select "Air"
select select "Road / [GEOGRAPHIC_DATA]"
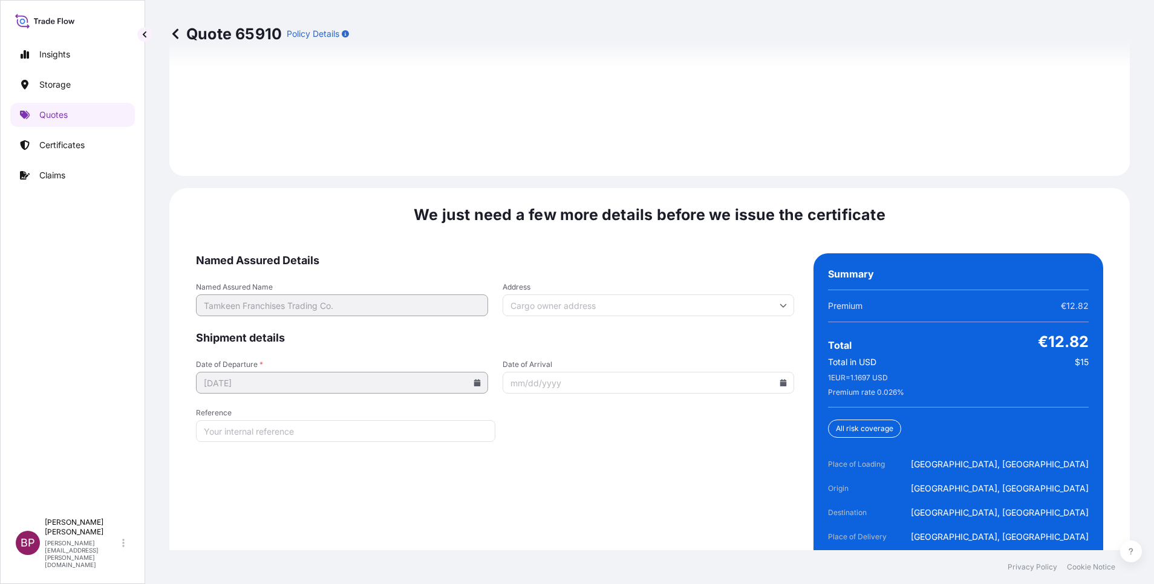
scroll to position [1856, 0]
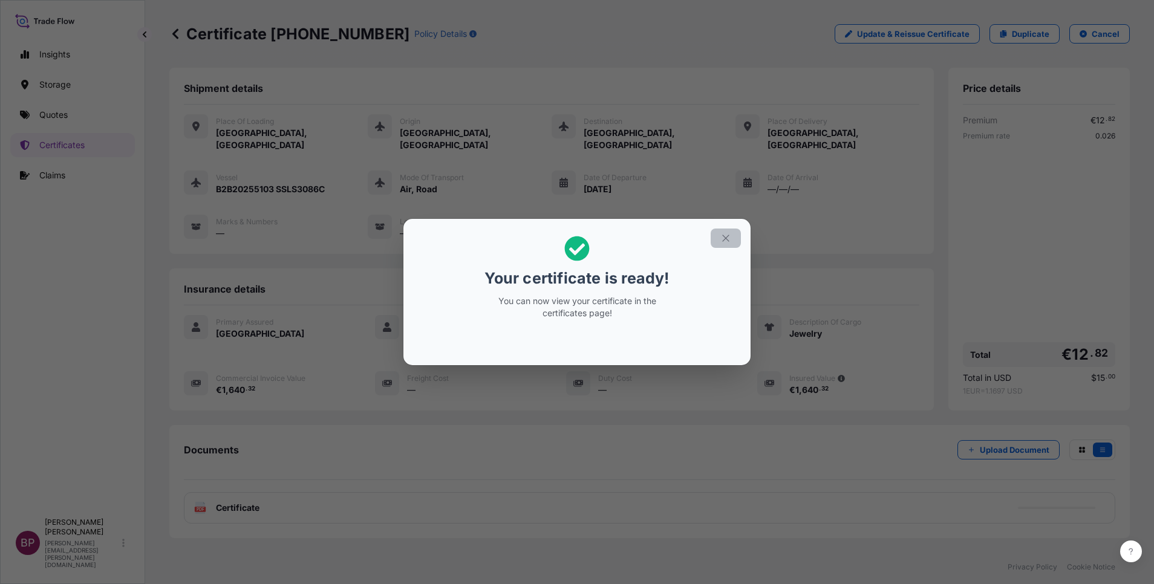
click at [728, 242] on icon "button" at bounding box center [726, 238] width 11 height 11
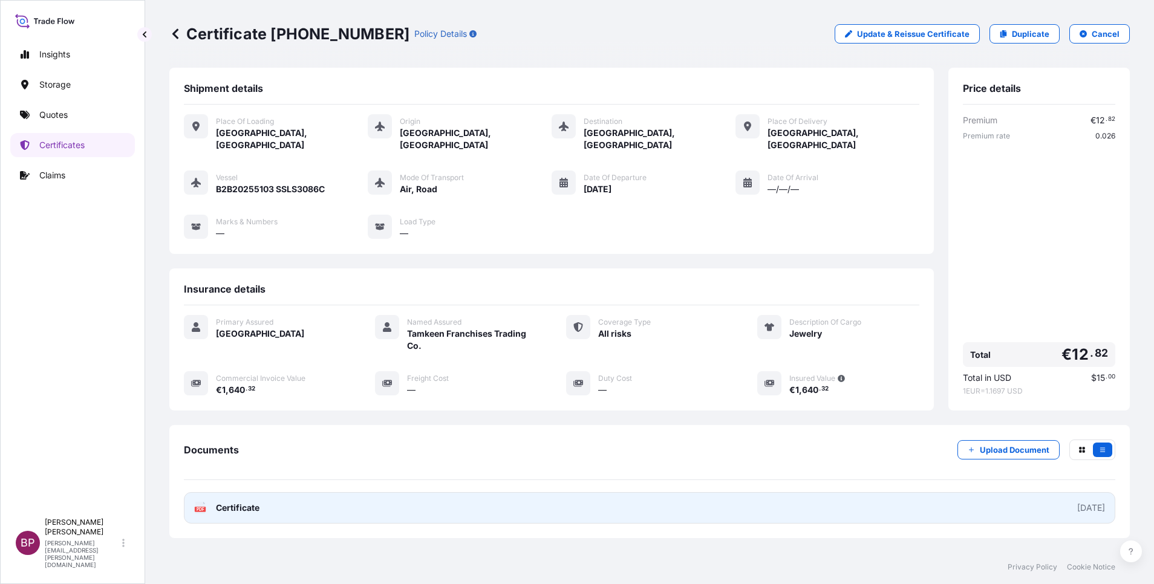
click at [254, 502] on span "Certificate" at bounding box center [238, 508] width 44 height 12
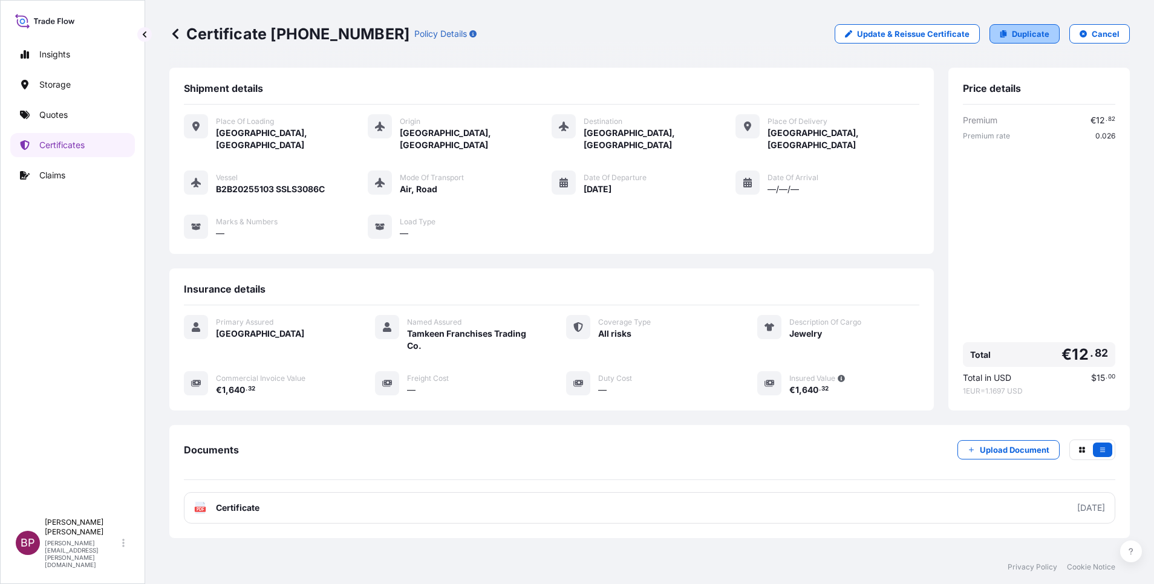
click at [1018, 36] on p "Duplicate" at bounding box center [1031, 34] width 38 height 12
select select "Road / [GEOGRAPHIC_DATA]"
select select "Air"
select select "Road / [GEOGRAPHIC_DATA]"
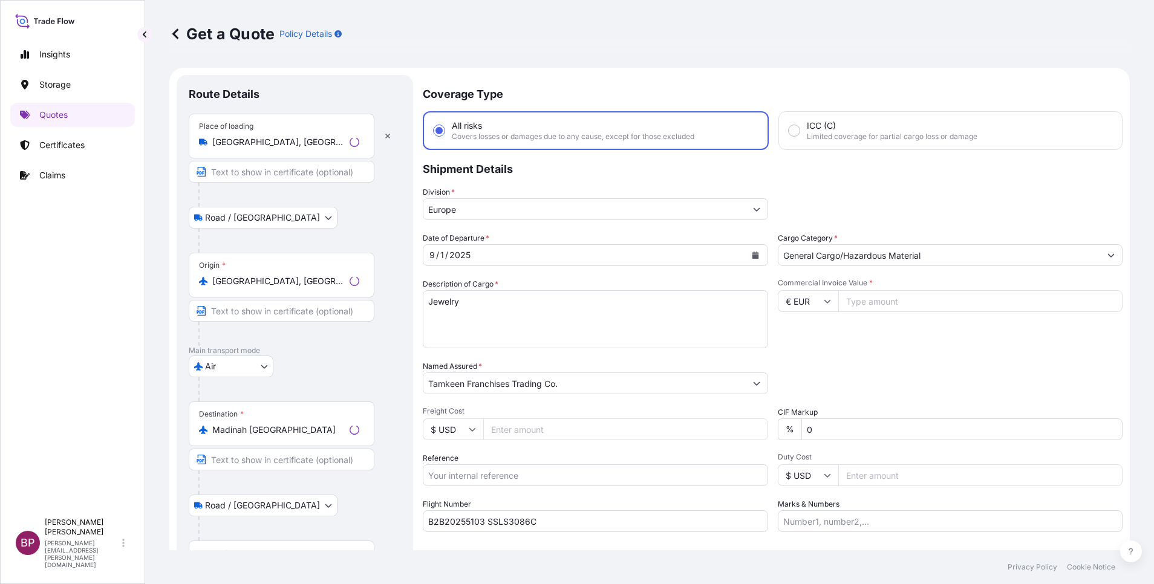
scroll to position [19, 0]
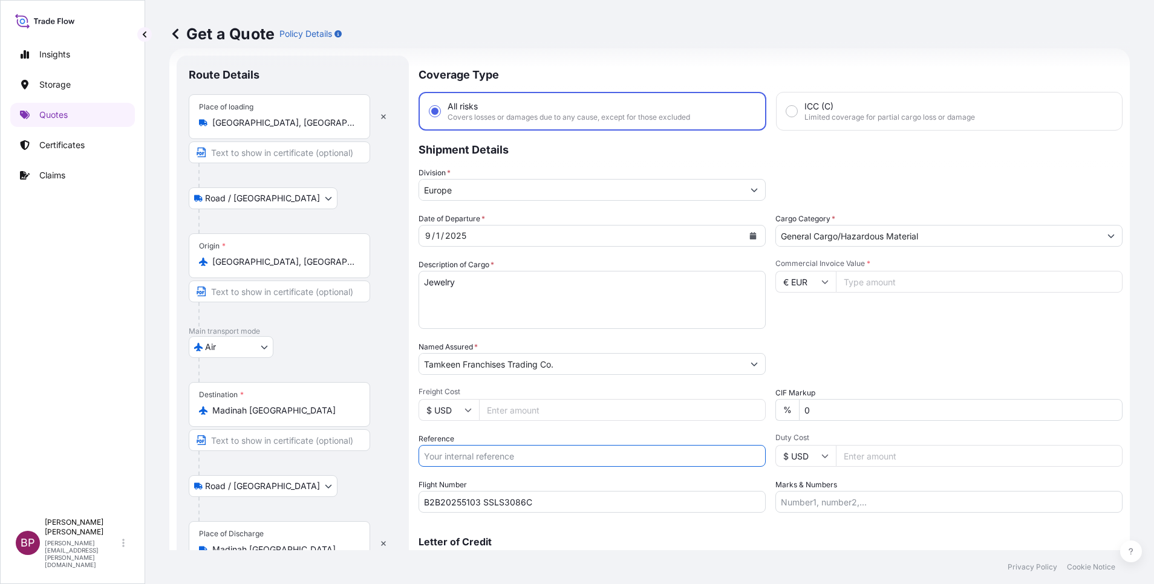
click at [533, 456] on input "Reference" at bounding box center [592, 456] width 347 height 22
paste input "B2B20255105 SSLS3086D"
type input "B2B20255105 SSLS3086D"
click at [930, 283] on input "Commercial Invoice Value *" at bounding box center [979, 282] width 287 height 22
paste input "1640.32"
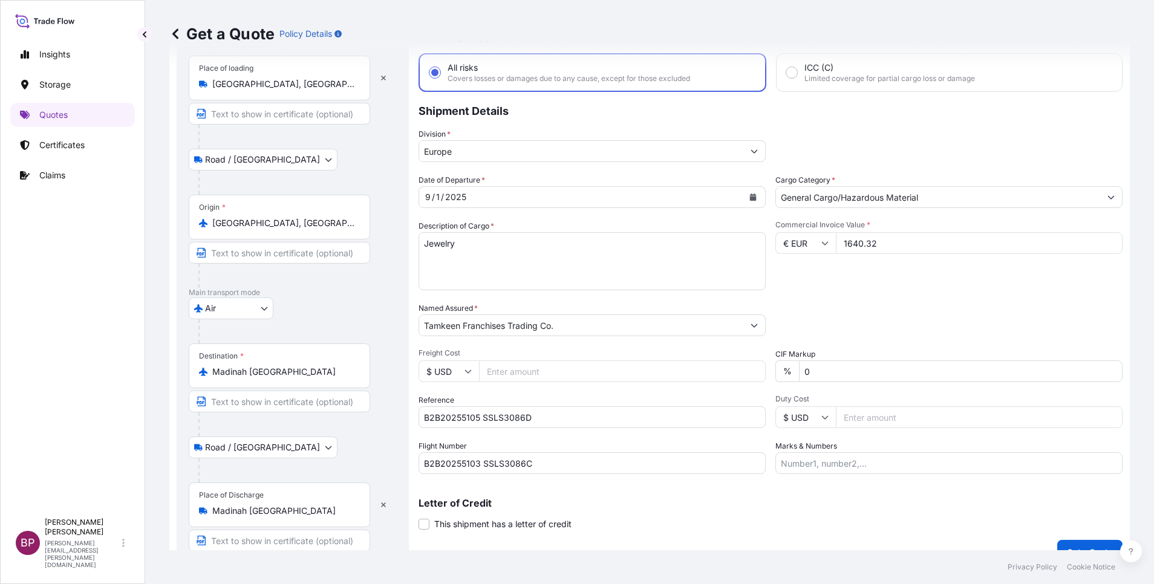
scroll to position [79, 0]
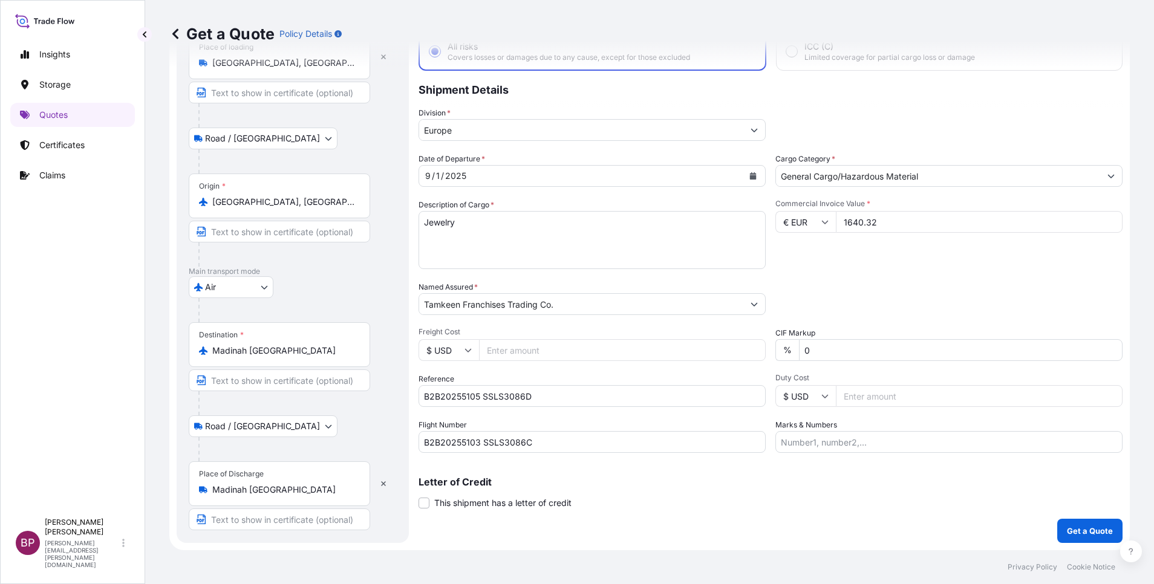
type input "1640.32"
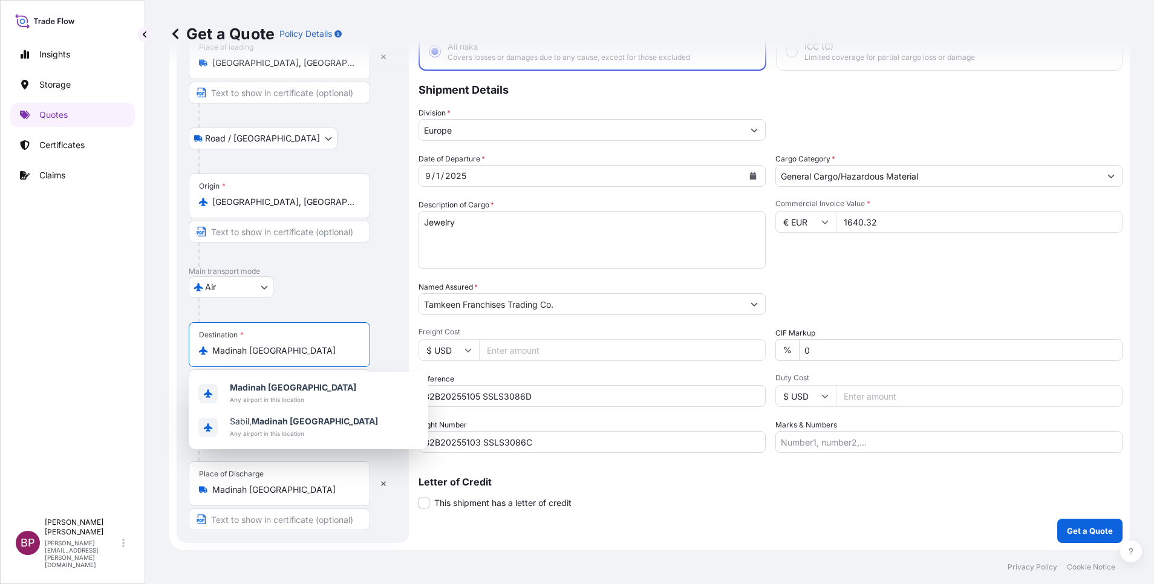
drag, startPoint x: 307, startPoint y: 353, endPoint x: 0, endPoint y: 307, distance: 310.8
click at [14, 315] on div "Insights Storage Quotes Certificates Claims BP [PERSON_NAME] Kurian [EMAIL_ADDR…" at bounding box center [577, 292] width 1154 height 584
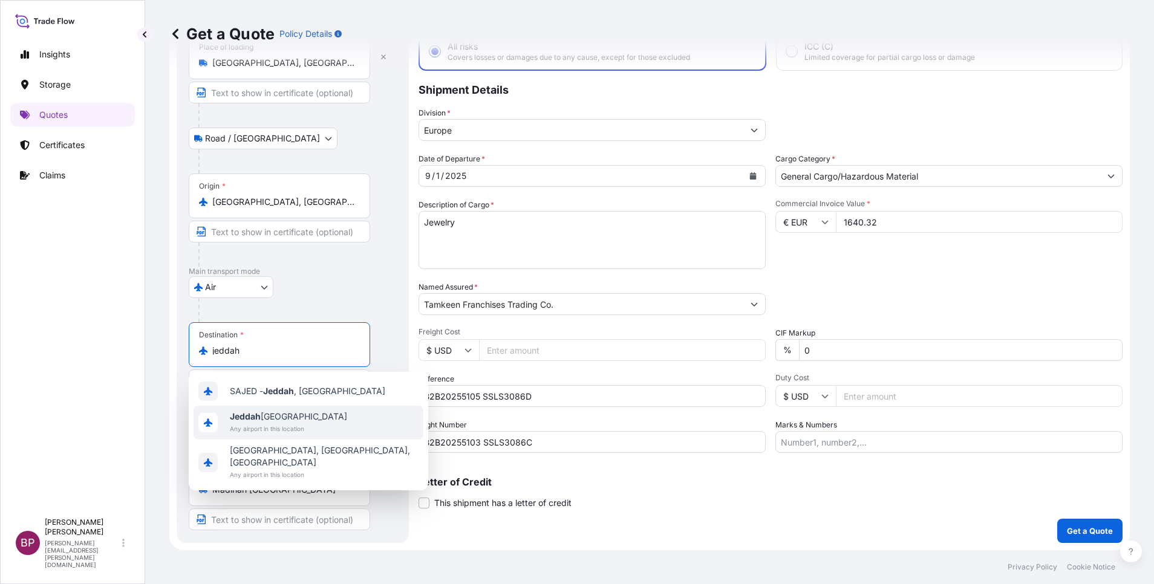
click at [284, 422] on span "Jeddah [GEOGRAPHIC_DATA]" at bounding box center [288, 417] width 117 height 12
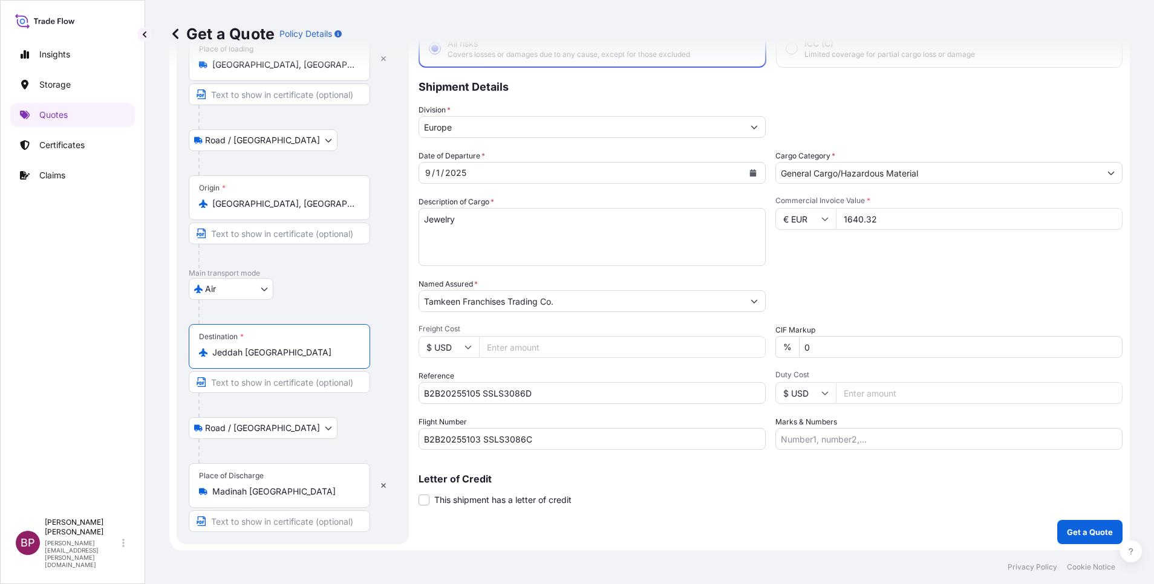
scroll to position [83, 0]
type input "Jeddah [GEOGRAPHIC_DATA]"
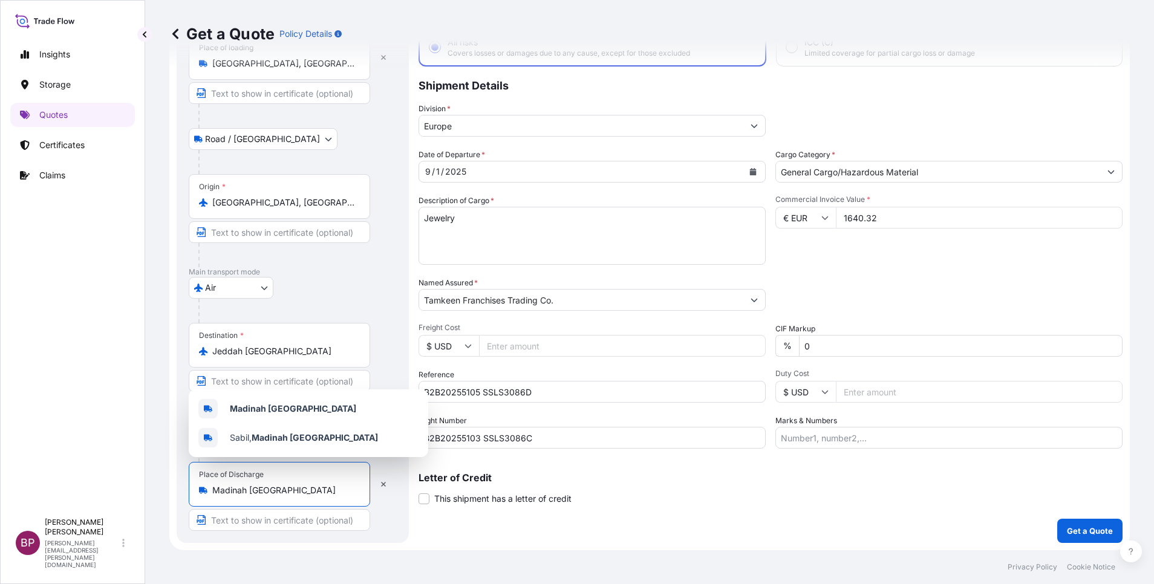
drag, startPoint x: 316, startPoint y: 491, endPoint x: 158, endPoint y: 474, distance: 159.5
click at [169, 477] on div "Get a Quote Policy Details Route Details Reset Route Details Place of loading […" at bounding box center [649, 275] width 1009 height 551
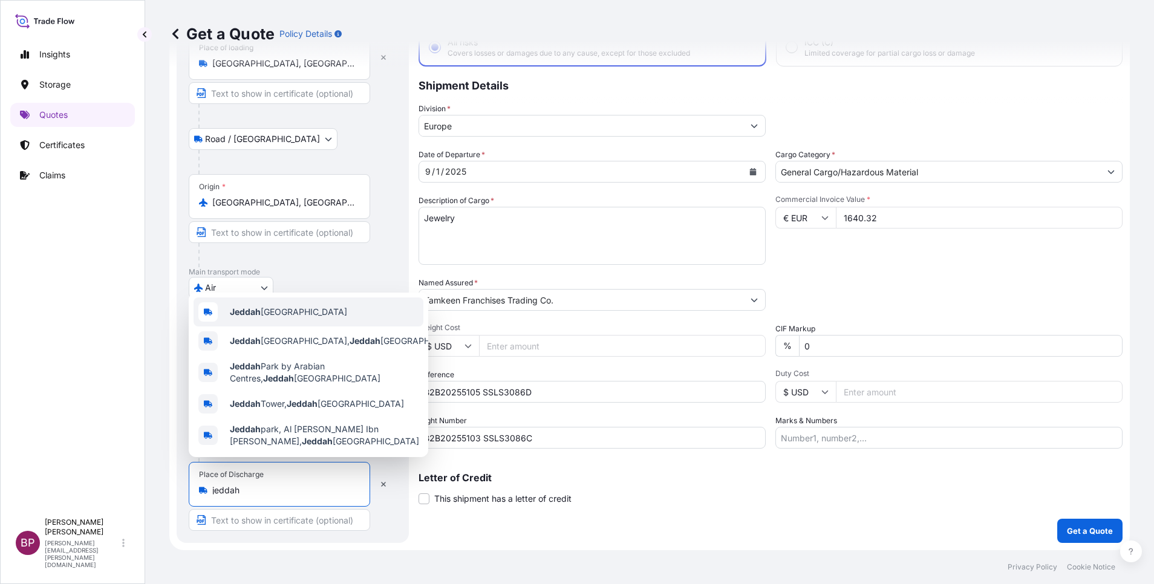
click at [326, 308] on div "Jeddah [GEOGRAPHIC_DATA]" at bounding box center [309, 312] width 230 height 29
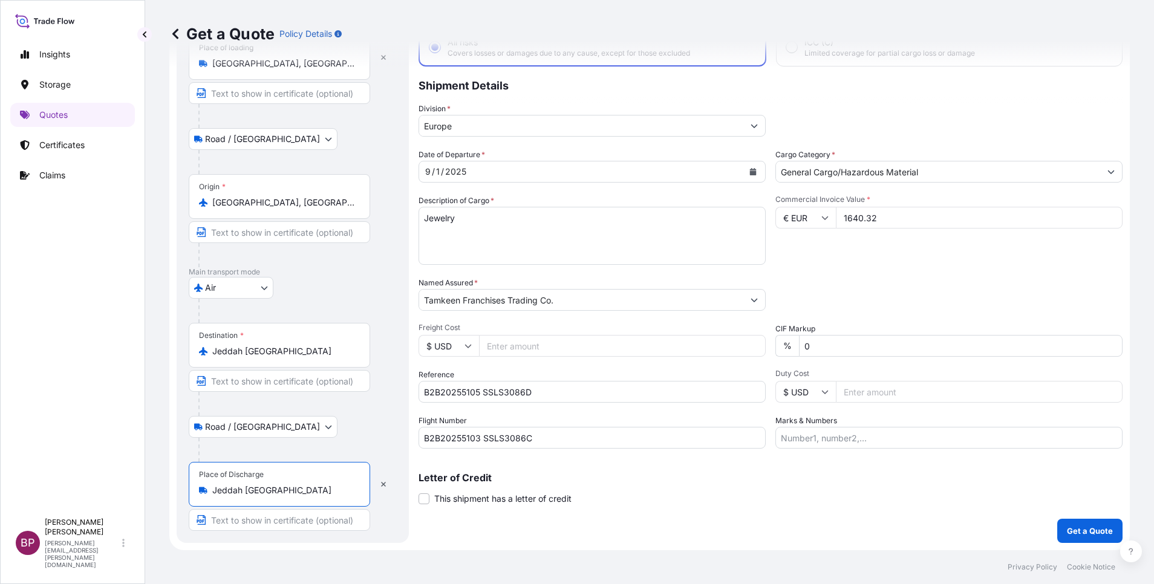
type input "Jeddah [GEOGRAPHIC_DATA]"
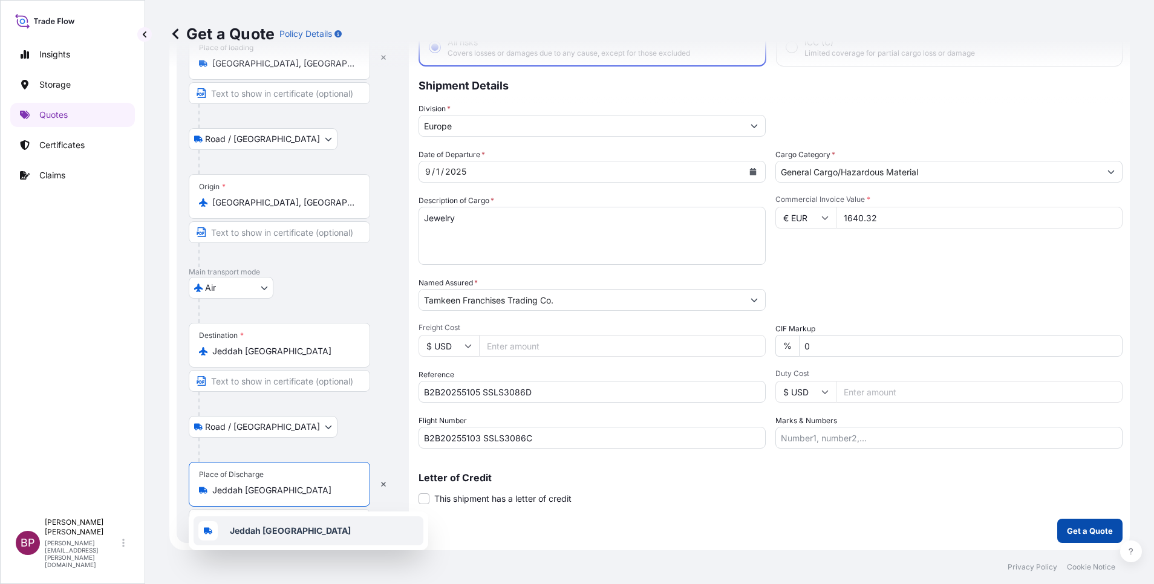
click at [1085, 534] on p "Get a Quote" at bounding box center [1090, 531] width 46 height 12
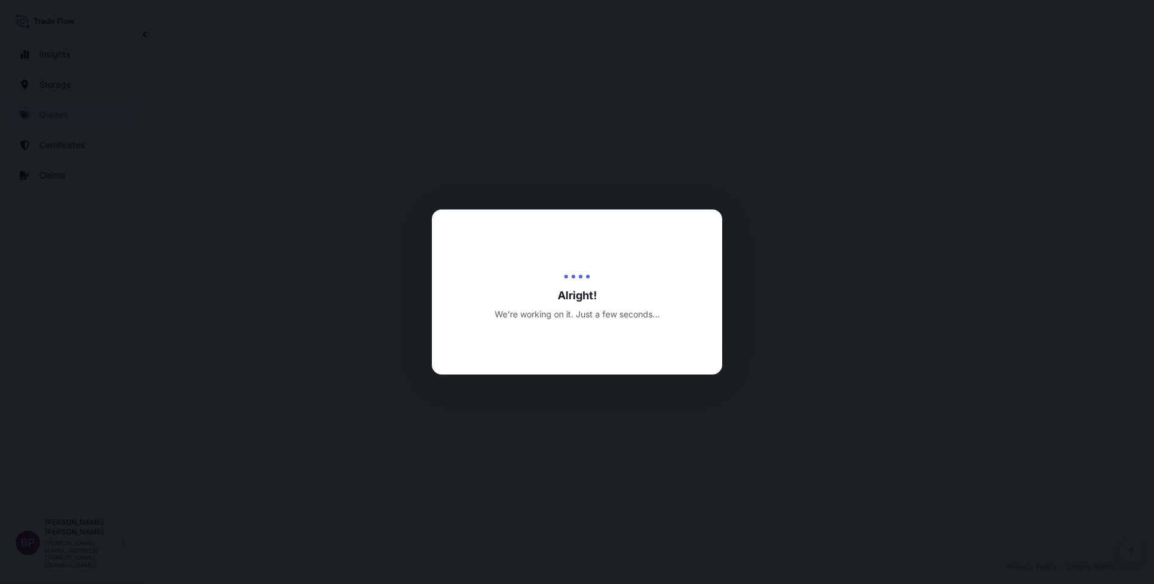
select select "Road / [GEOGRAPHIC_DATA]"
select select "Air"
select select "Road / [GEOGRAPHIC_DATA]"
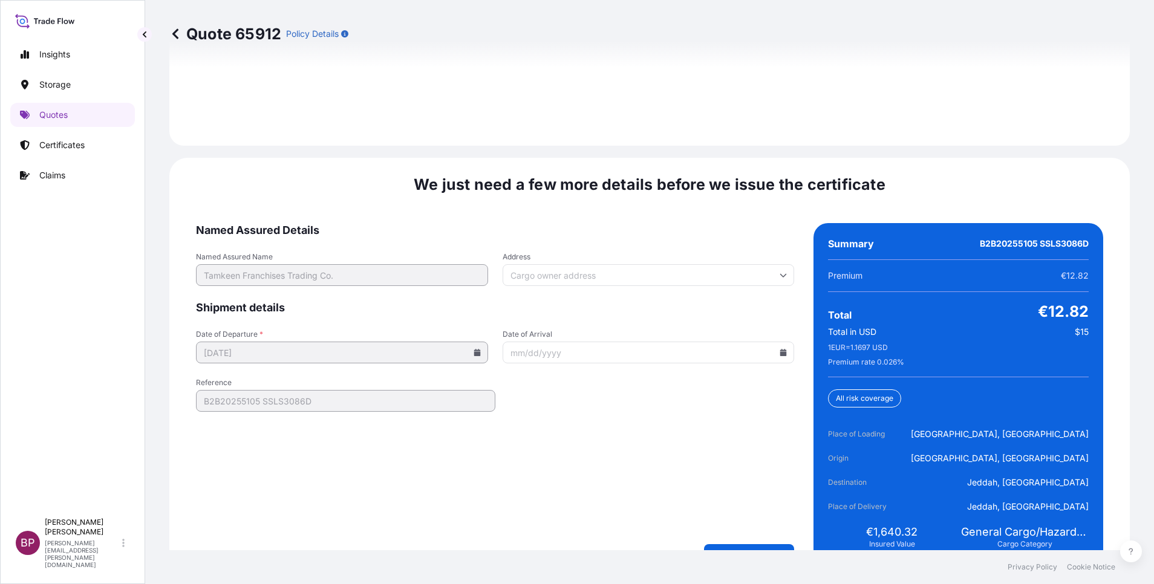
scroll to position [1856, 0]
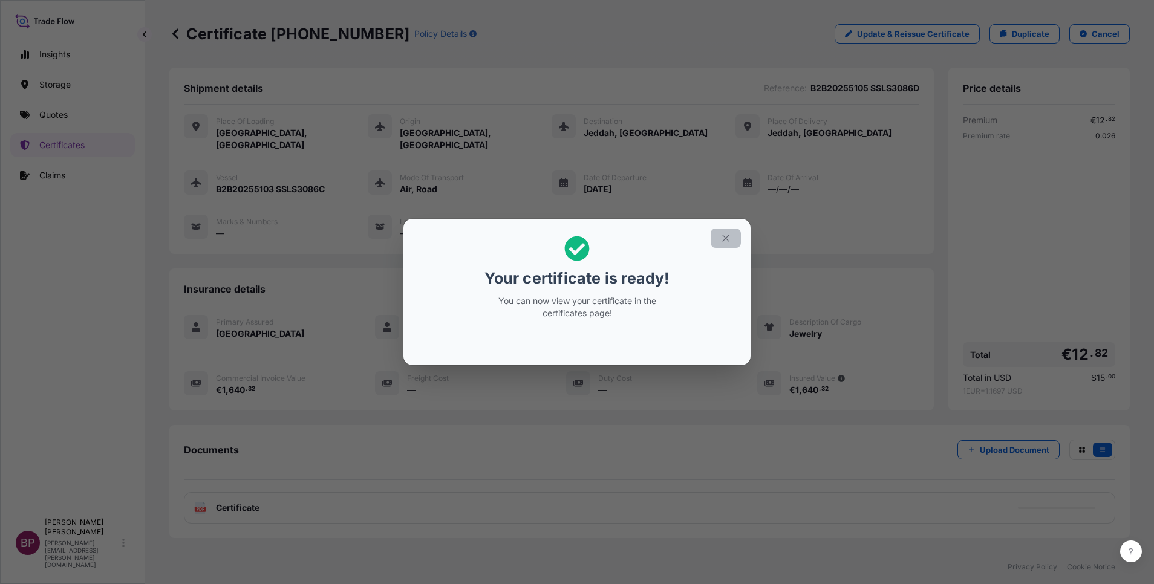
click at [726, 240] on icon "button" at bounding box center [726, 238] width 11 height 11
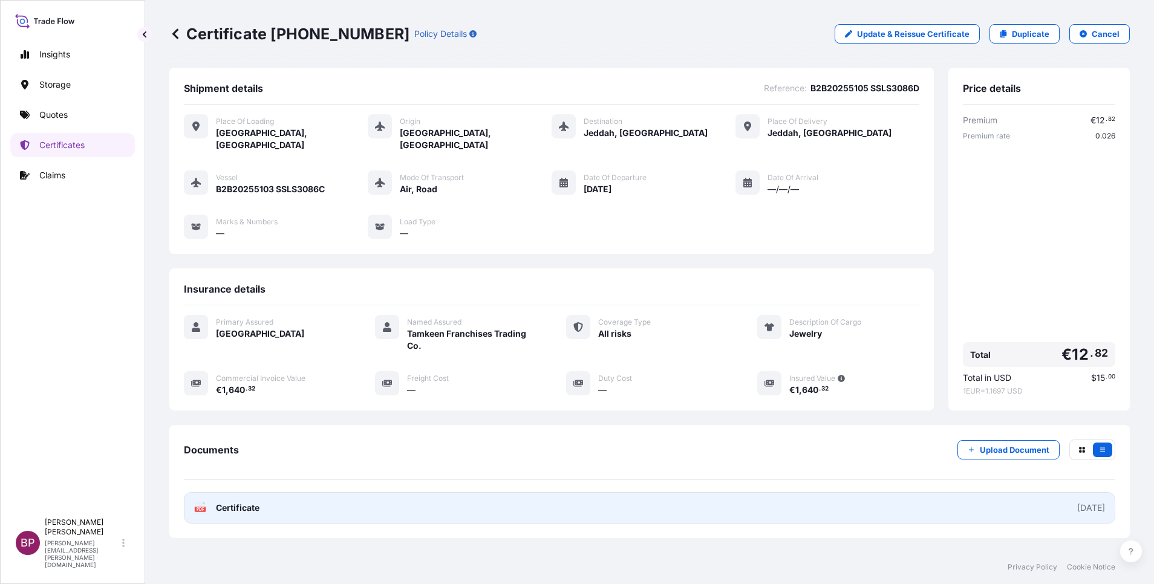
click at [236, 502] on span "Certificate" at bounding box center [238, 508] width 44 height 12
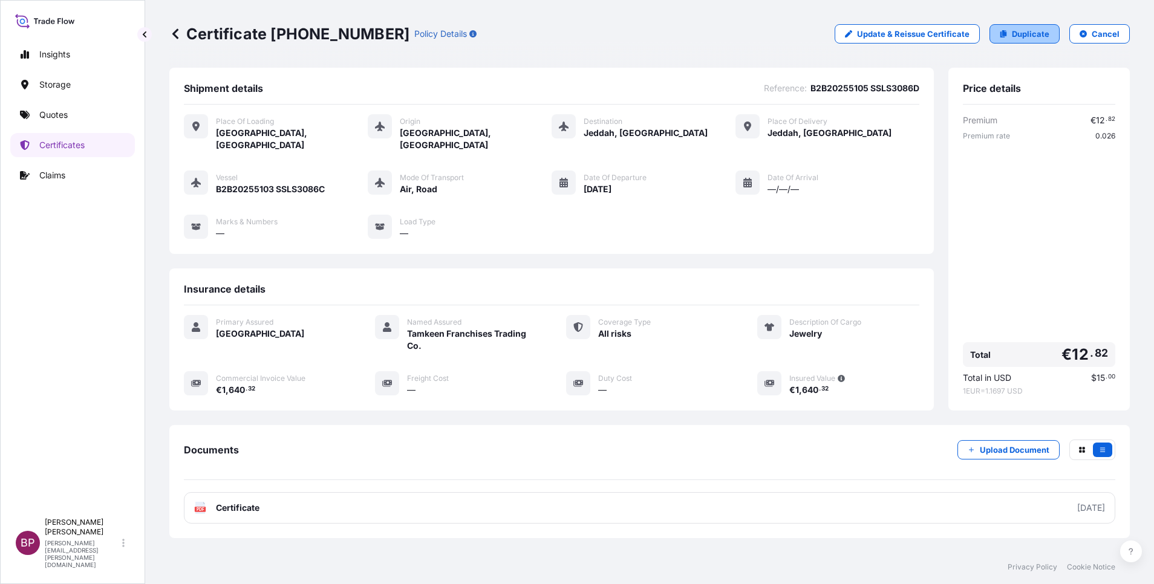
click at [1015, 37] on p "Duplicate" at bounding box center [1031, 34] width 38 height 12
select select "Road / [GEOGRAPHIC_DATA]"
select select "Air"
select select "Road / [GEOGRAPHIC_DATA]"
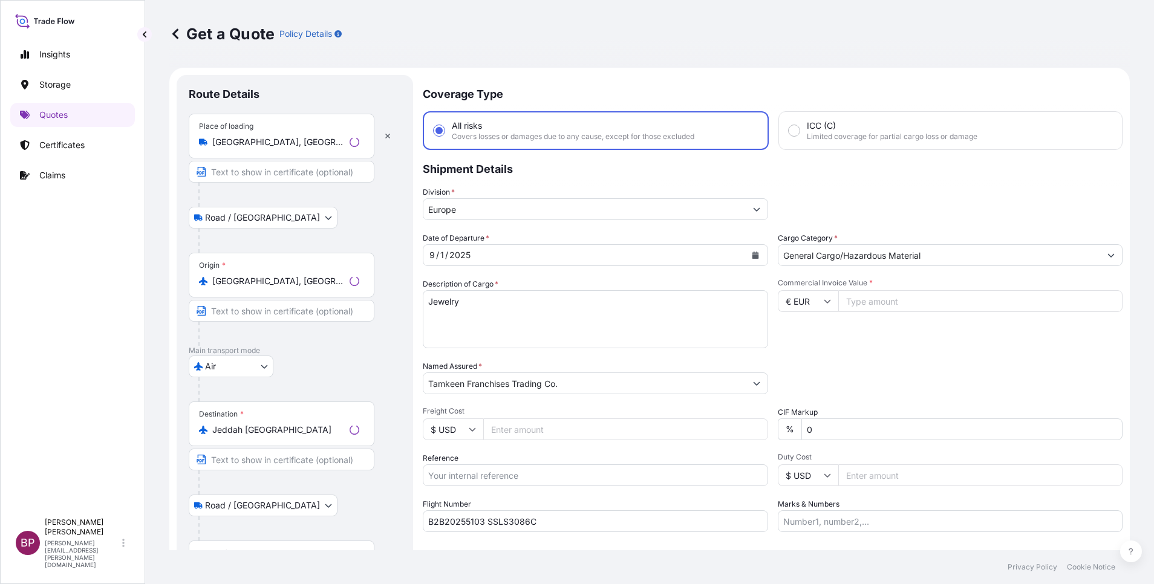
scroll to position [19, 0]
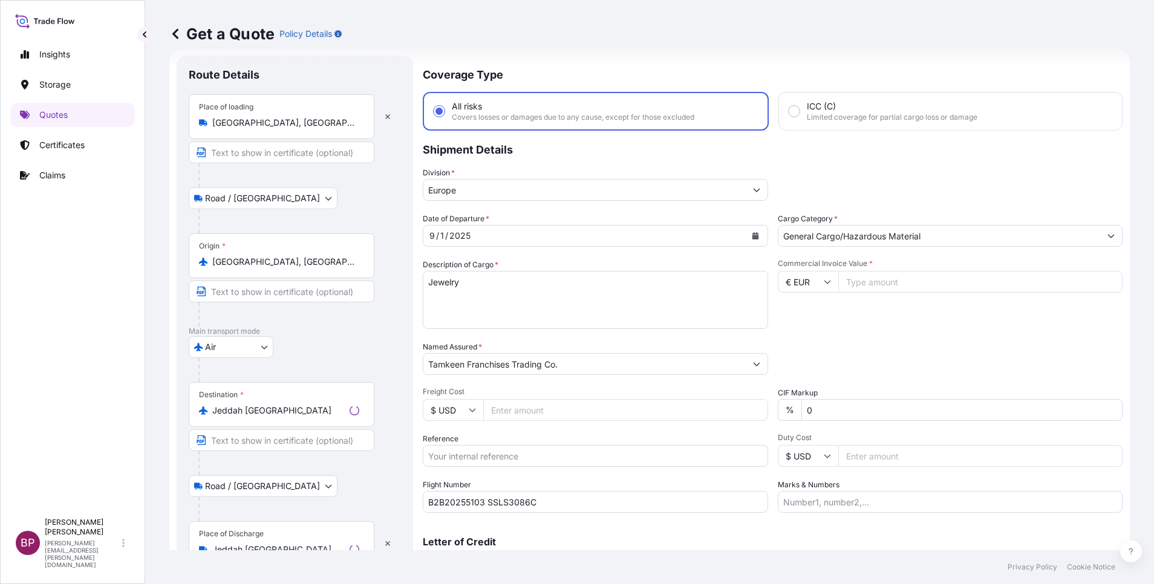
click at [873, 281] on input "Commercial Invoice Value *" at bounding box center [981, 282] width 285 height 22
paste input "1322.64"
type input "1322.64"
drag, startPoint x: 526, startPoint y: 460, endPoint x: 543, endPoint y: 459, distance: 17.0
click at [526, 460] on input "Reference" at bounding box center [592, 456] width 347 height 22
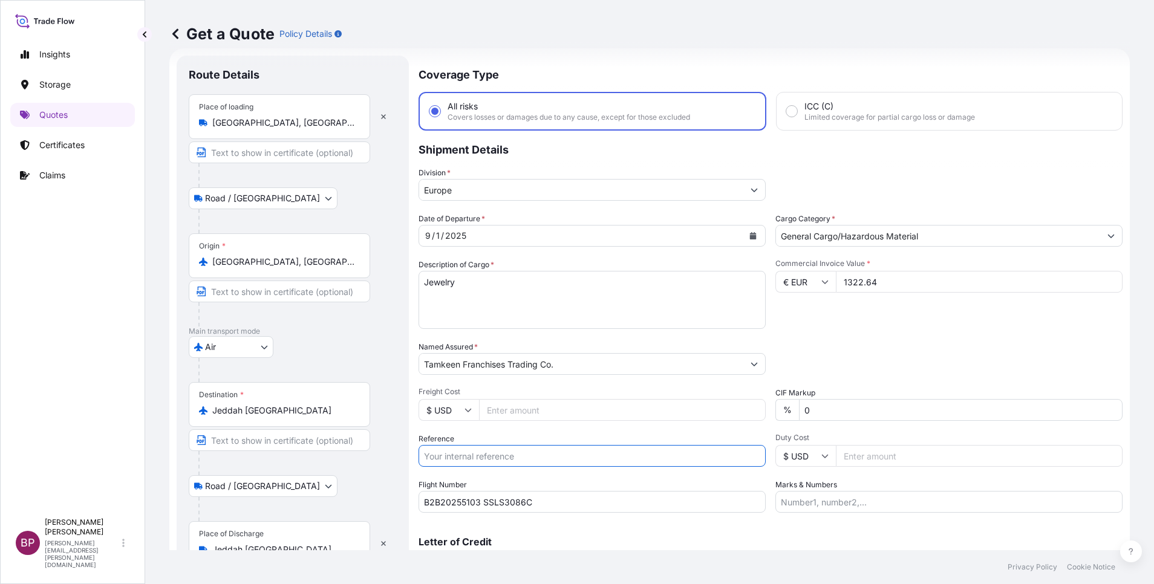
paste input "B2B20255106 SSLS3086E"
type input "B2B20255106 SSLS3086E"
drag, startPoint x: 318, startPoint y: 418, endPoint x: 0, endPoint y: 350, distance: 325.4
click at [0, 355] on html "Insights Storage Quotes Certificates Claims BP [PERSON_NAME] Kurian [EMAIL_ADDR…" at bounding box center [577, 292] width 1154 height 584
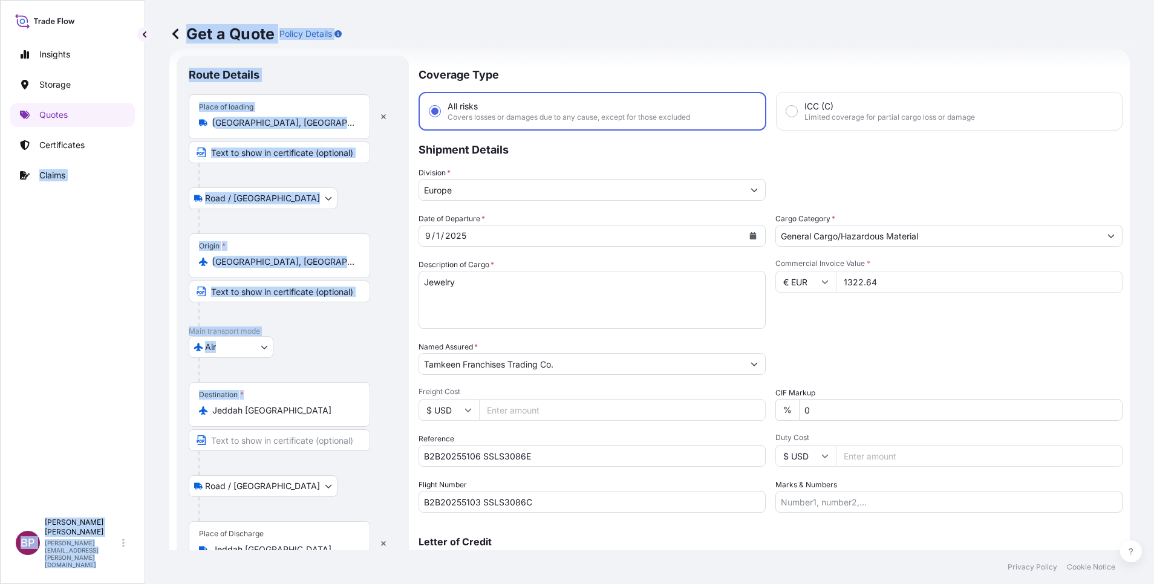
click at [315, 418] on div "Destination * [GEOGRAPHIC_DATA] [GEOGRAPHIC_DATA]" at bounding box center [280, 404] width 182 height 45
click at [315, 417] on input "Jeddah [GEOGRAPHIC_DATA]" at bounding box center [283, 411] width 143 height 12
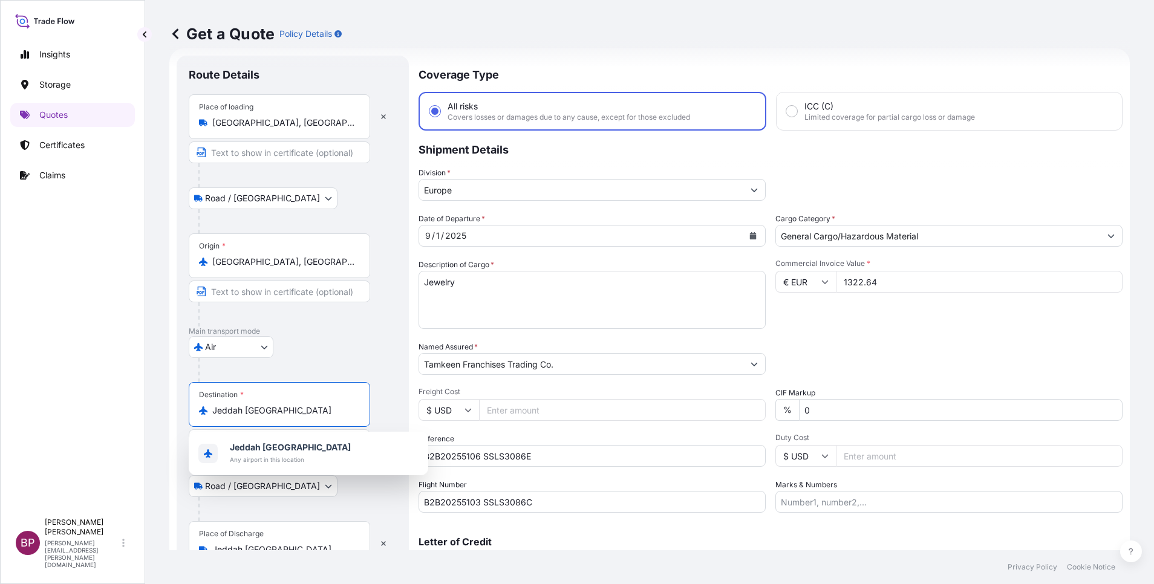
drag, startPoint x: 315, startPoint y: 416, endPoint x: 147, endPoint y: 402, distance: 168.2
click at [131, 404] on div "Insights Storage Quotes Certificates Claims BP [PERSON_NAME] Kurian [EMAIL_ADDR…" at bounding box center [577, 292] width 1154 height 584
paste input "Dammam"
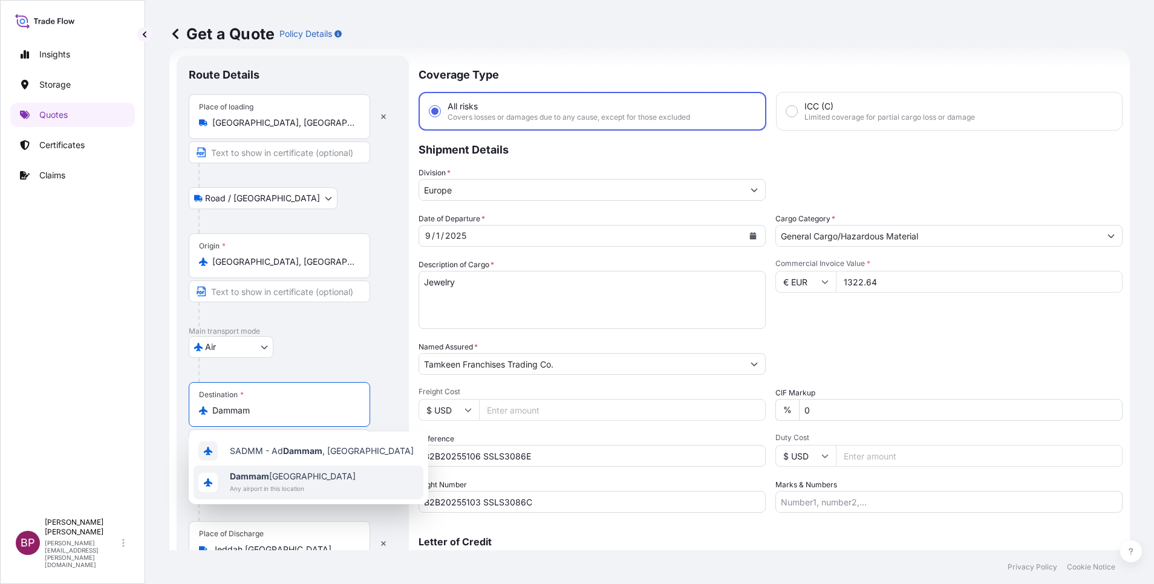
click at [284, 480] on span "Dammam [GEOGRAPHIC_DATA]" at bounding box center [293, 477] width 126 height 12
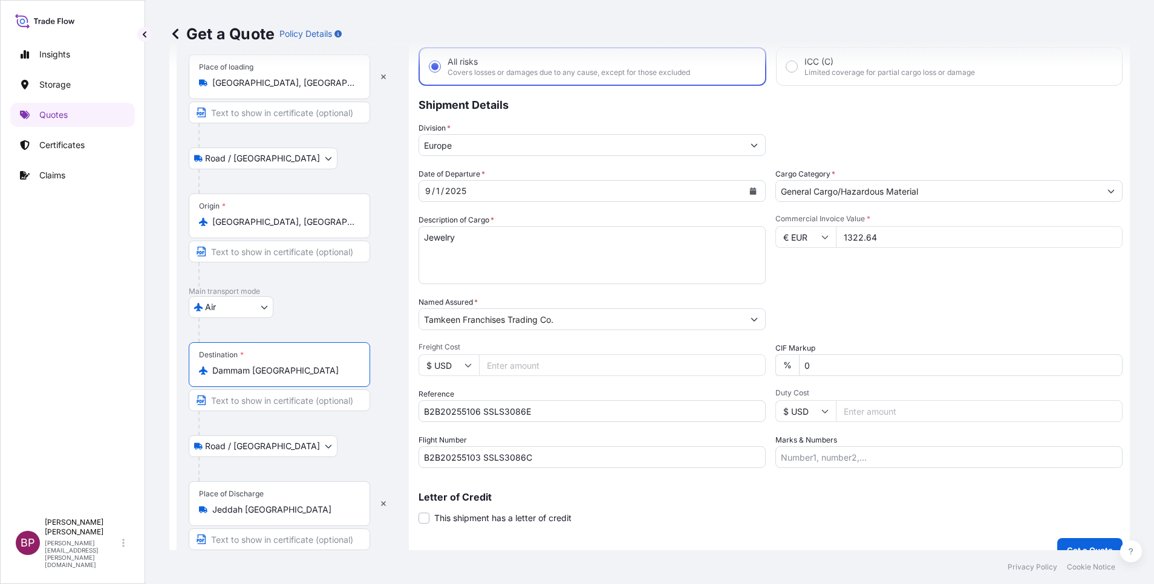
scroll to position [83, 0]
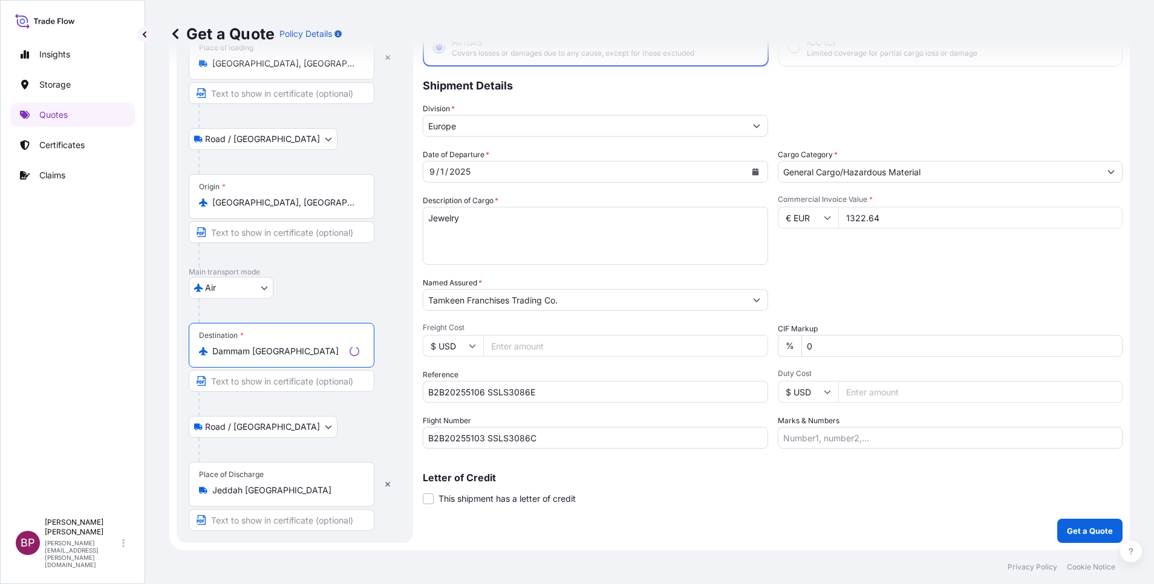
type input "Dammam [GEOGRAPHIC_DATA]"
drag, startPoint x: 305, startPoint y: 490, endPoint x: 40, endPoint y: 460, distance: 266.7
click at [50, 462] on div "Insights Storage Quotes Certificates Claims BP [PERSON_NAME] Kurian [EMAIL_ADDR…" at bounding box center [577, 292] width 1154 height 584
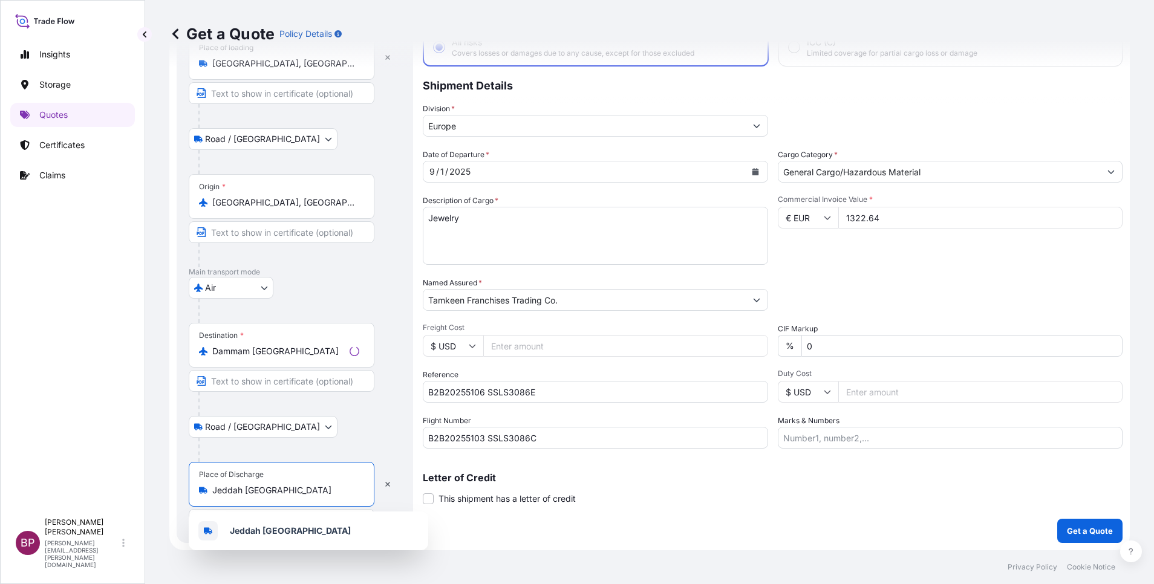
paste input "Dammam"
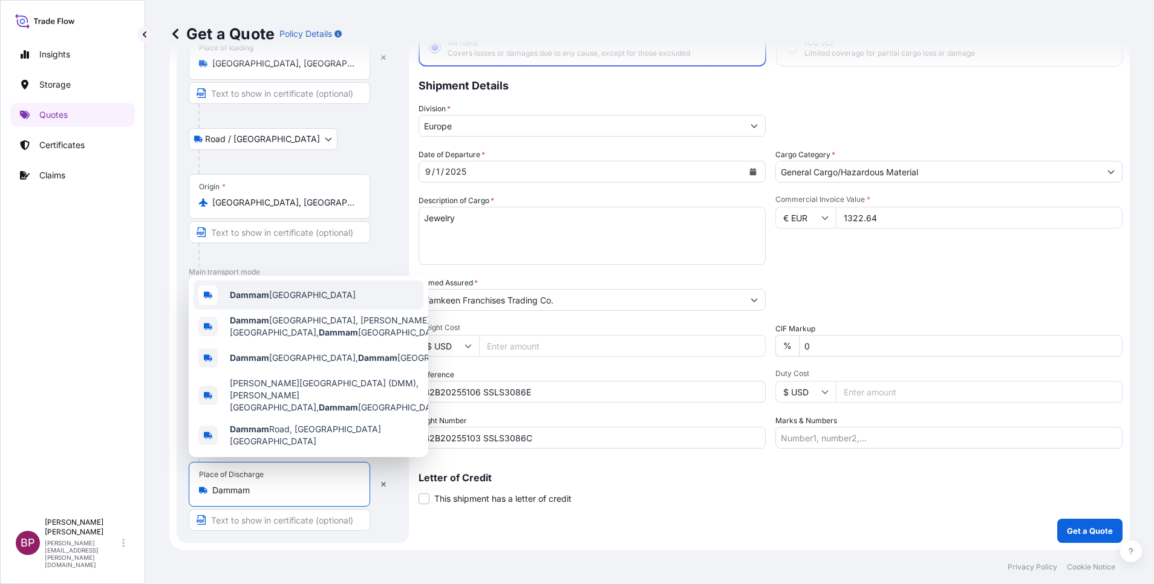
click at [342, 305] on div "Dammam [GEOGRAPHIC_DATA]" at bounding box center [309, 295] width 230 height 29
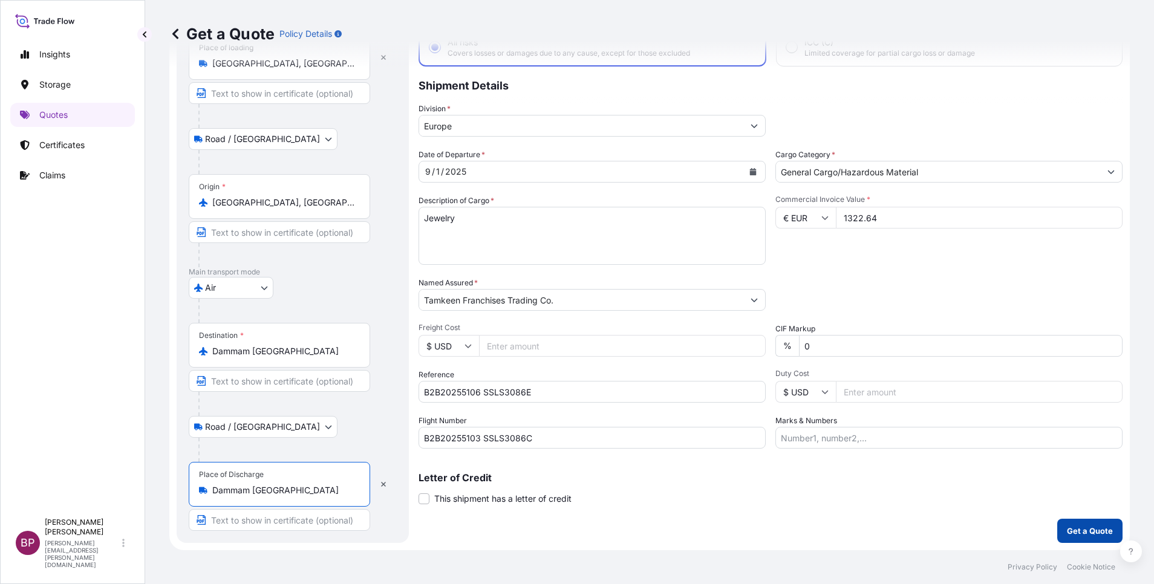
type input "Dammam [GEOGRAPHIC_DATA]"
click at [1081, 532] on p "Get a Quote" at bounding box center [1090, 531] width 46 height 12
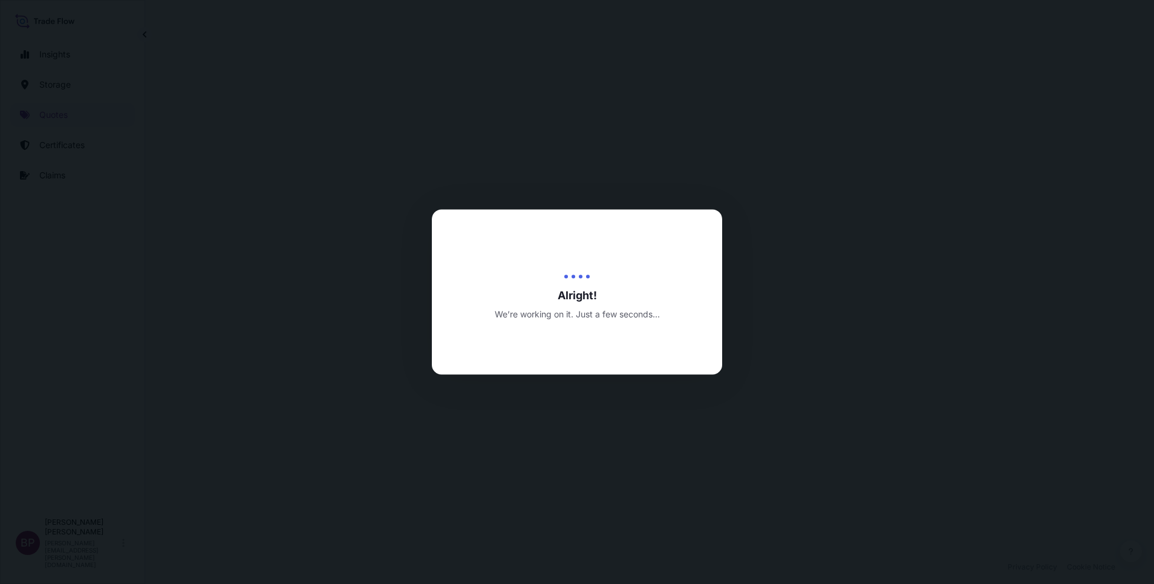
select select "Road / [GEOGRAPHIC_DATA]"
select select "Air"
select select "Road / [GEOGRAPHIC_DATA]"
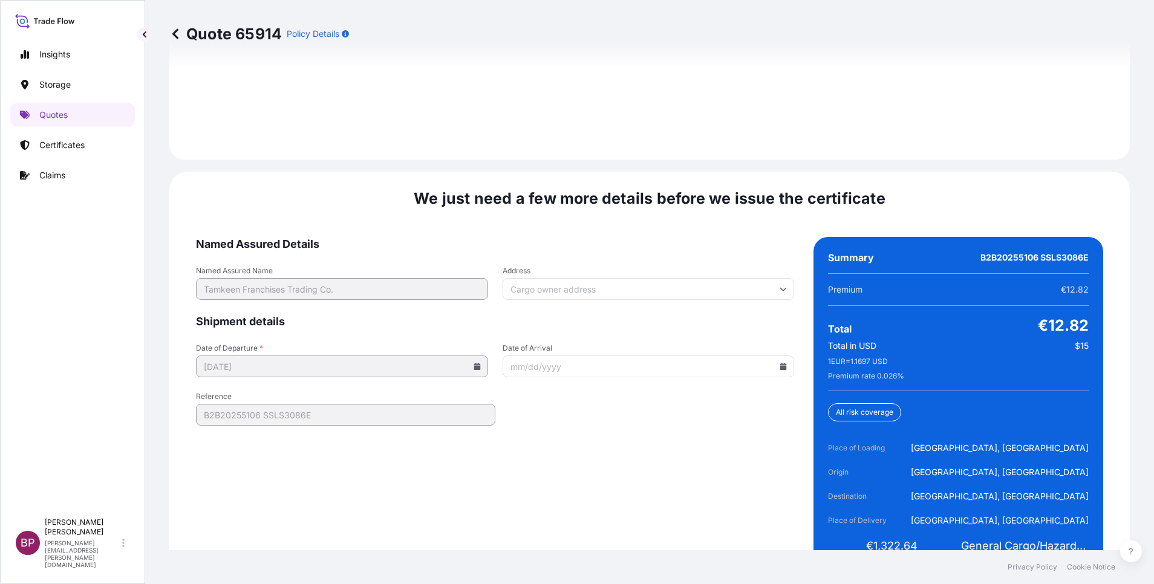
scroll to position [1856, 0]
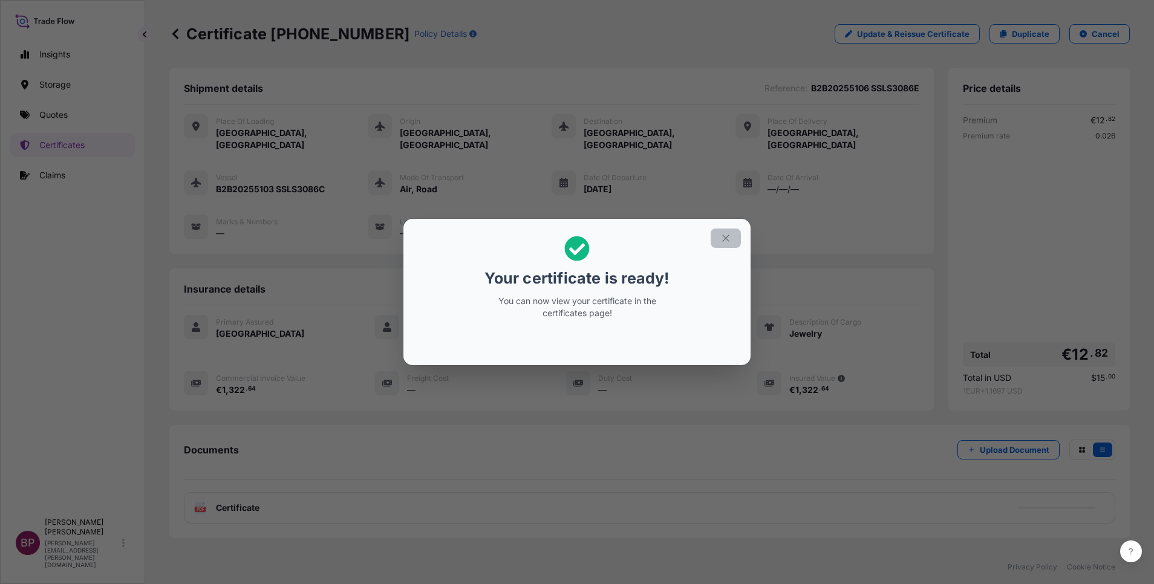
click at [731, 238] on button "button" at bounding box center [726, 238] width 30 height 19
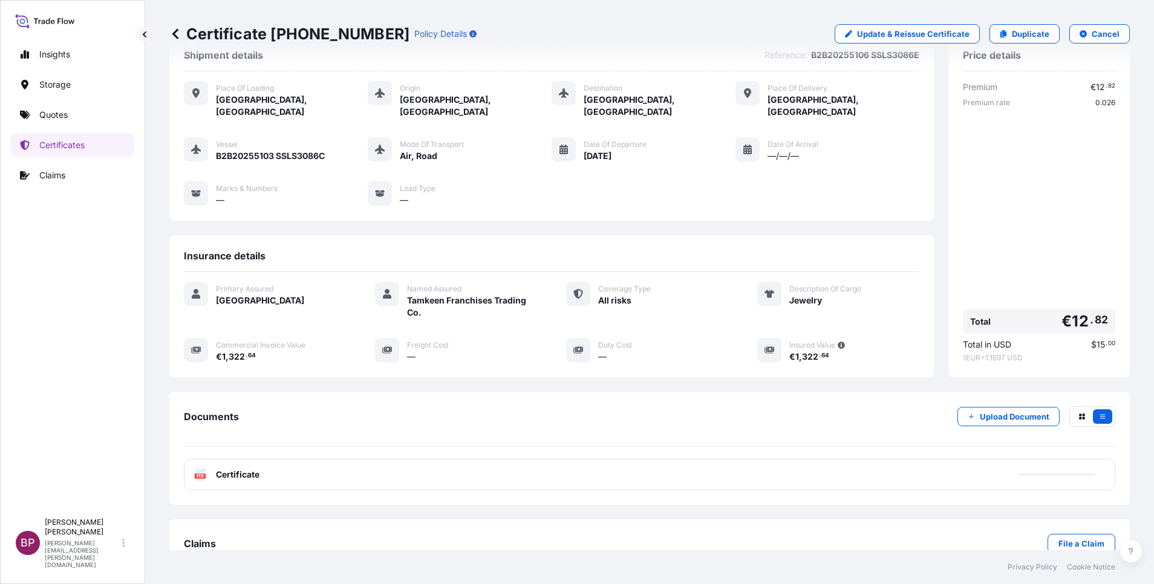
scroll to position [51, 0]
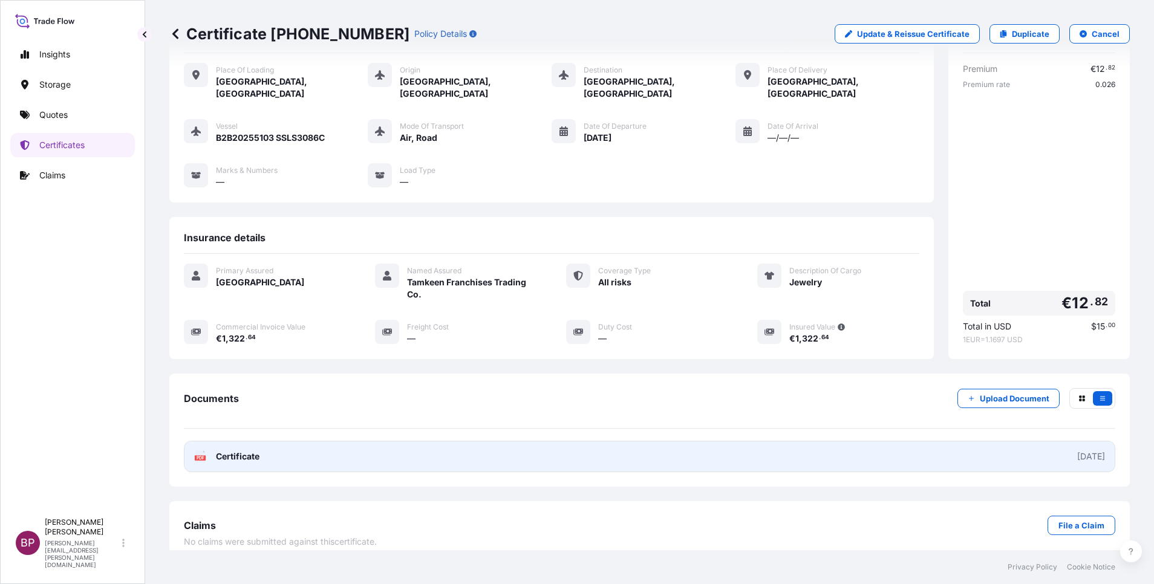
click at [250, 451] on span "Certificate" at bounding box center [238, 457] width 44 height 12
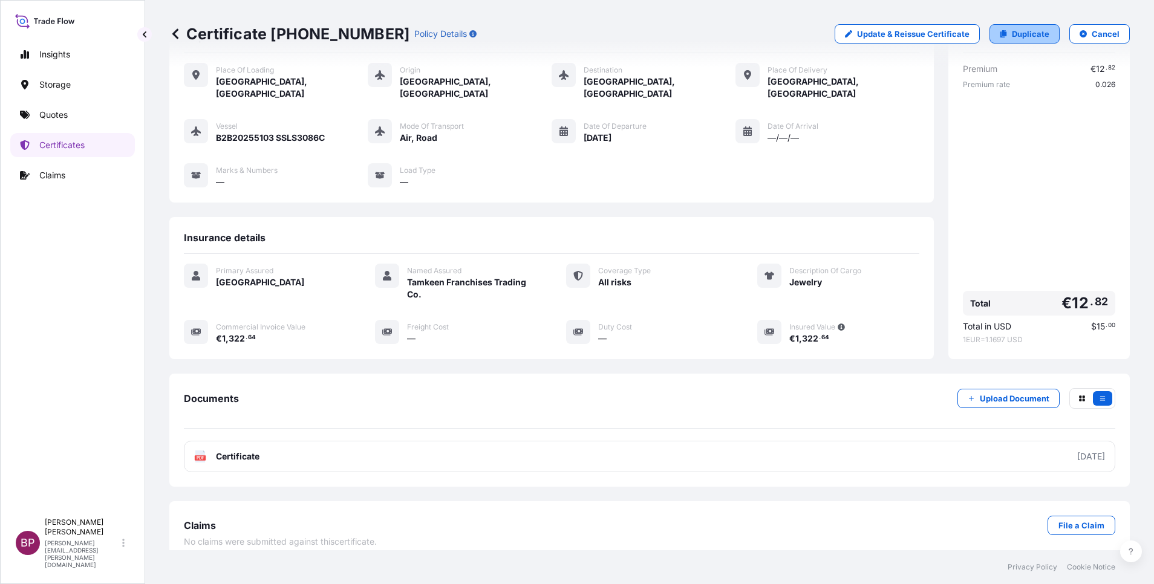
click at [1024, 36] on p "Duplicate" at bounding box center [1031, 34] width 38 height 12
select select "Road / [GEOGRAPHIC_DATA]"
select select "Air"
select select "Road / [GEOGRAPHIC_DATA]"
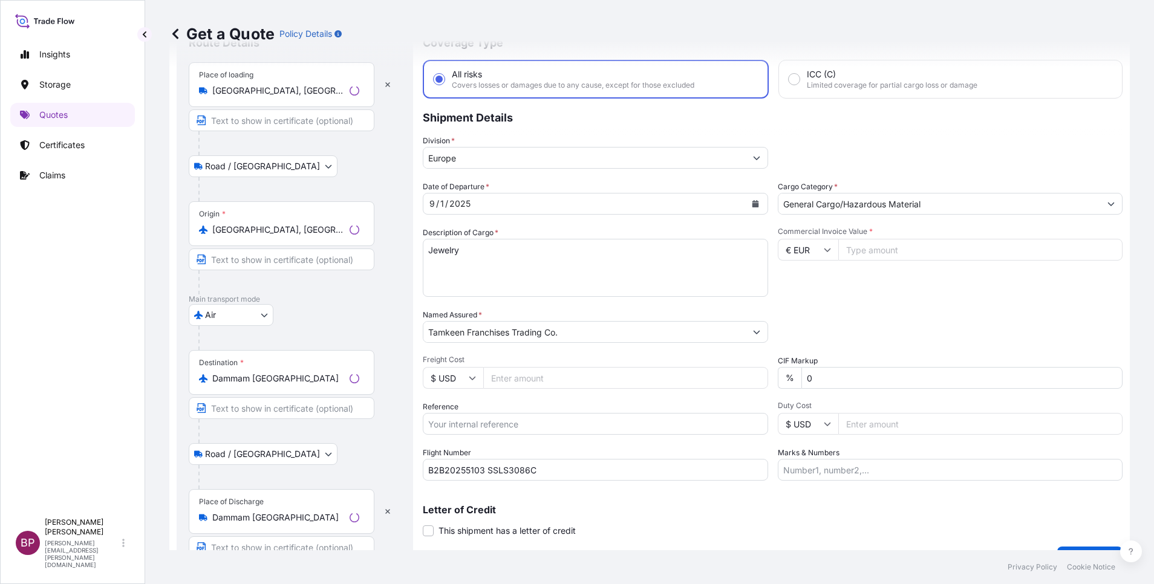
scroll to position [19, 0]
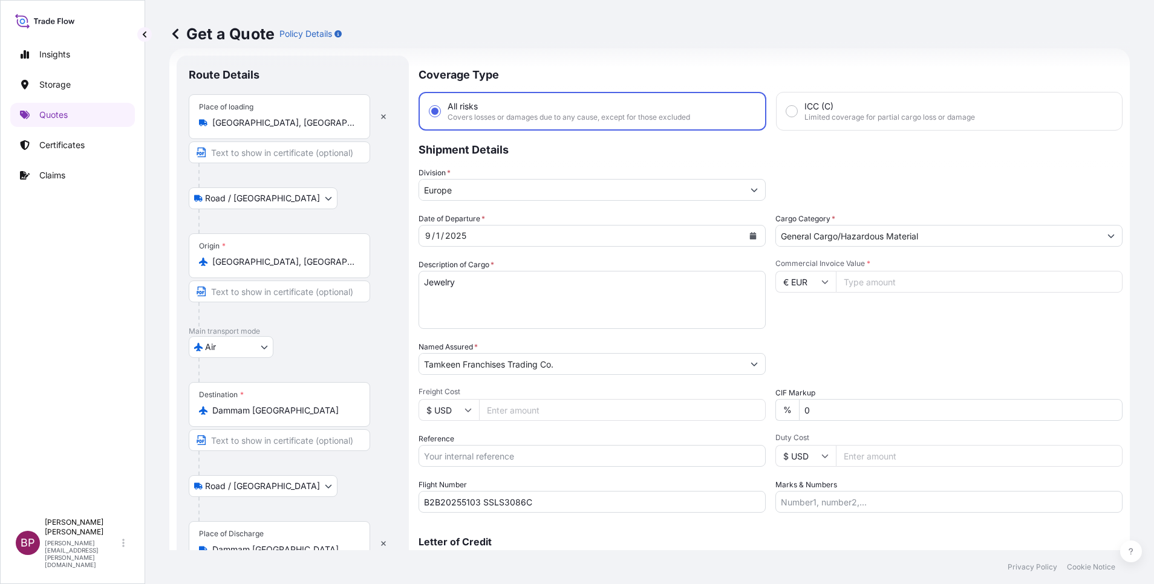
click at [597, 456] on input "Reference" at bounding box center [592, 456] width 347 height 22
paste input "B2B20255107 SSLS3086F"
type input "B2B20255107 SSLS3086F"
drag, startPoint x: 865, startPoint y: 283, endPoint x: 862, endPoint y: 307, distance: 24.3
click at [863, 283] on input "Commercial Invoice Value *" at bounding box center [979, 282] width 287 height 22
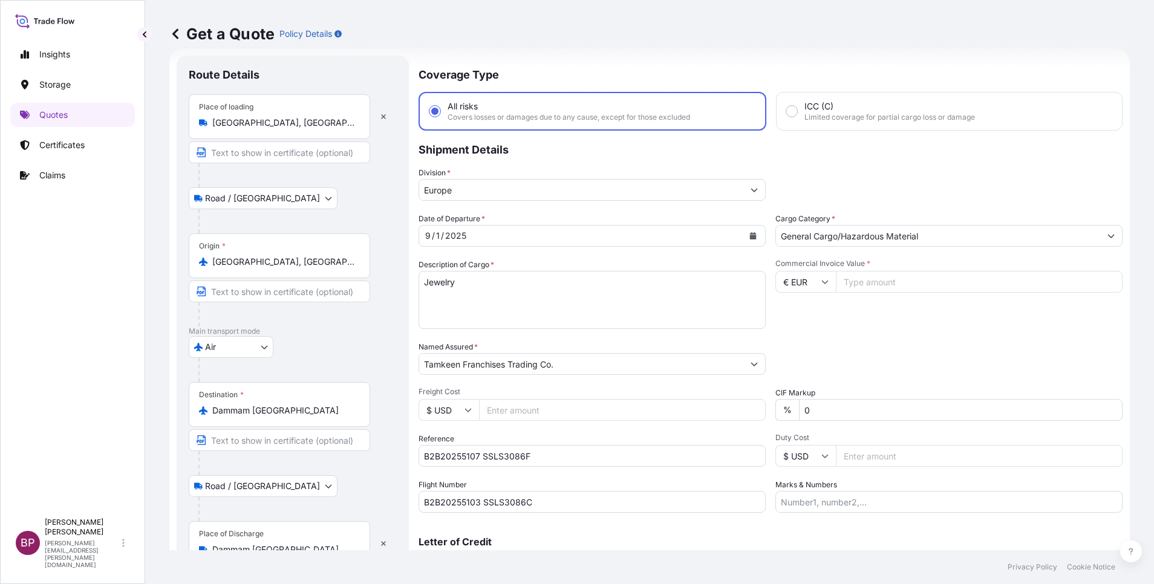
paste input "20307.32"
type input "20307.32"
drag, startPoint x: 326, startPoint y: 413, endPoint x: 29, endPoint y: 384, distance: 298.0
click at [52, 385] on div "Insights Storage Quotes Certificates Claims BP [PERSON_NAME] Kurian [EMAIL_ADDR…" at bounding box center [577, 292] width 1154 height 584
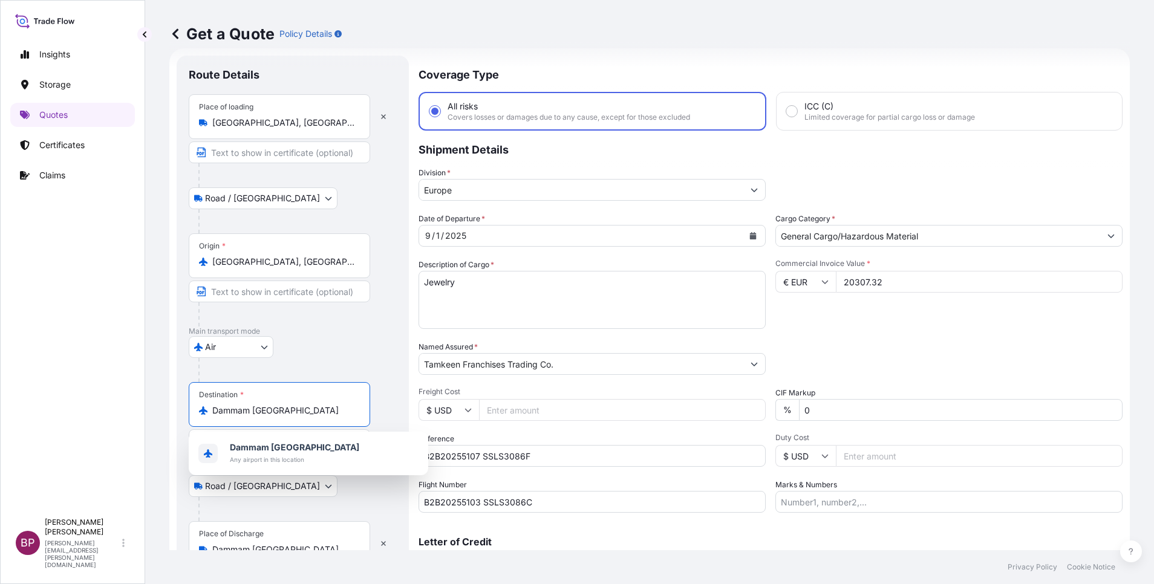
paste input "[GEOGRAPHIC_DATA]"
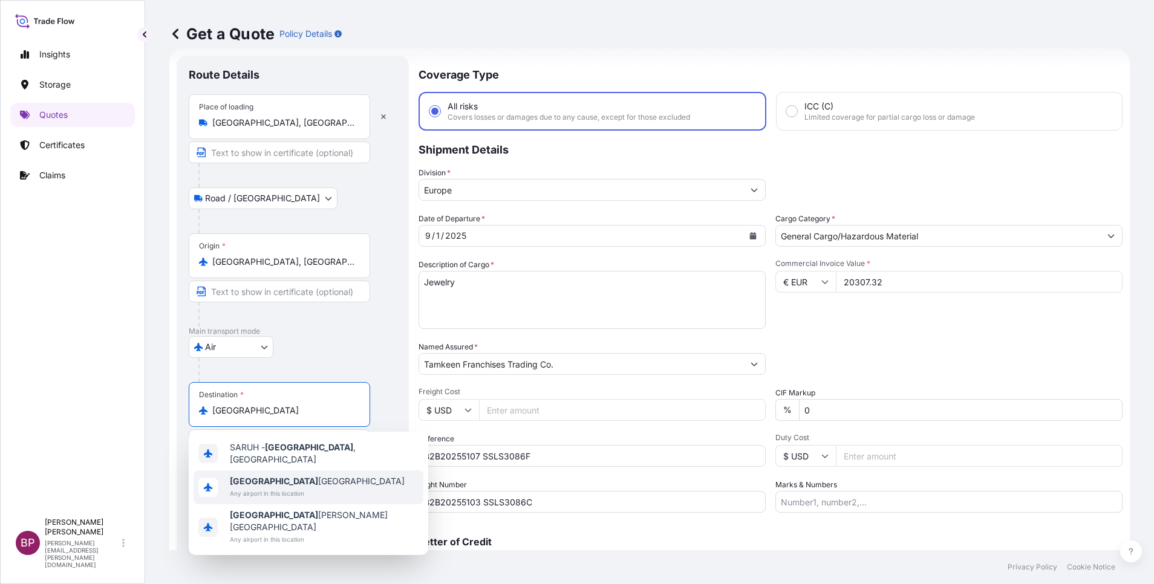
click at [281, 476] on span "[GEOGRAPHIC_DATA] [GEOGRAPHIC_DATA]" at bounding box center [317, 482] width 175 height 12
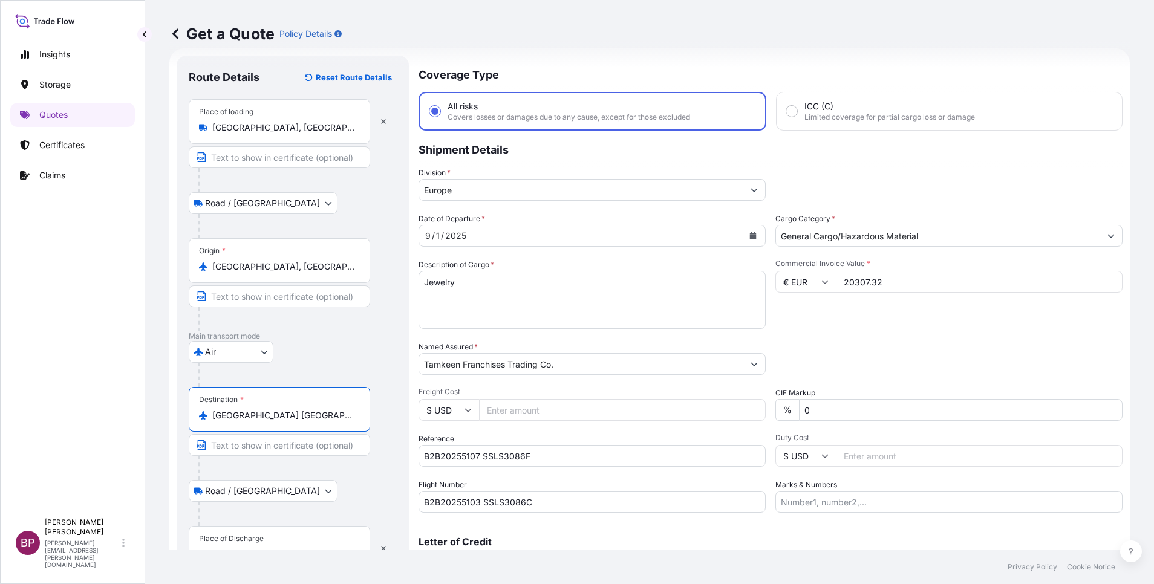
scroll to position [83, 0]
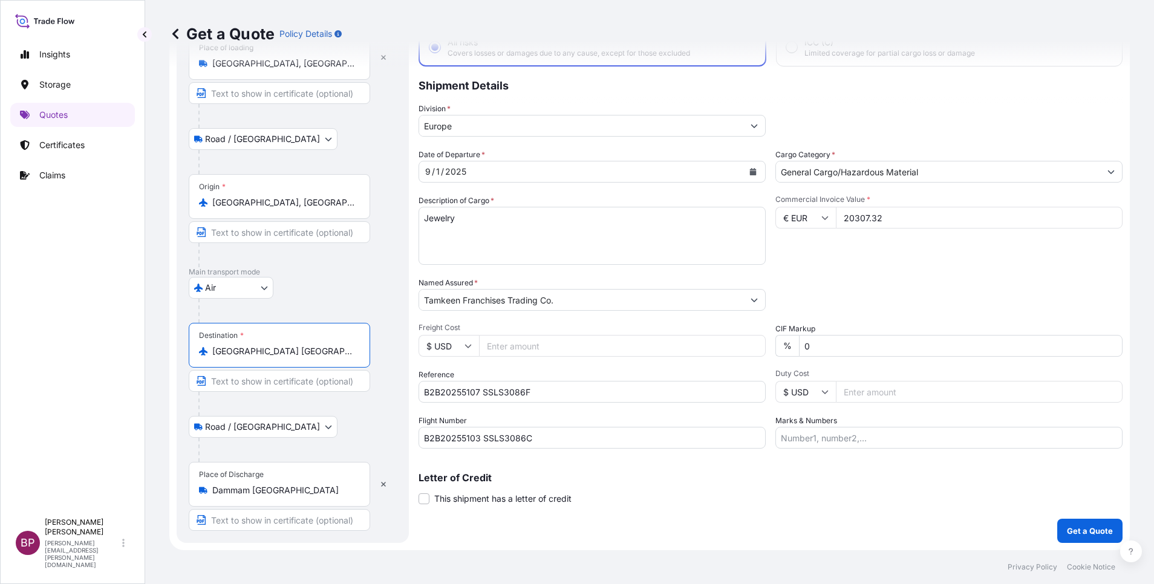
type input "[GEOGRAPHIC_DATA] [GEOGRAPHIC_DATA]"
drag, startPoint x: 318, startPoint y: 493, endPoint x: 0, endPoint y: 425, distance: 325.3
click at [0, 431] on html "1 option available. 0 options available. 3 options available. Insights Storage …" at bounding box center [577, 292] width 1154 height 584
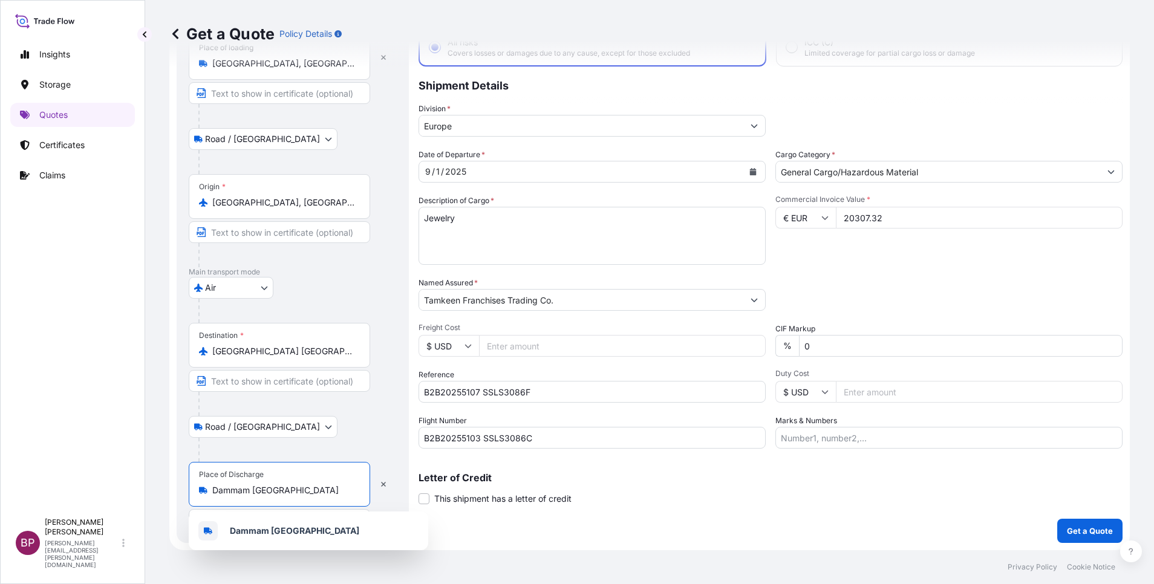
paste input "[GEOGRAPHIC_DATA]"
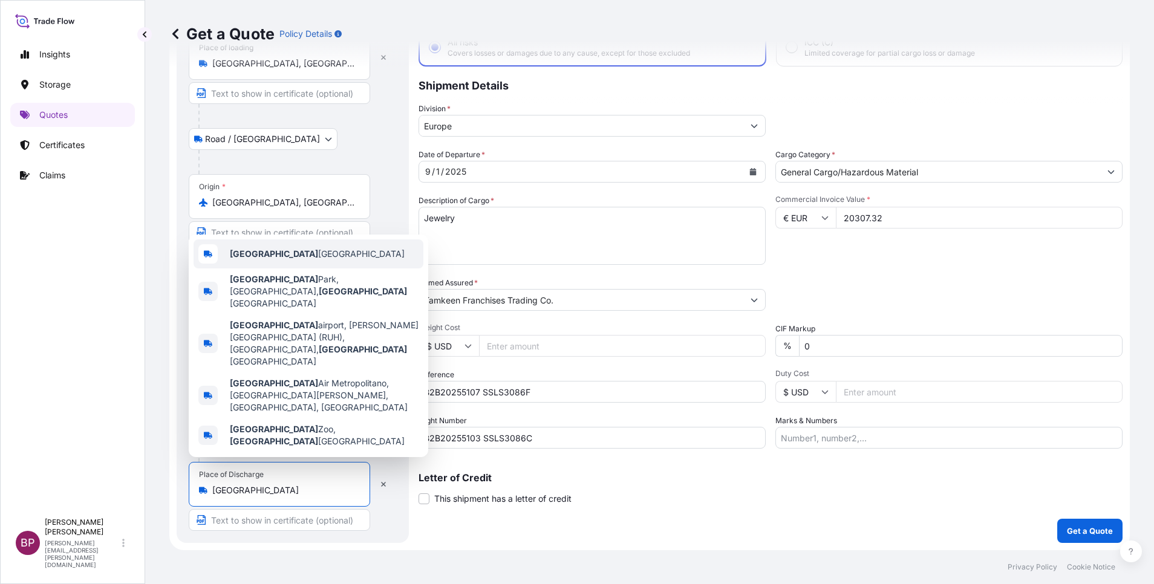
click at [312, 269] on div "[GEOGRAPHIC_DATA] [GEOGRAPHIC_DATA]" at bounding box center [309, 254] width 230 height 29
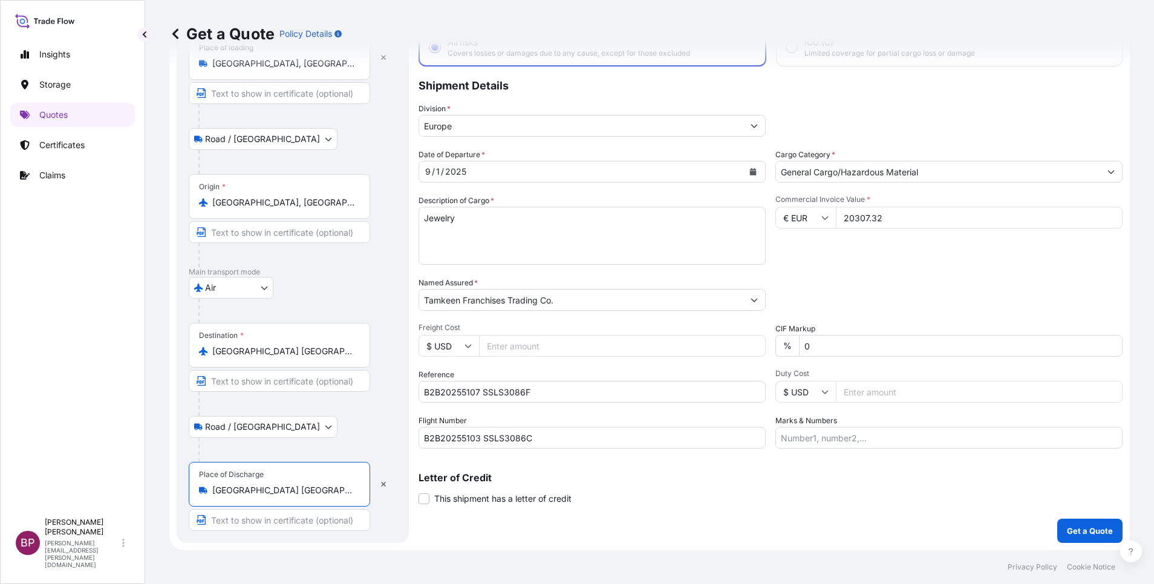
type input "[GEOGRAPHIC_DATA] [GEOGRAPHIC_DATA]"
click at [1075, 537] on p "Get a Quote" at bounding box center [1090, 531] width 46 height 12
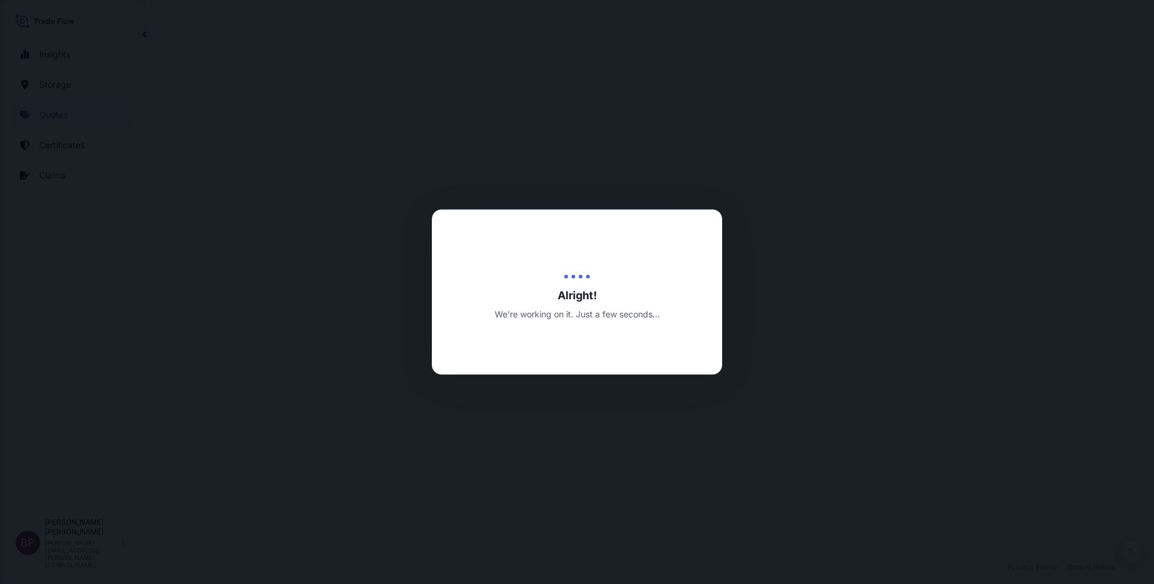
select select "Road / [GEOGRAPHIC_DATA]"
select select "Air"
select select "Road / [GEOGRAPHIC_DATA]"
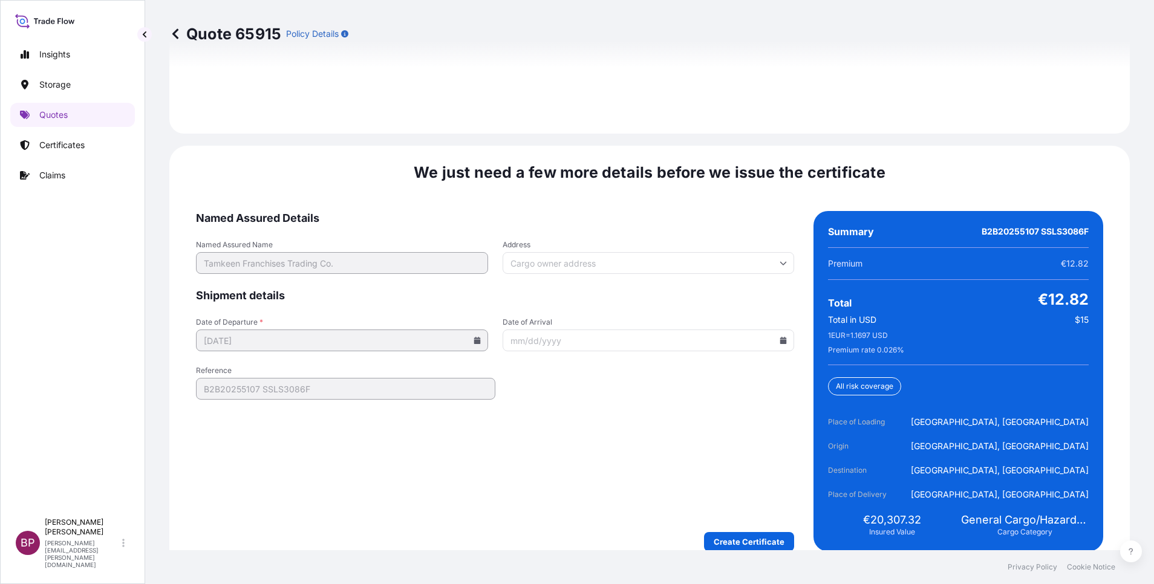
scroll to position [1856, 0]
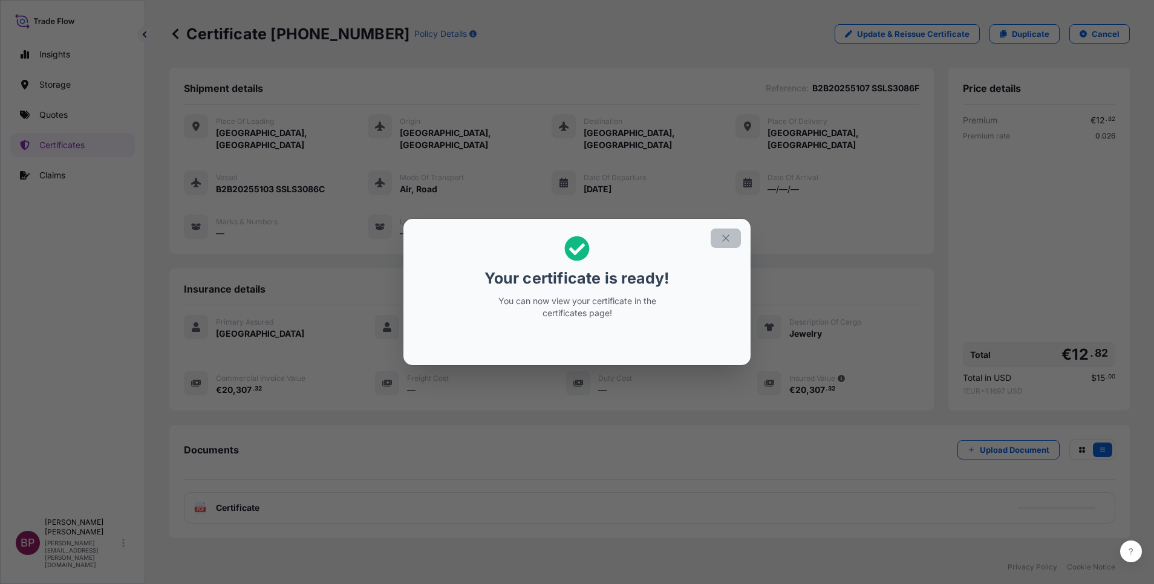
click at [730, 240] on icon "button" at bounding box center [726, 238] width 11 height 11
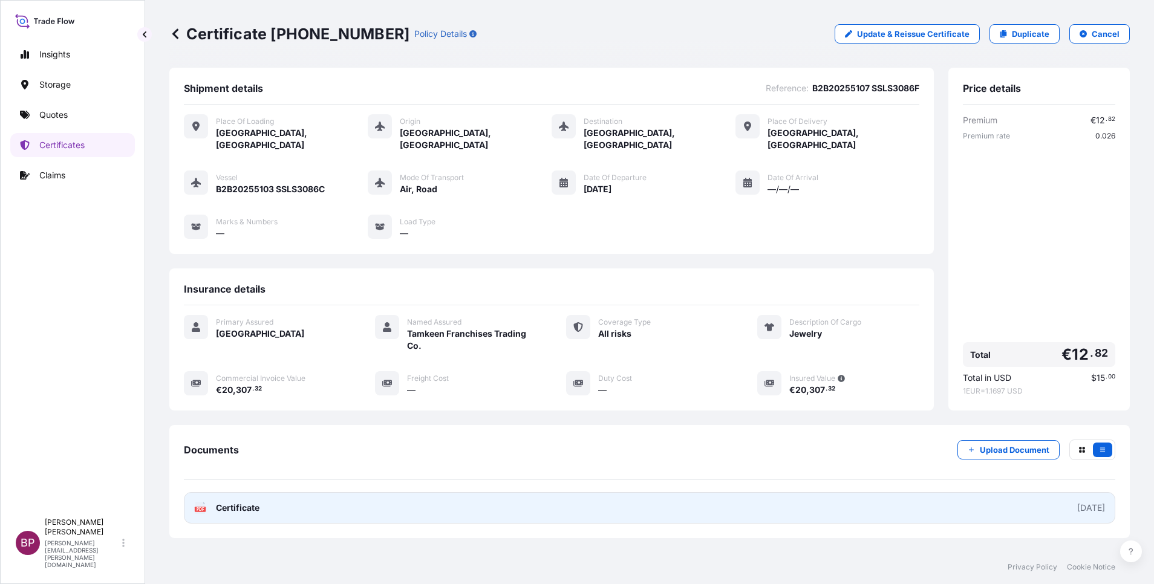
click at [254, 502] on span "Certificate" at bounding box center [238, 508] width 44 height 12
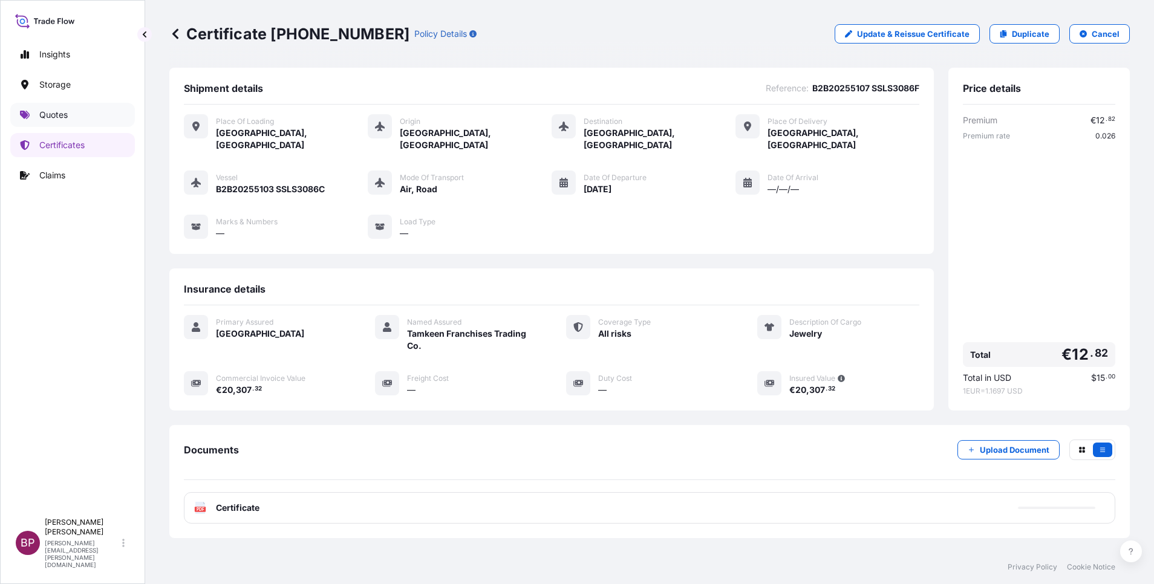
click at [65, 119] on p "Quotes" at bounding box center [53, 115] width 28 height 12
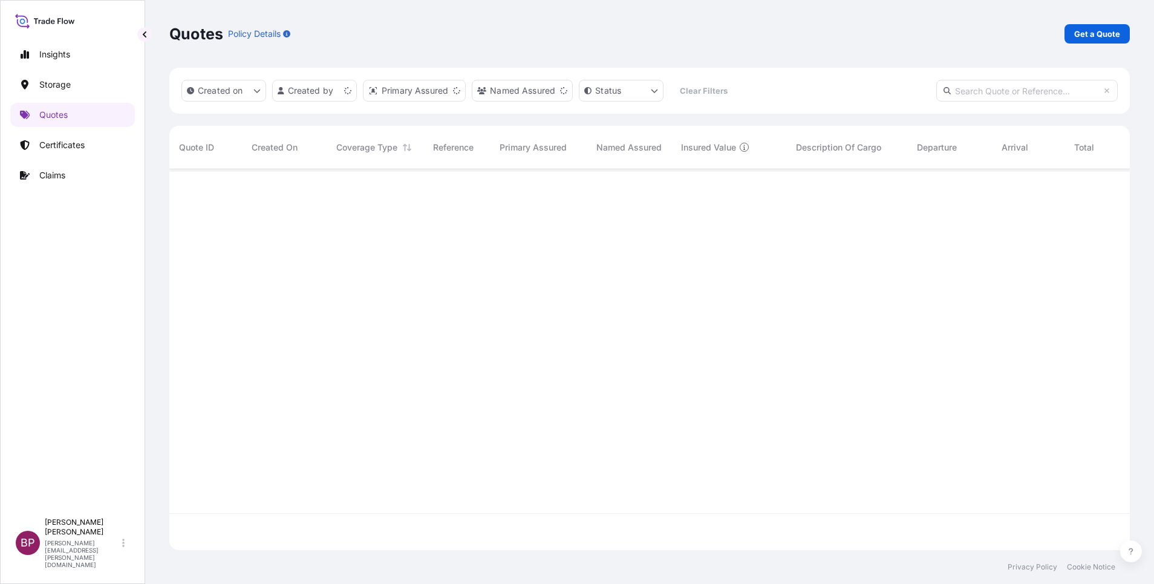
scroll to position [374, 947]
click at [1106, 33] on p "Get a Quote" at bounding box center [1098, 34] width 46 height 12
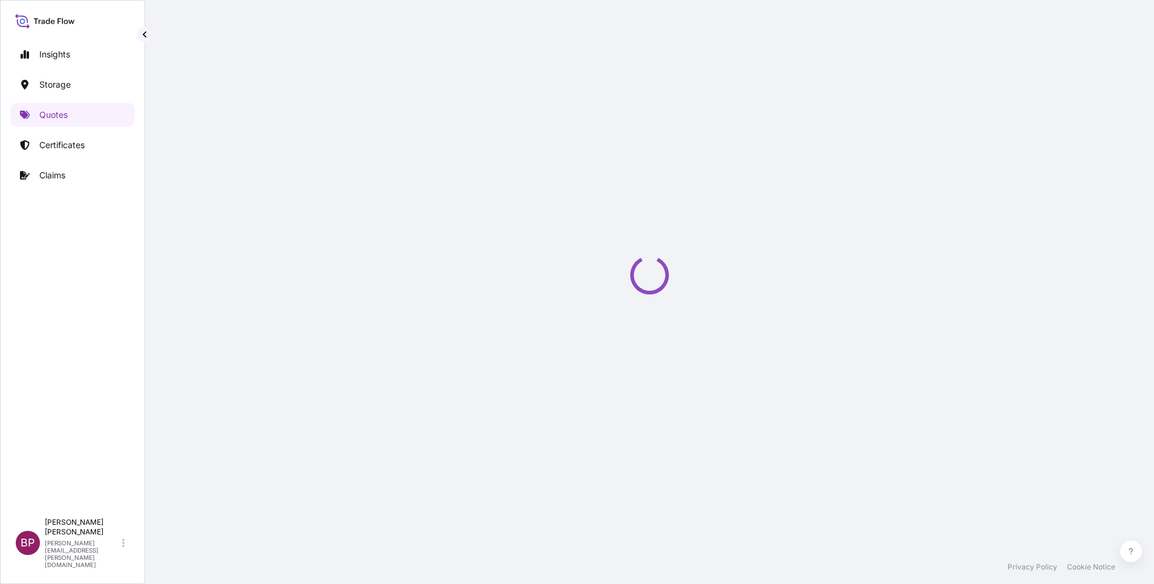
select select "Water"
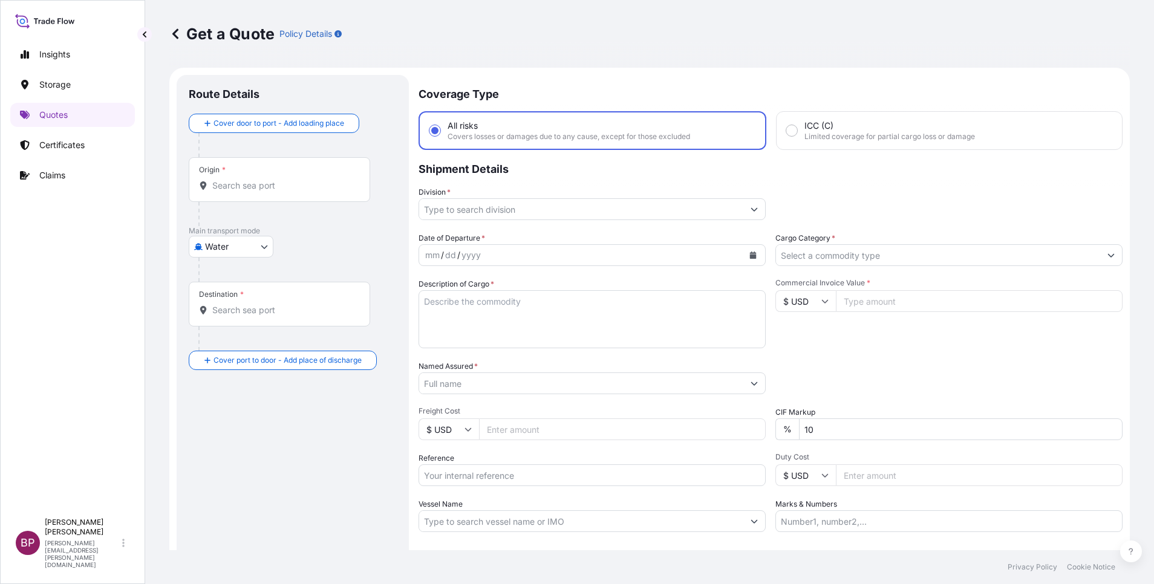
scroll to position [19, 0]
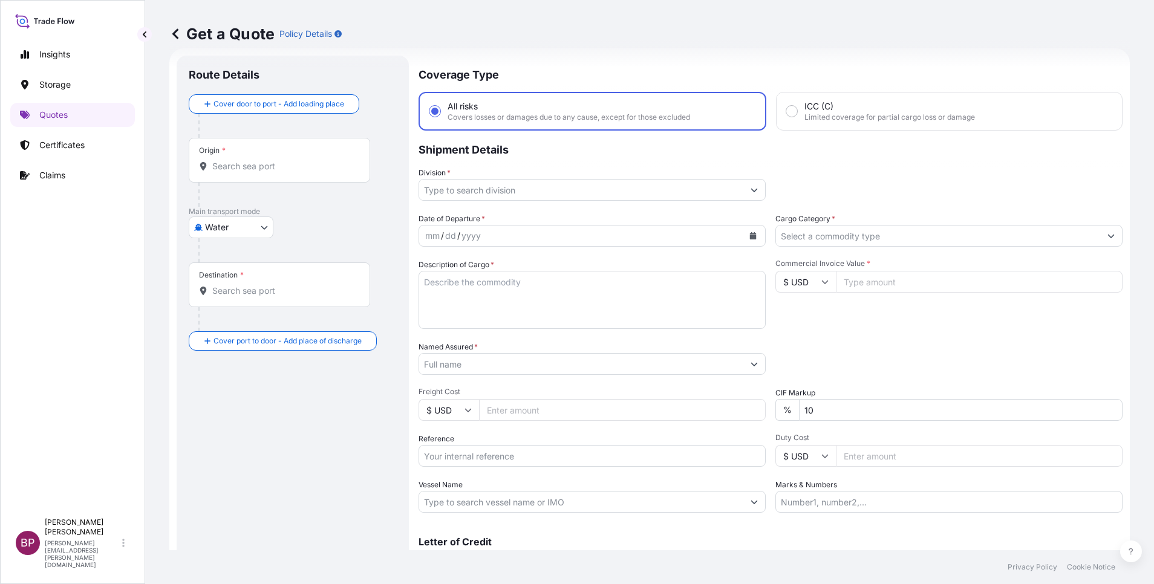
click at [516, 362] on input "Named Assured *" at bounding box center [581, 364] width 324 height 22
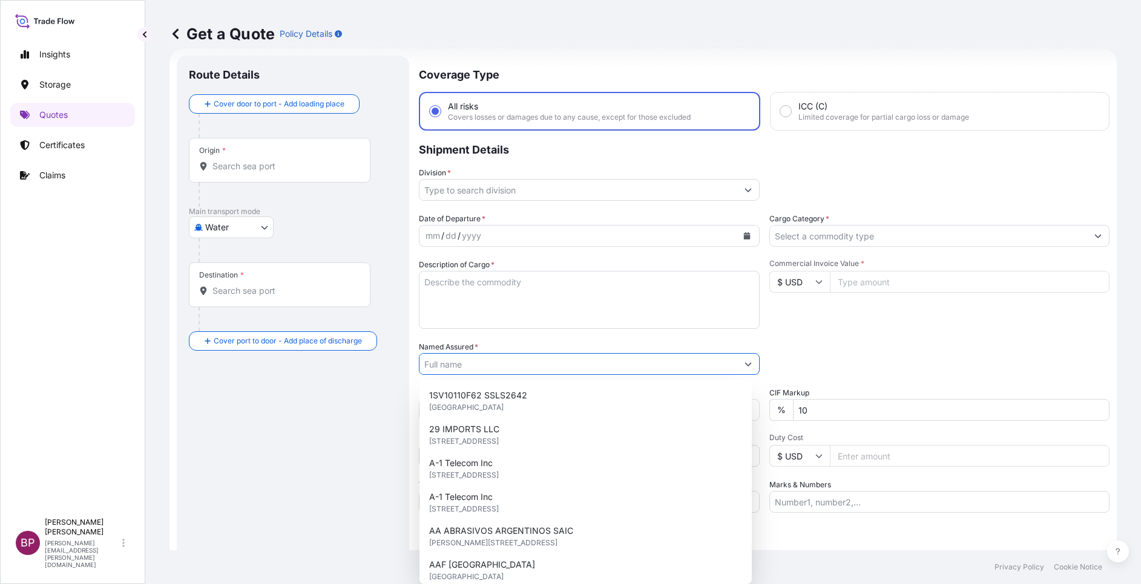
paste input "AL JAZEERA FACTORY FOR PAINTS CO"
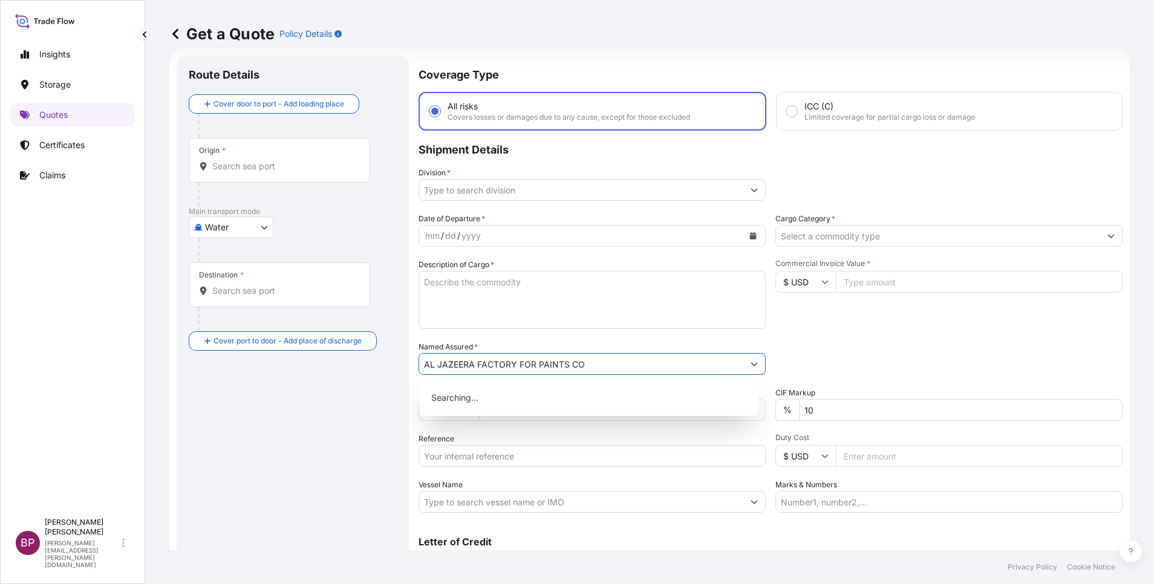
type input "AL JAZEERA FACTORY FOR PAINTS CO"
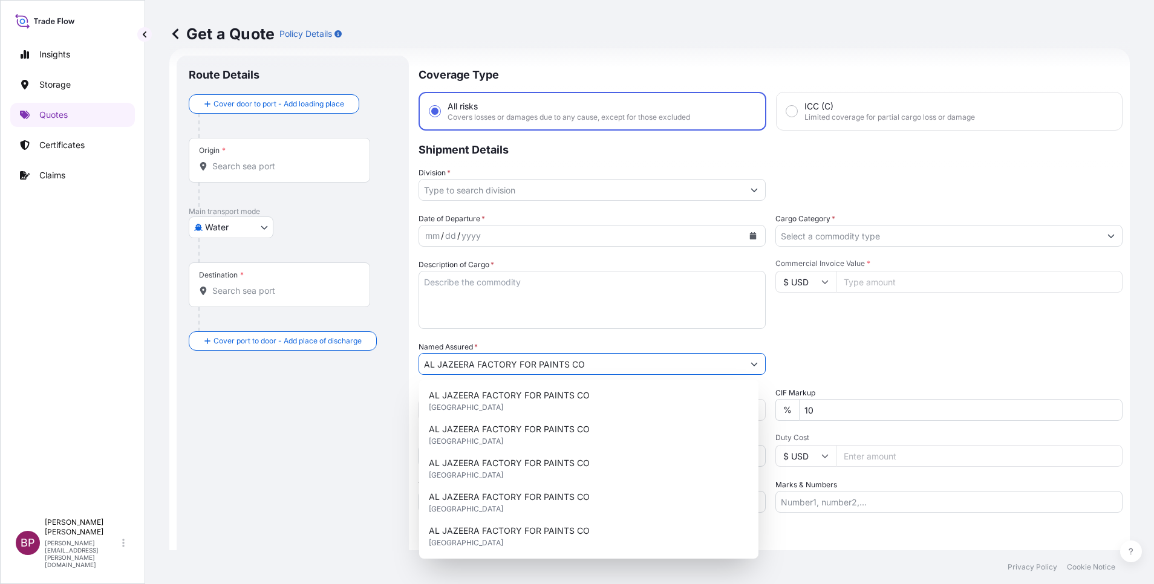
click at [548, 313] on textarea "Description of Cargo *" at bounding box center [592, 300] width 347 height 58
paste textarea "Paint products (NON-DG)"
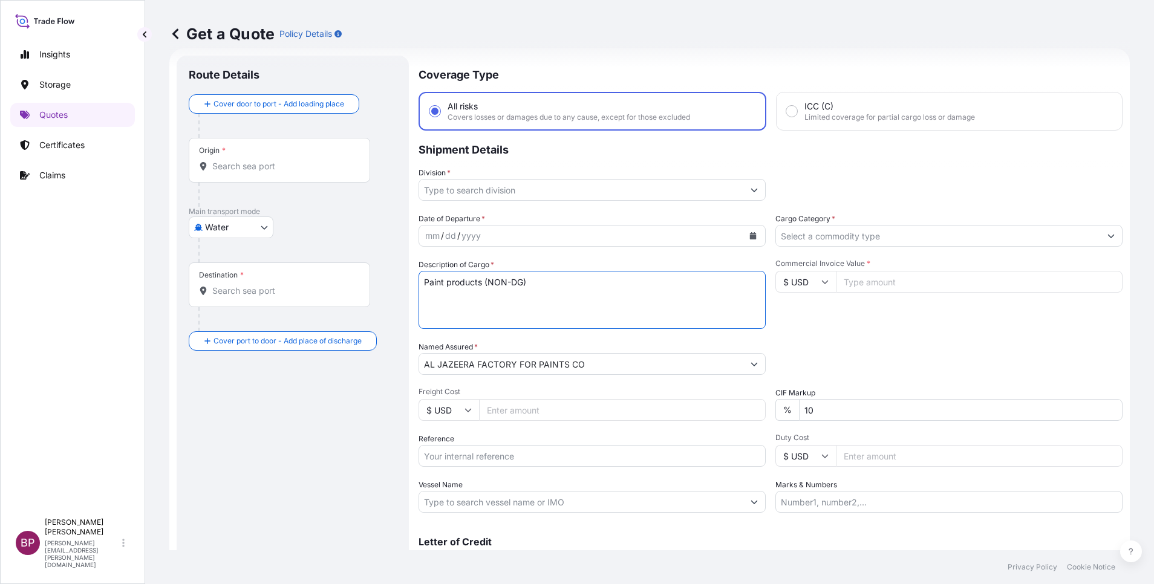
type textarea "Paint products (NON-DG)"
click at [822, 283] on icon at bounding box center [825, 283] width 7 height 4
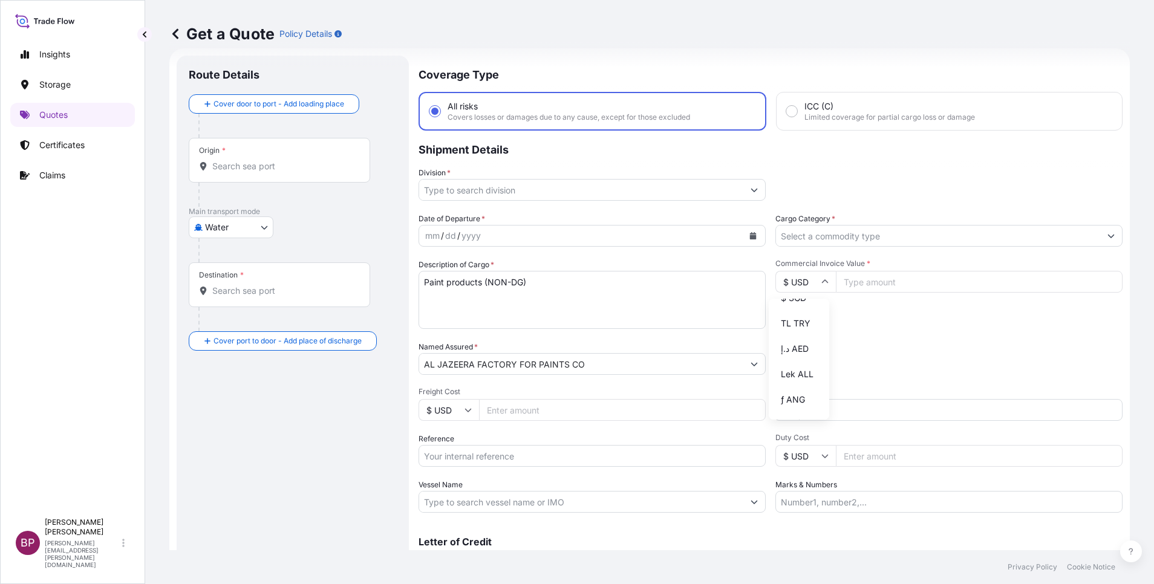
scroll to position [529, 0]
click at [800, 178] on div "﷼ SAR" at bounding box center [799, 166] width 51 height 23
type input "﷼ SAR"
click at [872, 280] on input "Commercial Invoice Value *" at bounding box center [979, 282] width 287 height 22
paste input "146455.4"
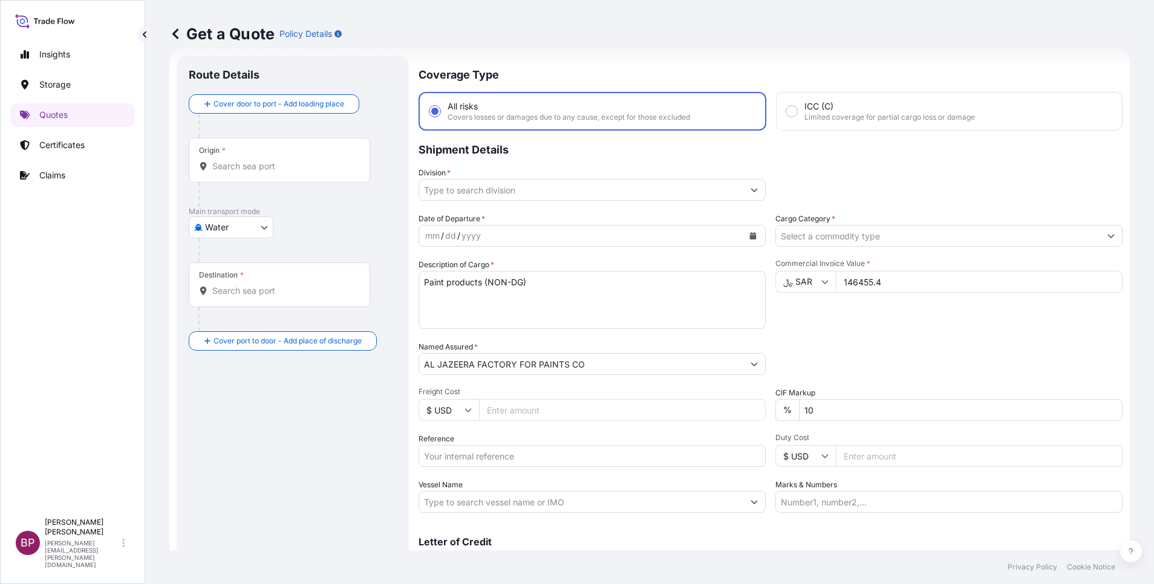
type input "146455.4"
drag, startPoint x: 826, startPoint y: 414, endPoint x: 720, endPoint y: 394, distance: 107.6
click at [725, 394] on div "Date of Departure * mm / dd / yyyy Cargo Category * Description of Cargo * Pain…" at bounding box center [771, 363] width 704 height 300
type input "0"
drag, startPoint x: 911, startPoint y: 342, endPoint x: 905, endPoint y: 343, distance: 6.2
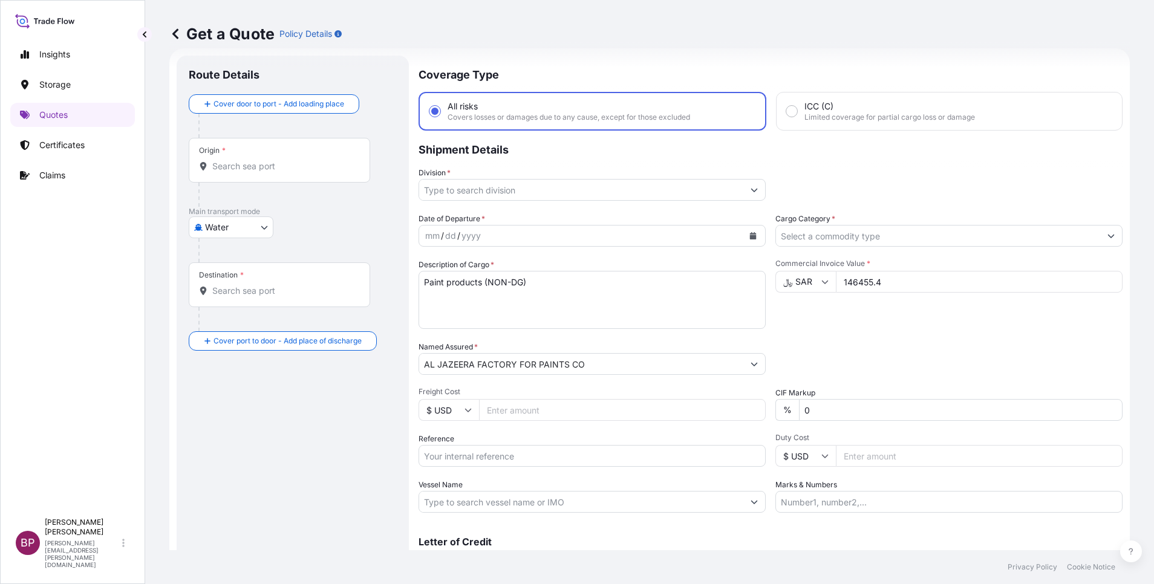
click at [911, 342] on div "Packing Category Type to search a container mode Please select a primary mode o…" at bounding box center [949, 358] width 347 height 34
click at [523, 462] on input "Reference" at bounding box center [592, 456] width 347 height 22
paste input "109F002116"
type input "109F002116"
click at [750, 238] on icon "Calendar" at bounding box center [753, 235] width 7 height 7
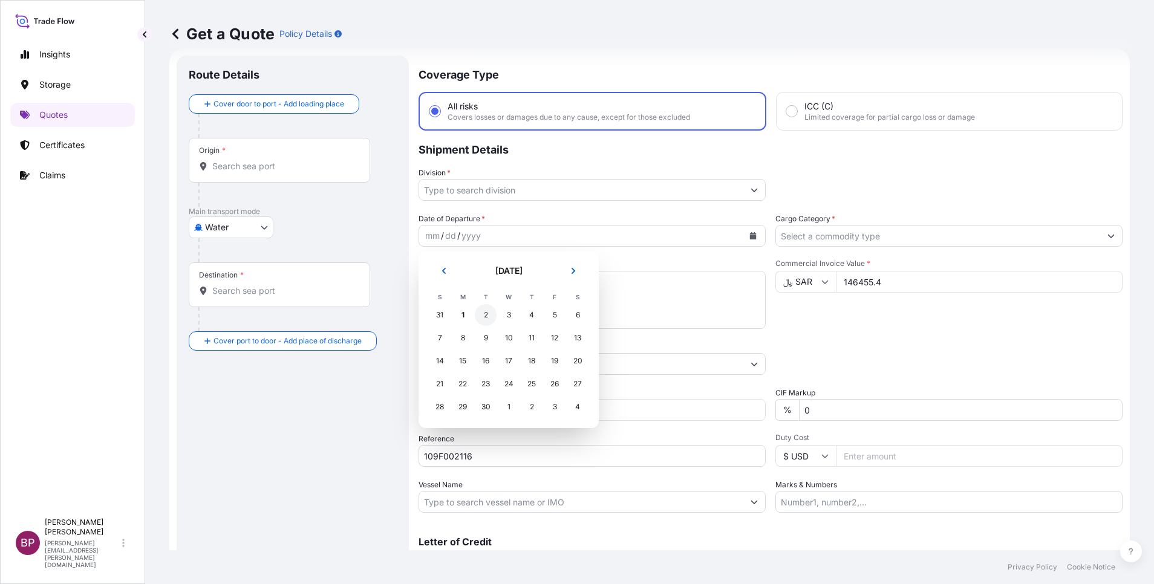
click at [488, 316] on div "2" at bounding box center [486, 315] width 22 height 22
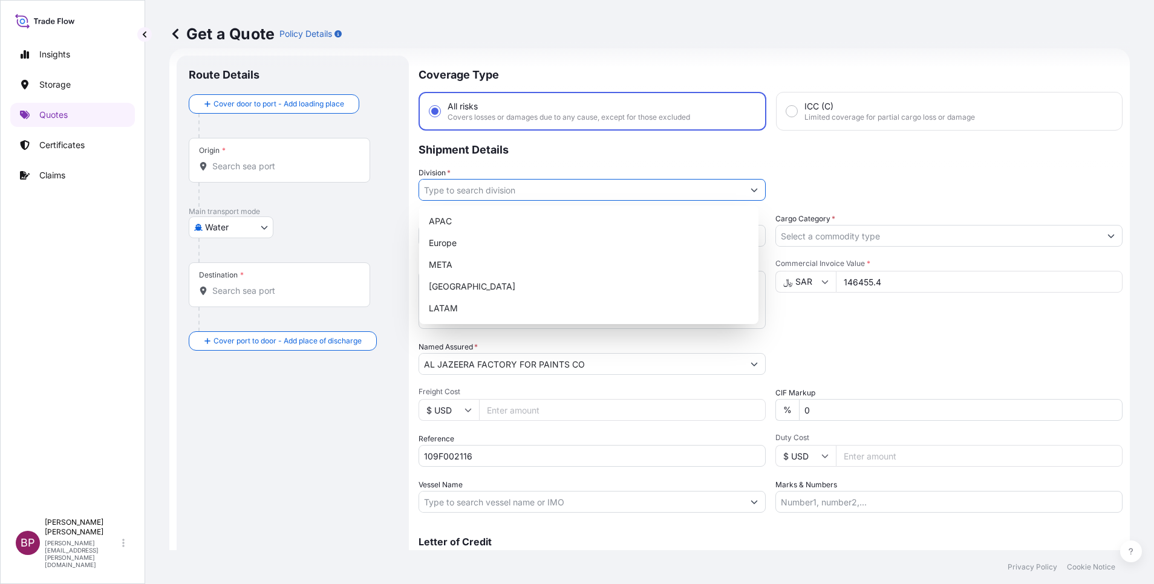
click at [751, 190] on icon "Show suggestions" at bounding box center [754, 189] width 7 height 7
click at [501, 270] on div "META" at bounding box center [589, 265] width 330 height 22
type input "META"
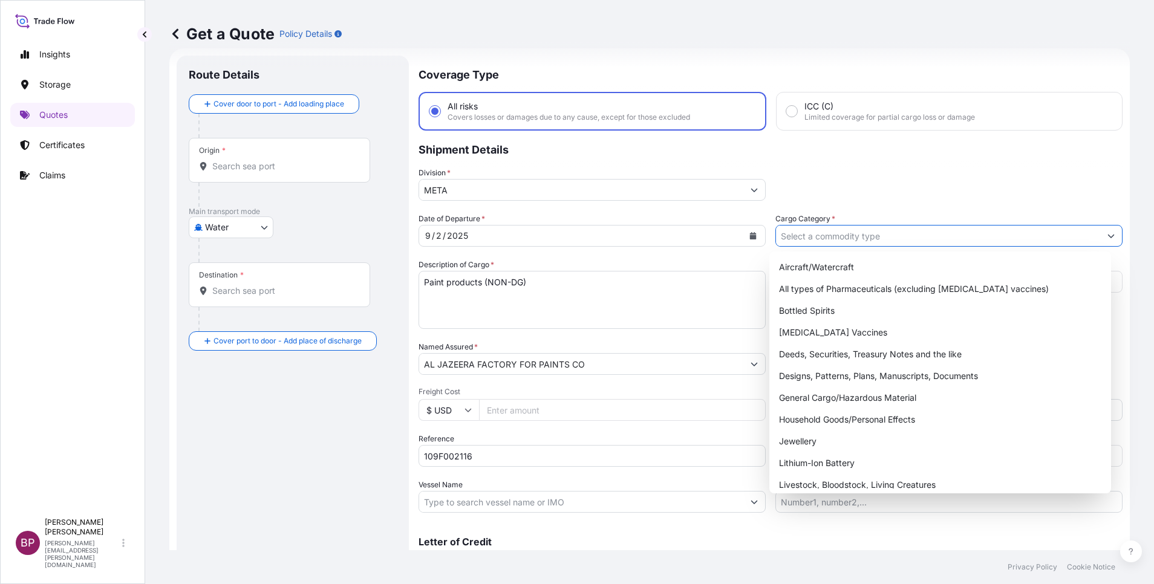
click at [959, 235] on input "Cargo Category *" at bounding box center [938, 236] width 324 height 22
click at [874, 402] on div "General Cargo/Hazardous Material" at bounding box center [940, 398] width 332 height 22
type input "General Cargo/Hazardous Material"
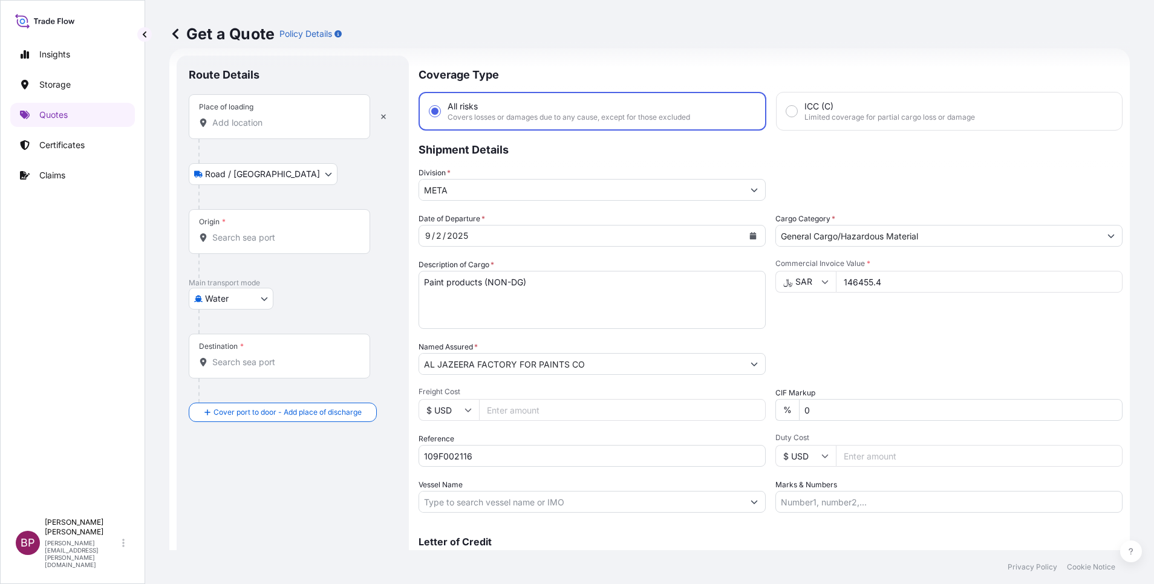
click at [295, 121] on input "Place of loading" at bounding box center [283, 123] width 143 height 12
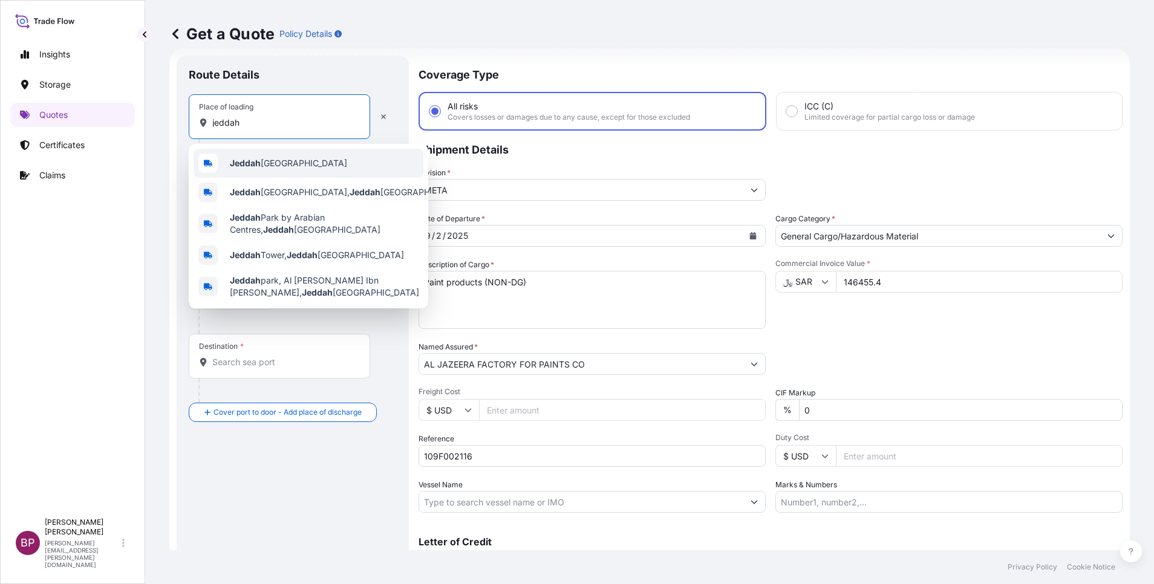
click at [285, 164] on span "Jeddah [GEOGRAPHIC_DATA]" at bounding box center [288, 163] width 117 height 12
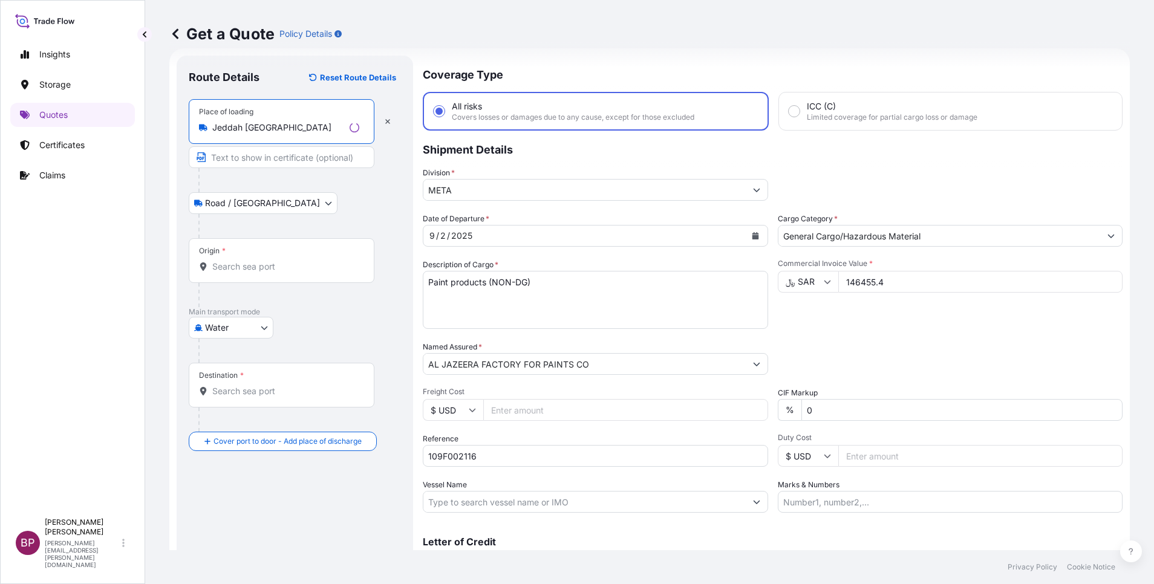
type input "Jeddah [GEOGRAPHIC_DATA]"
click at [252, 270] on input "Origin *" at bounding box center [285, 267] width 147 height 12
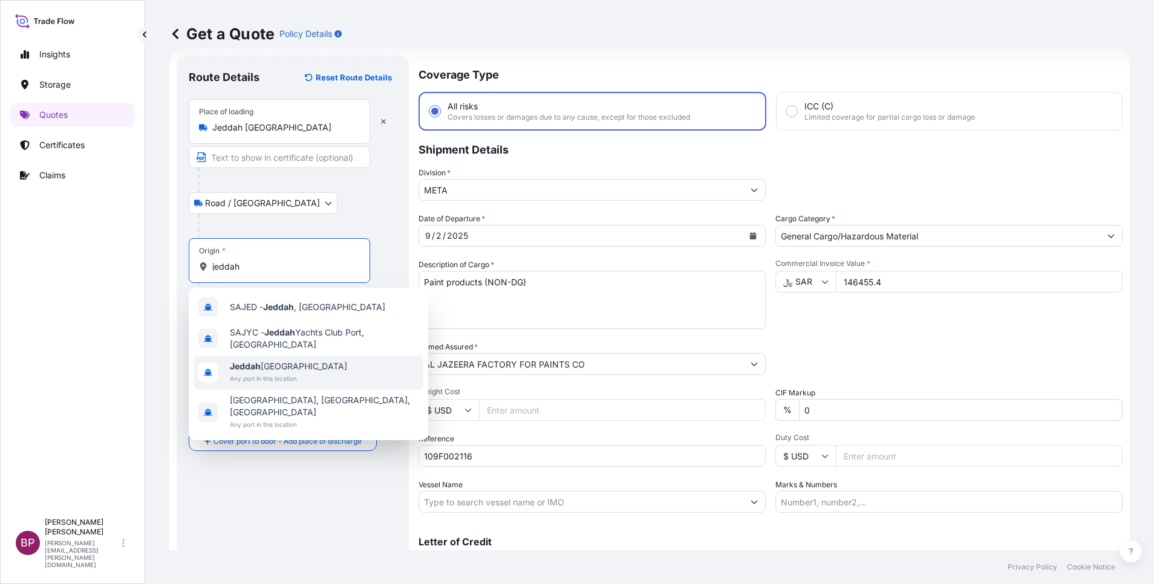
click at [286, 368] on span "Jeddah [GEOGRAPHIC_DATA]" at bounding box center [288, 367] width 117 height 12
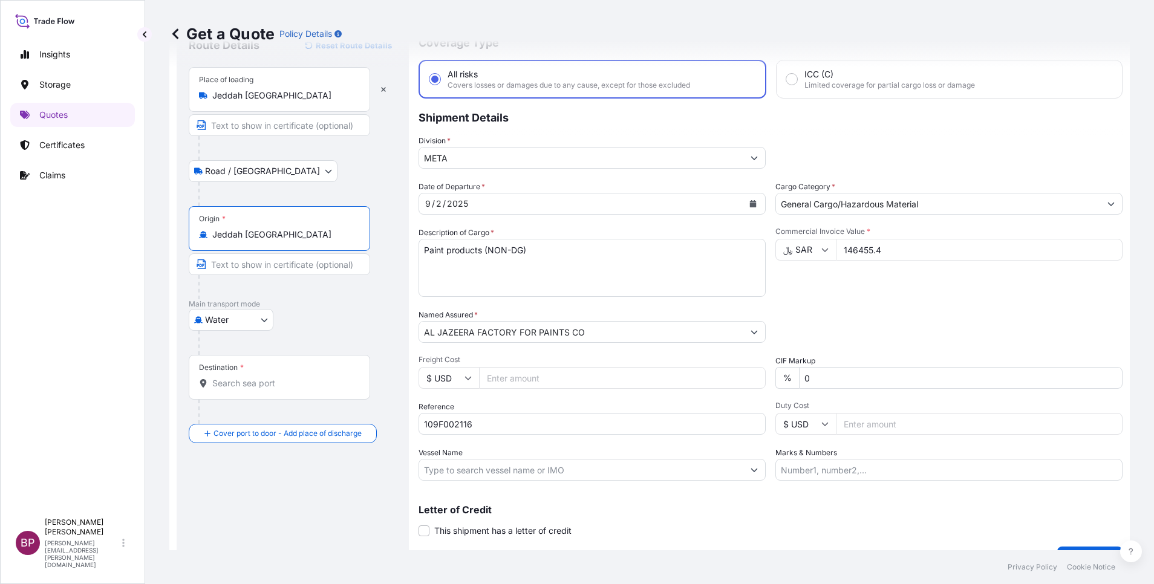
scroll to position [79, 0]
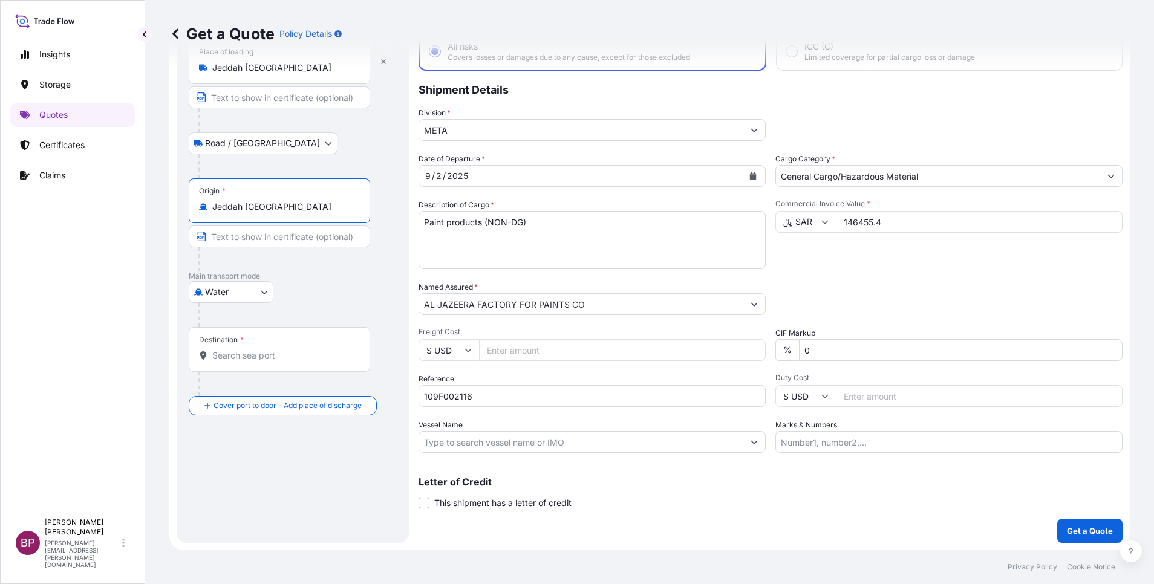
type input "Jeddah [GEOGRAPHIC_DATA]"
click at [269, 365] on div "Destination *" at bounding box center [280, 349] width 182 height 45
click at [269, 362] on input "Destination *" at bounding box center [283, 356] width 143 height 12
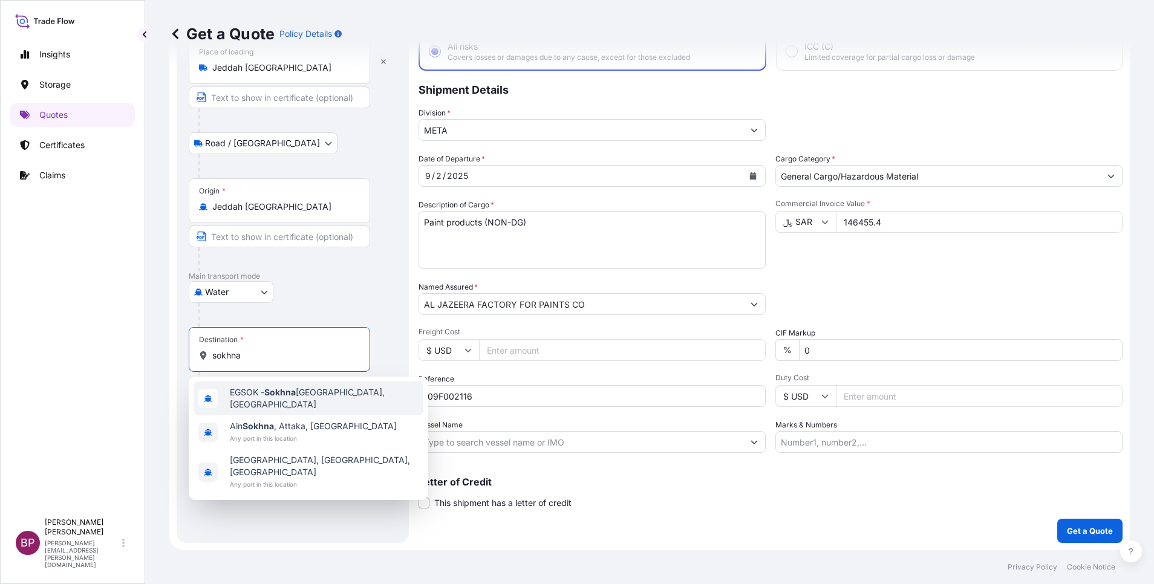
click at [309, 392] on span "EGSOK - [GEOGRAPHIC_DATA], [GEOGRAPHIC_DATA]" at bounding box center [324, 399] width 189 height 24
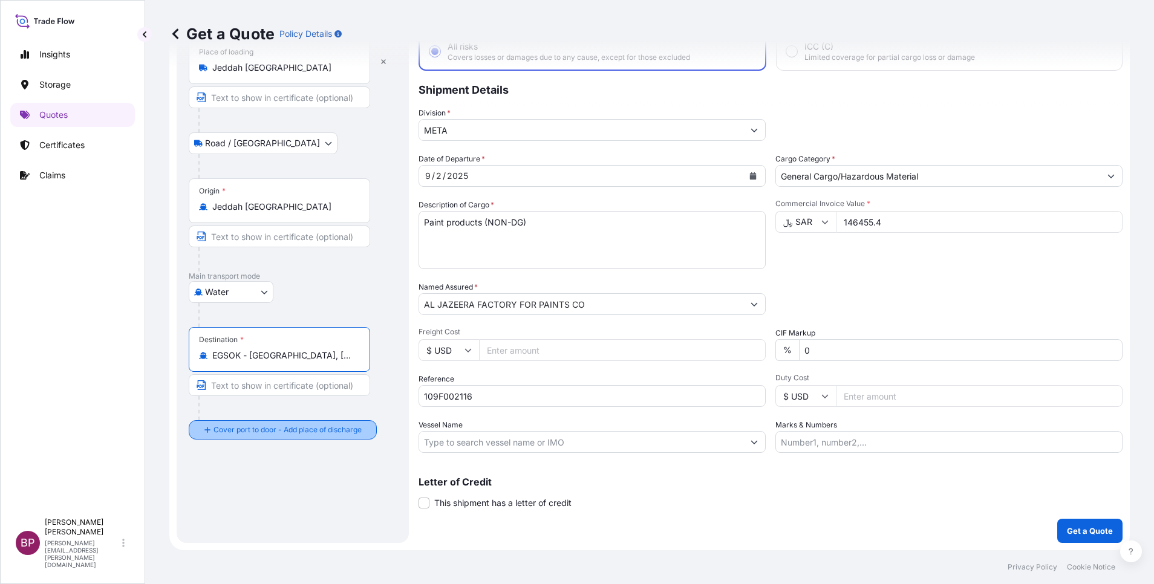
type input "EGSOK - [GEOGRAPHIC_DATA], [GEOGRAPHIC_DATA]"
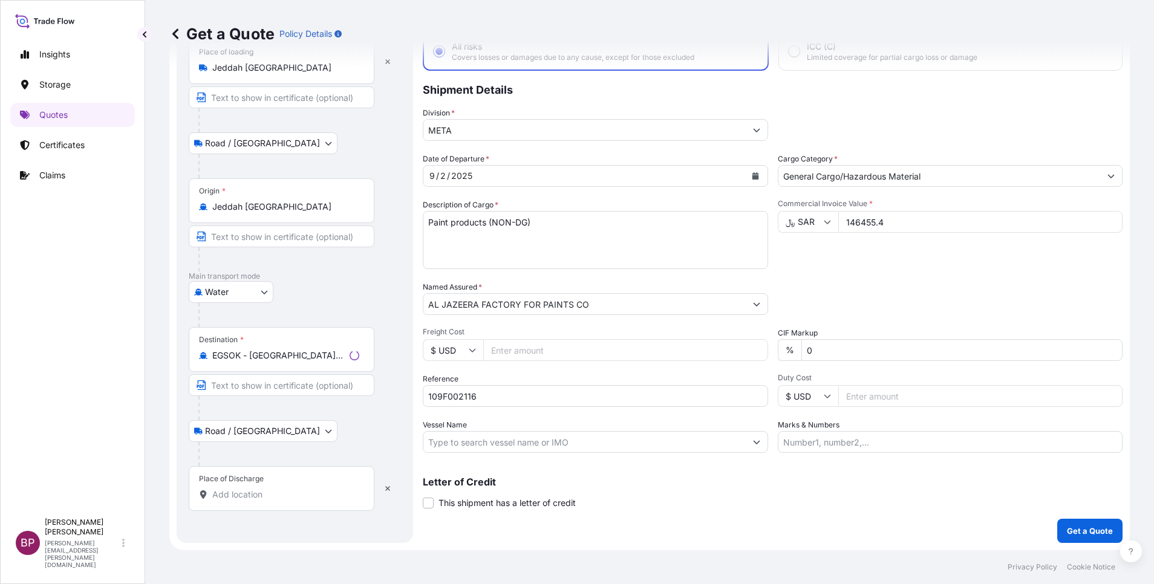
click at [283, 485] on div "Place of Discharge" at bounding box center [282, 488] width 186 height 45
click at [283, 489] on input "Place of Discharge" at bounding box center [285, 495] width 147 height 12
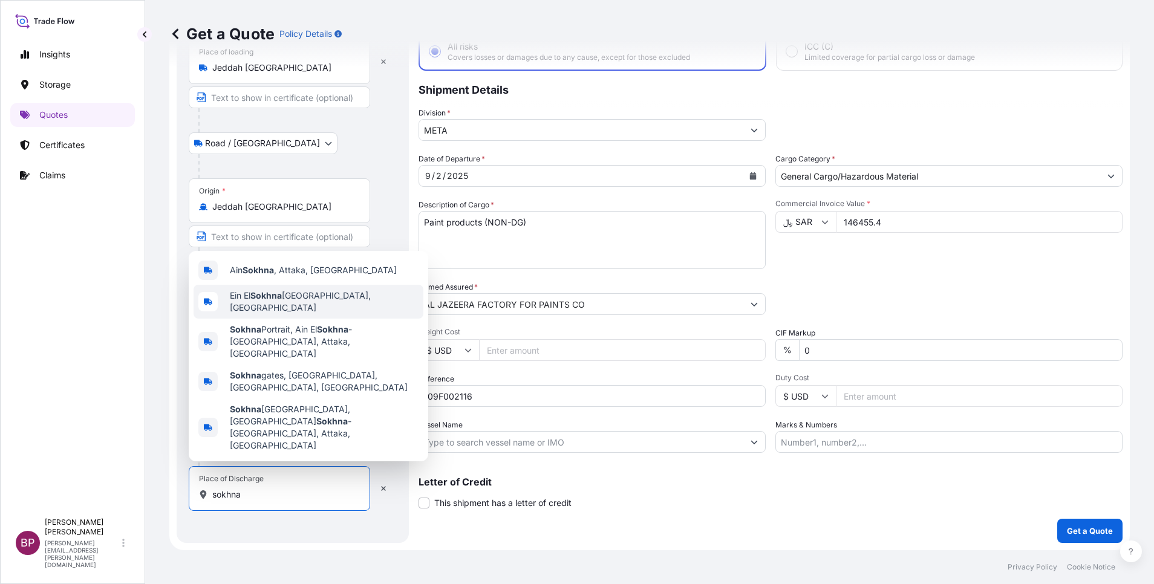
click at [328, 314] on span "Ein El Sokhna Port, [GEOGRAPHIC_DATA]" at bounding box center [324, 302] width 189 height 24
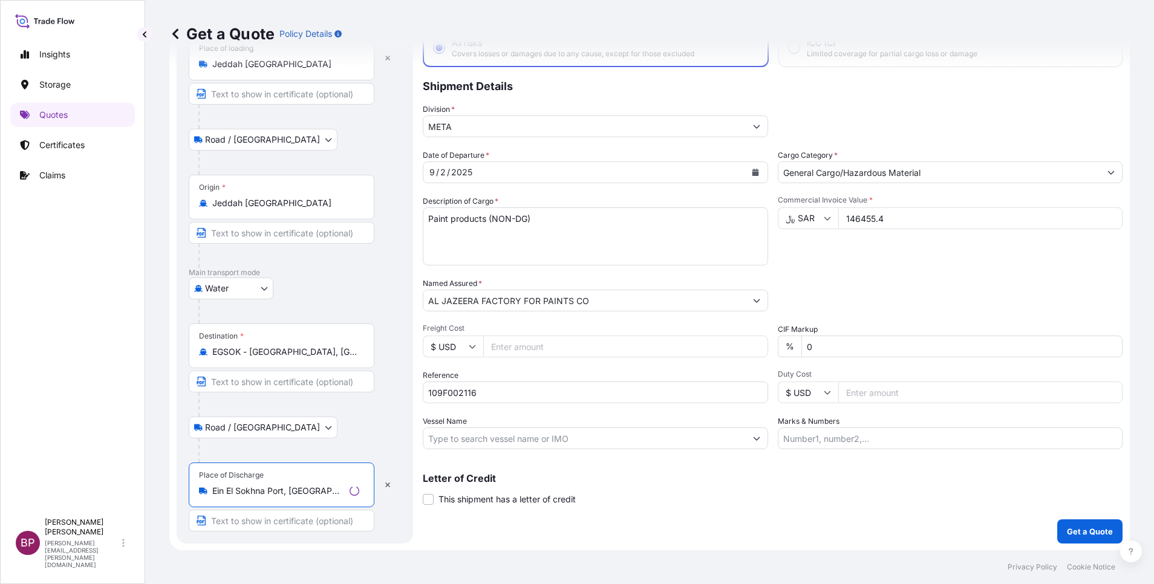
scroll to position [83, 0]
type input "Ein El Sokhna Port, [GEOGRAPHIC_DATA]"
click at [1090, 532] on p "Get a Quote" at bounding box center [1090, 531] width 46 height 12
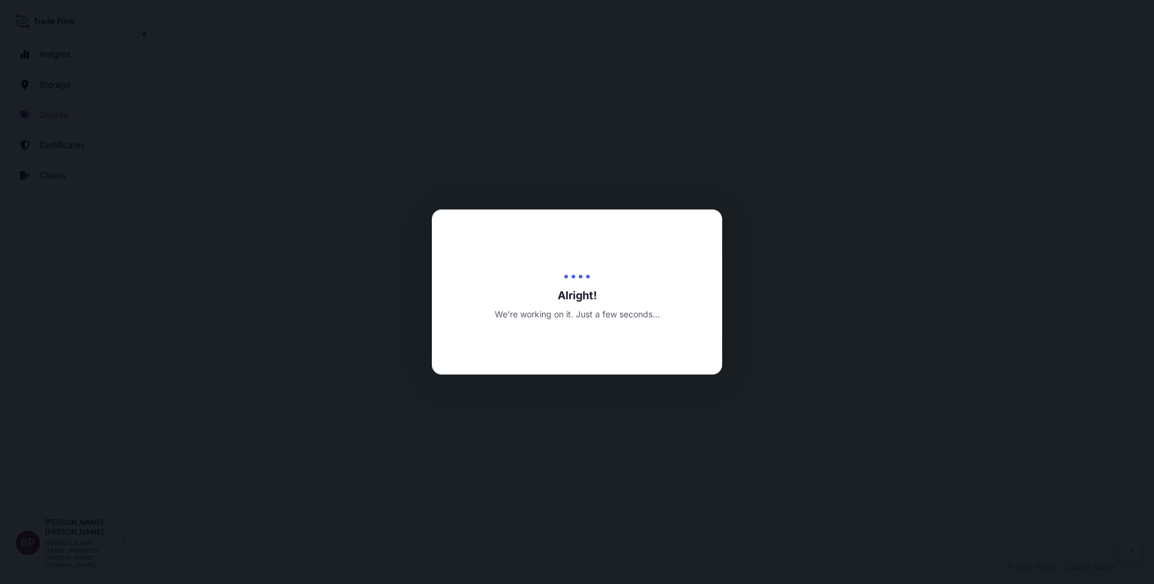
select select "Road / [GEOGRAPHIC_DATA]"
select select "Water"
select select "Road / [GEOGRAPHIC_DATA]"
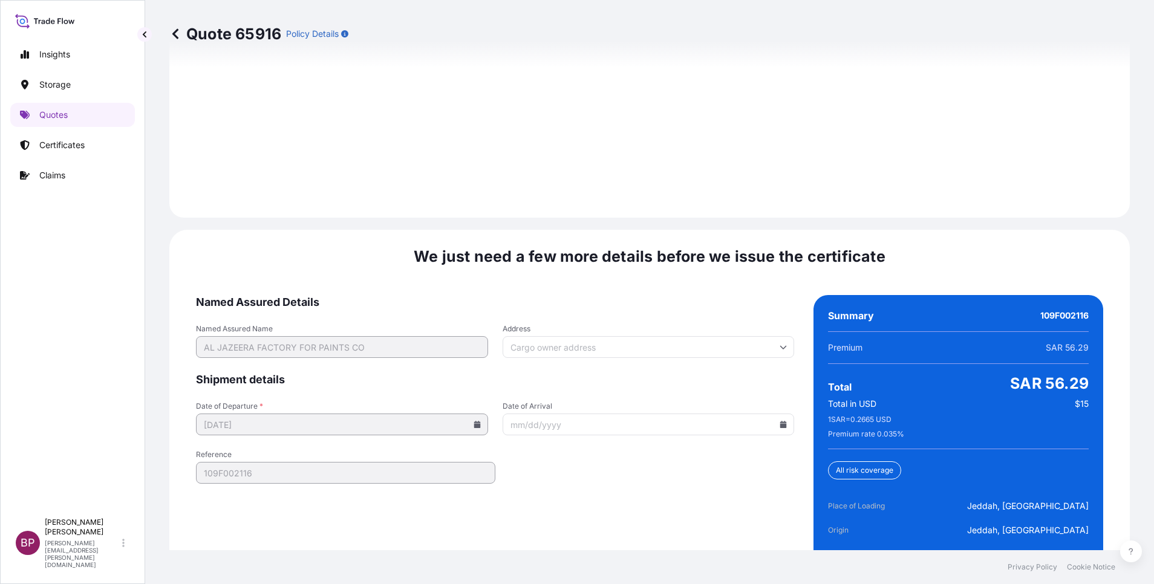
scroll to position [1856, 0]
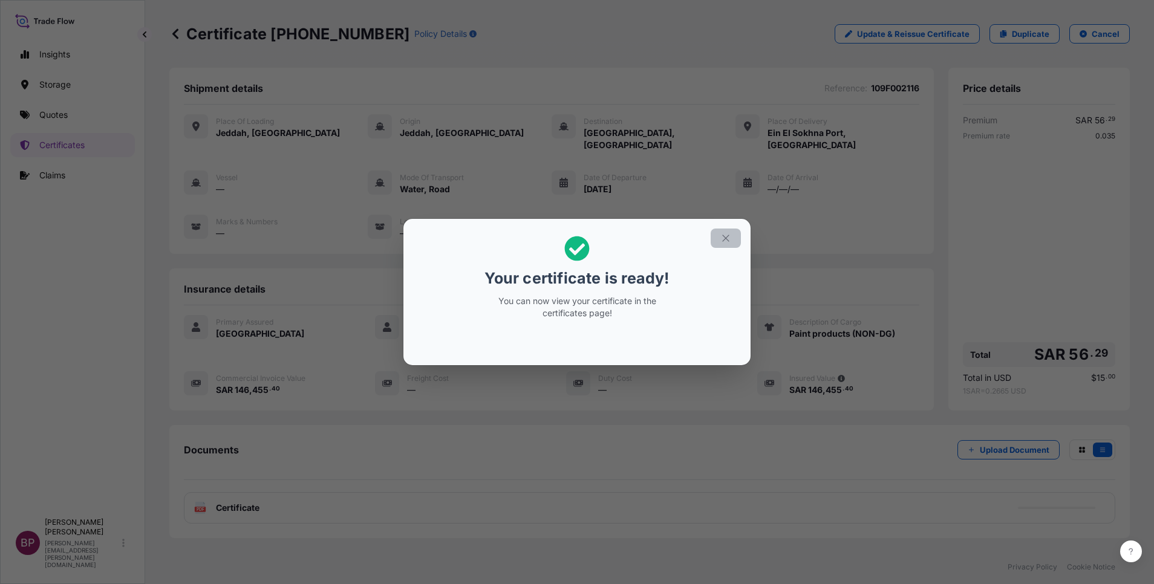
click at [724, 238] on icon "button" at bounding box center [726, 238] width 11 height 11
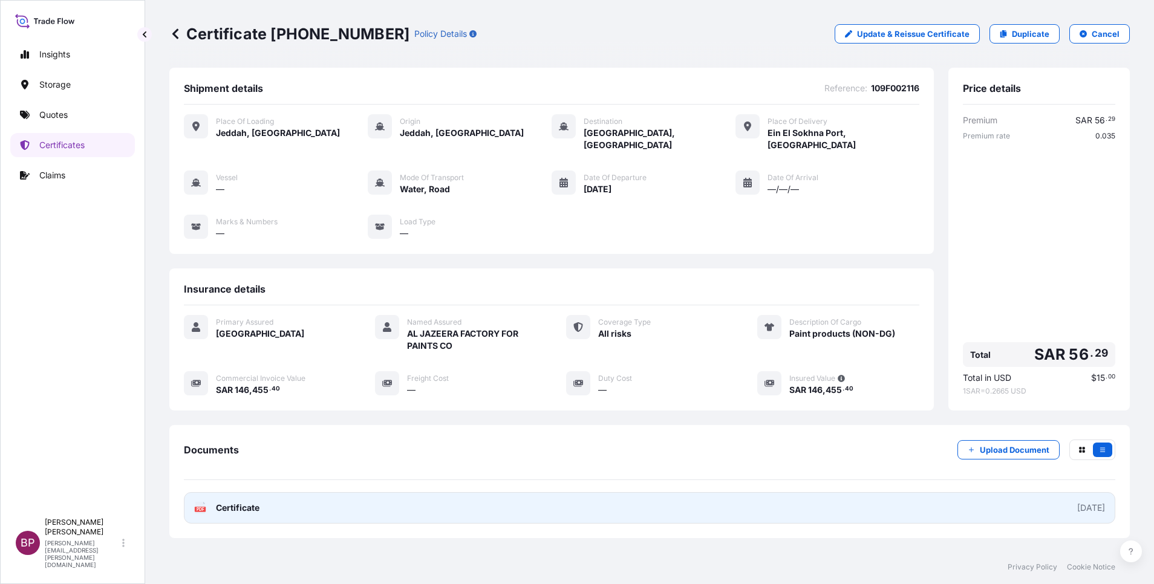
click at [242, 502] on span "Certificate" at bounding box center [238, 508] width 44 height 12
